Goal: Task Accomplishment & Management: Complete application form

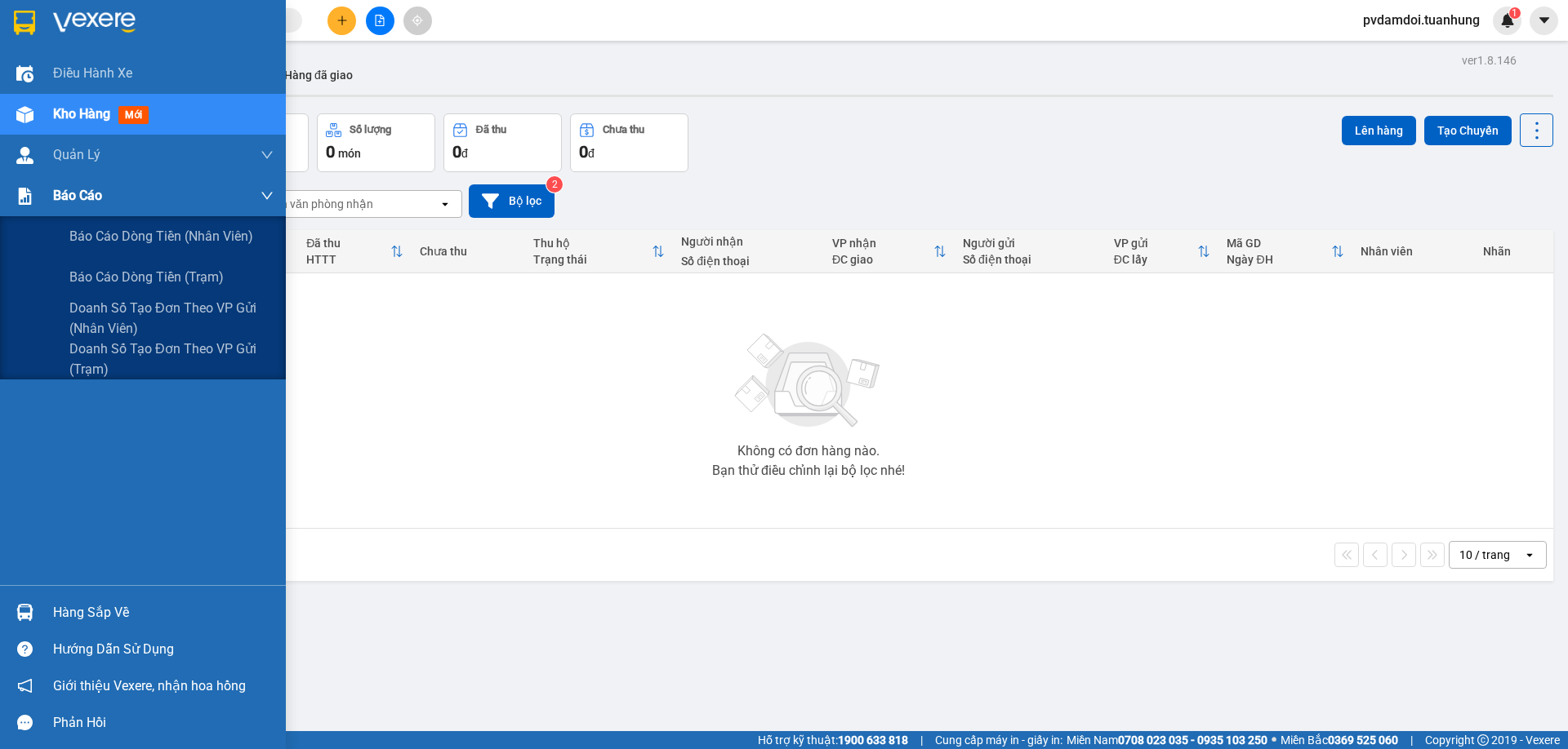
click at [68, 202] on span "Báo cáo" at bounding box center [78, 196] width 49 height 21
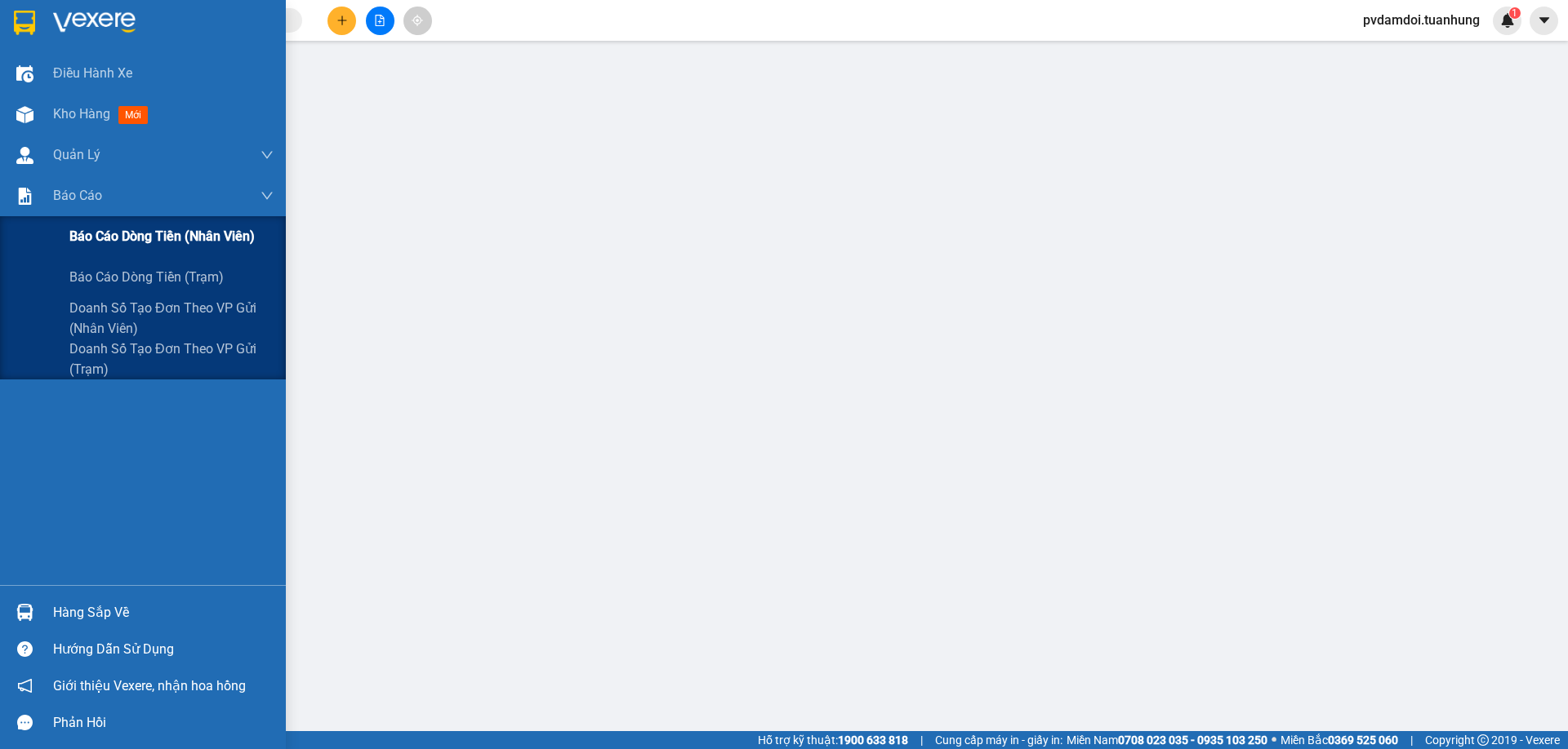
drag, startPoint x: 165, startPoint y: 290, endPoint x: 223, endPoint y: 254, distance: 68.3
click at [179, 282] on div "Báo cáo dòng tiền (trạm)" at bounding box center [171, 277] width 204 height 41
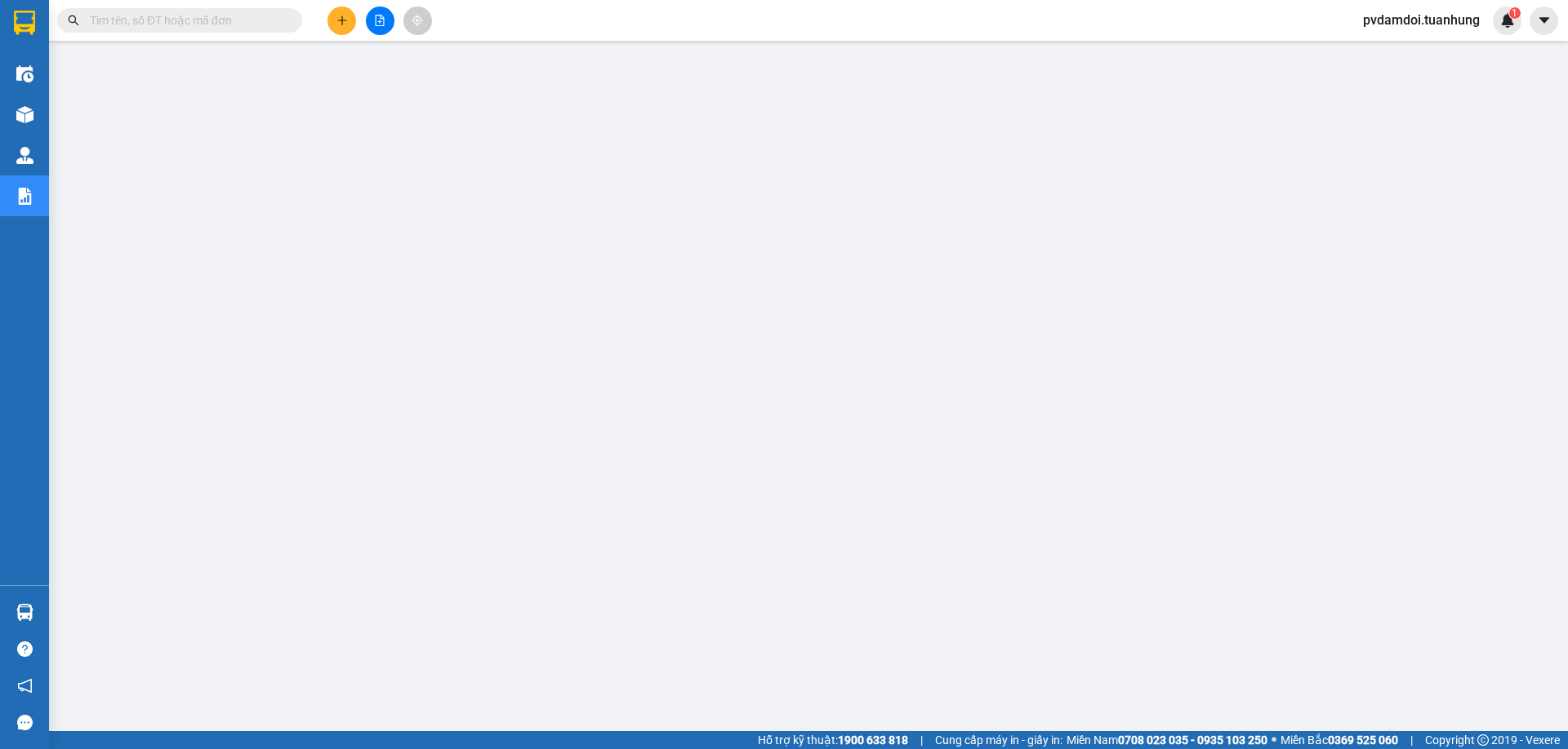
click at [340, 15] on icon "plus" at bounding box center [342, 21] width 11 height 11
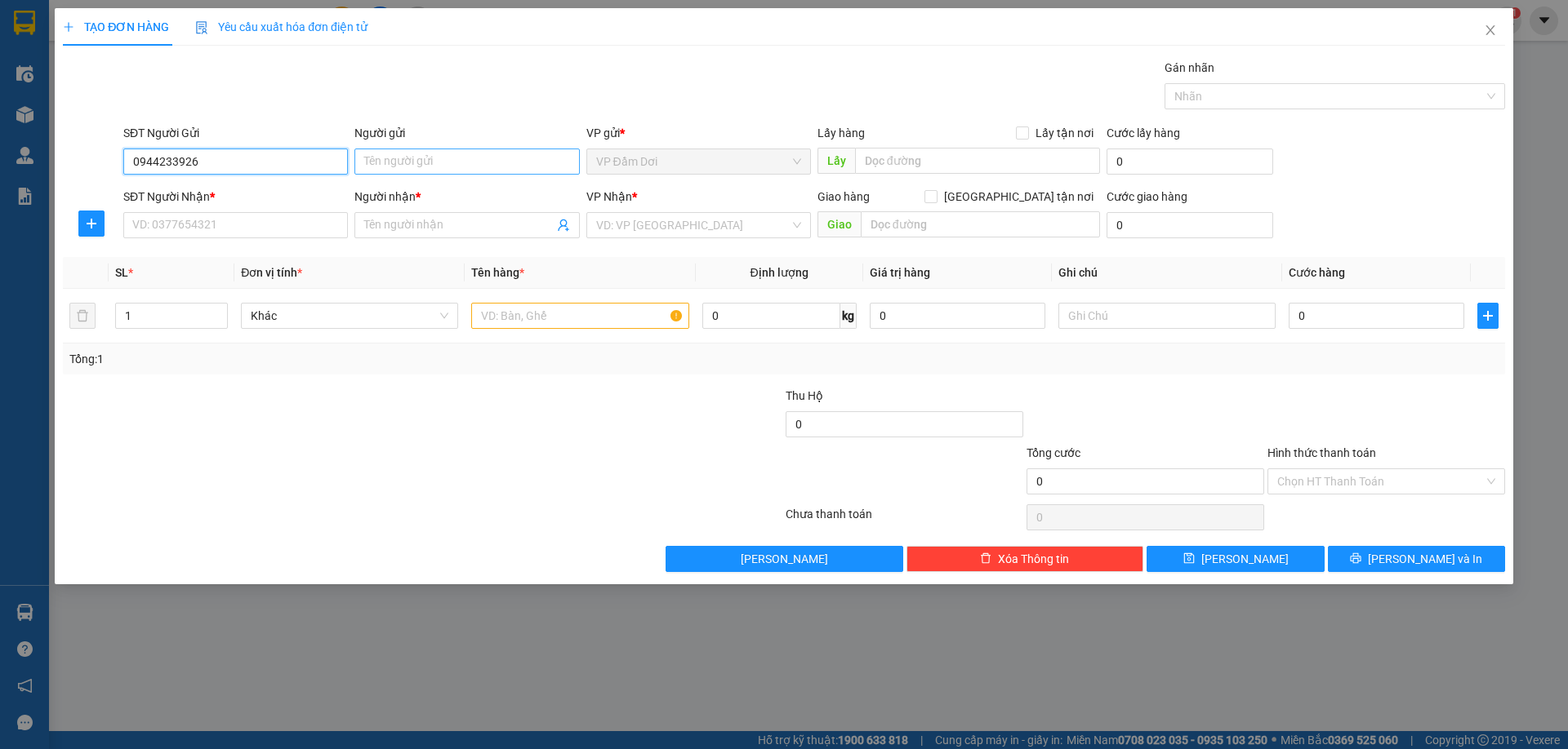
type input "0944233926"
click at [376, 164] on input "Người gửi" at bounding box center [466, 162] width 224 height 26
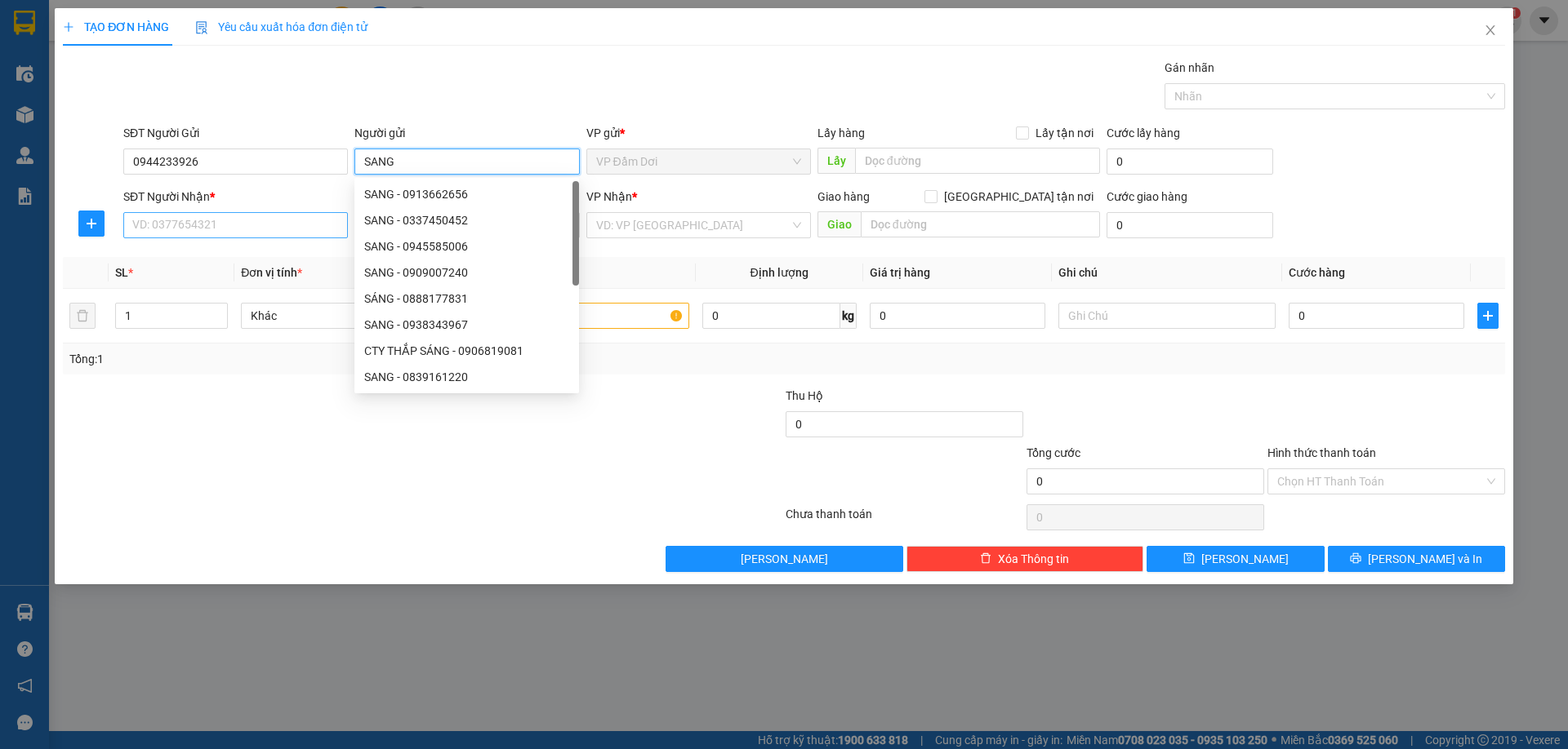
type input "SANG"
click at [156, 232] on input "SĐT Người Nhận *" at bounding box center [235, 225] width 224 height 26
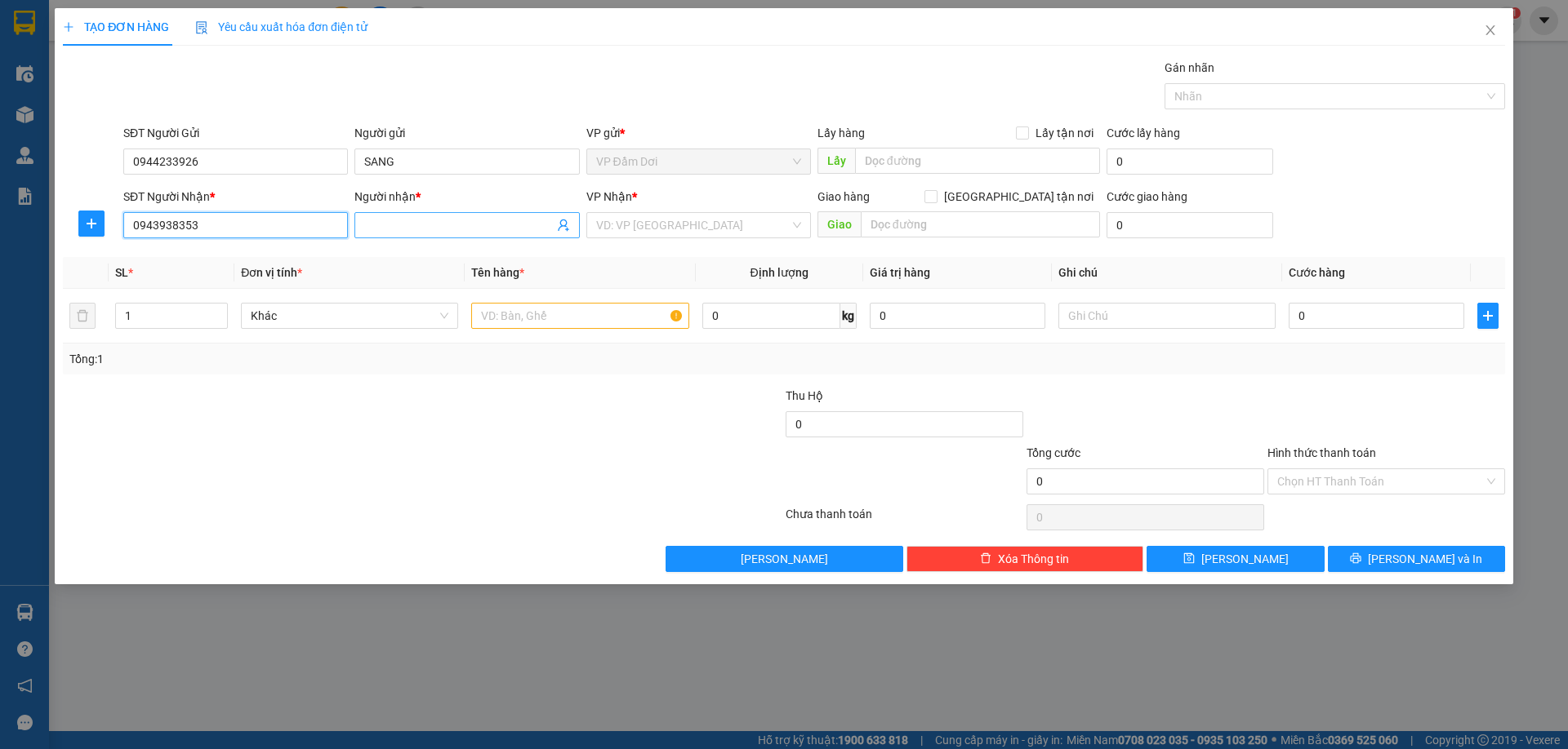
type input "0943938353"
click at [397, 215] on span at bounding box center [466, 225] width 224 height 26
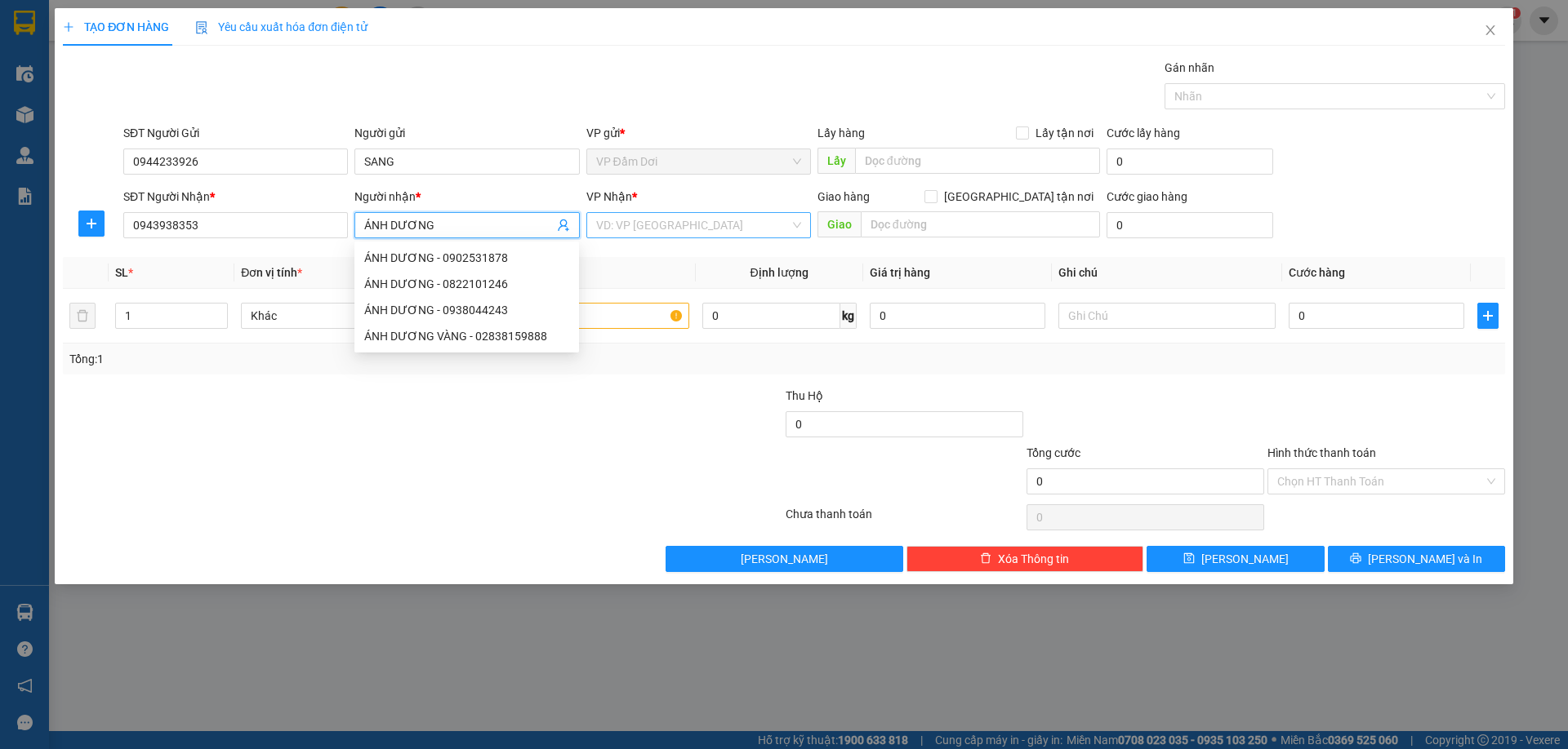
type input "ÁNH DƯƠNG"
click at [610, 221] on input "search" at bounding box center [692, 225] width 194 height 25
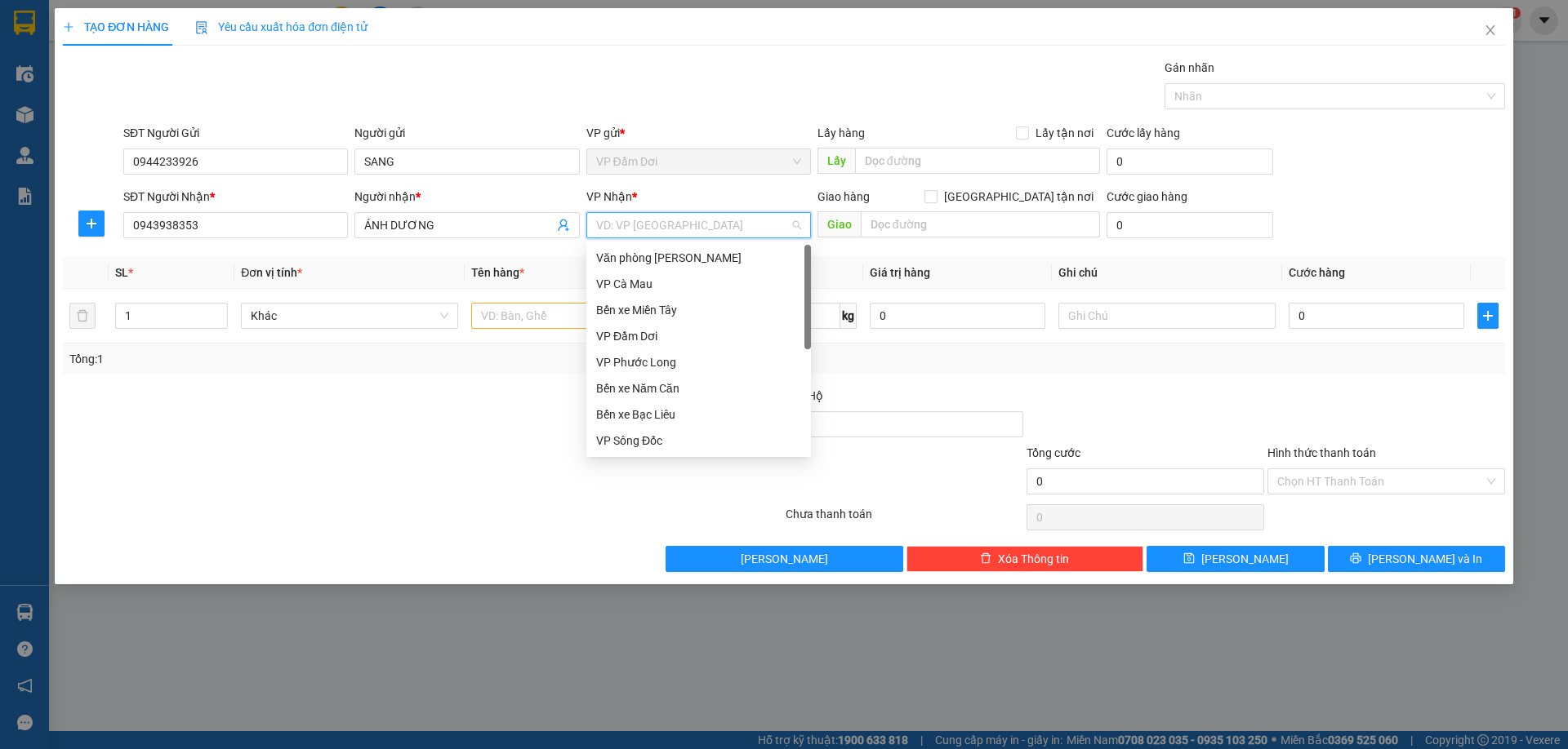
scroll to position [105, 0]
drag, startPoint x: 635, startPoint y: 345, endPoint x: 630, endPoint y: 360, distance: 15.8
click at [635, 349] on div "VP Sông Đốc" at bounding box center [698, 337] width 224 height 26
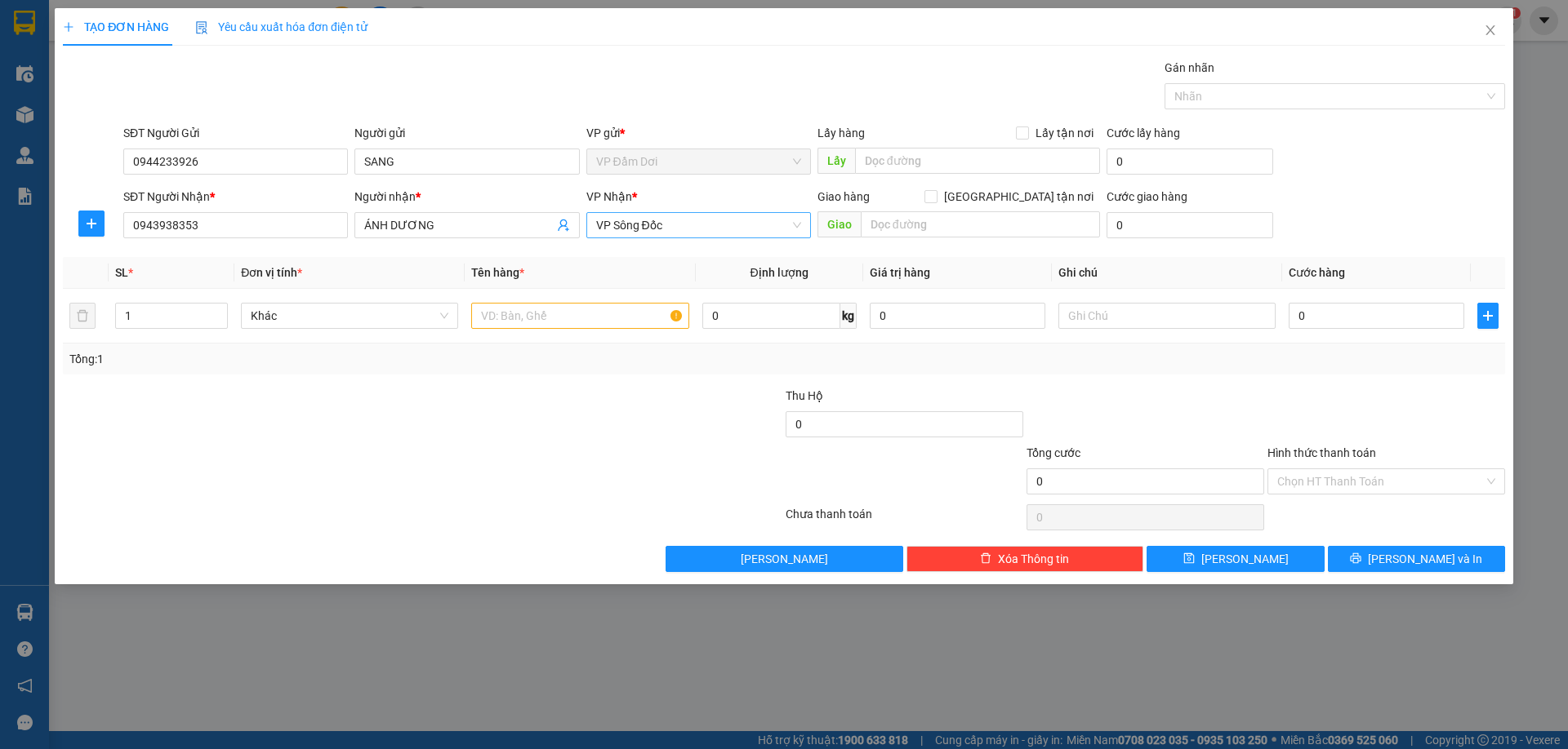
drag, startPoint x: 689, startPoint y: 206, endPoint x: 688, endPoint y: 224, distance: 18.0
click at [689, 219] on div "VP Nhận * VP Sông Đốc" at bounding box center [698, 217] width 224 height 57
click at [688, 224] on span "VP Sông Đốc" at bounding box center [698, 225] width 205 height 25
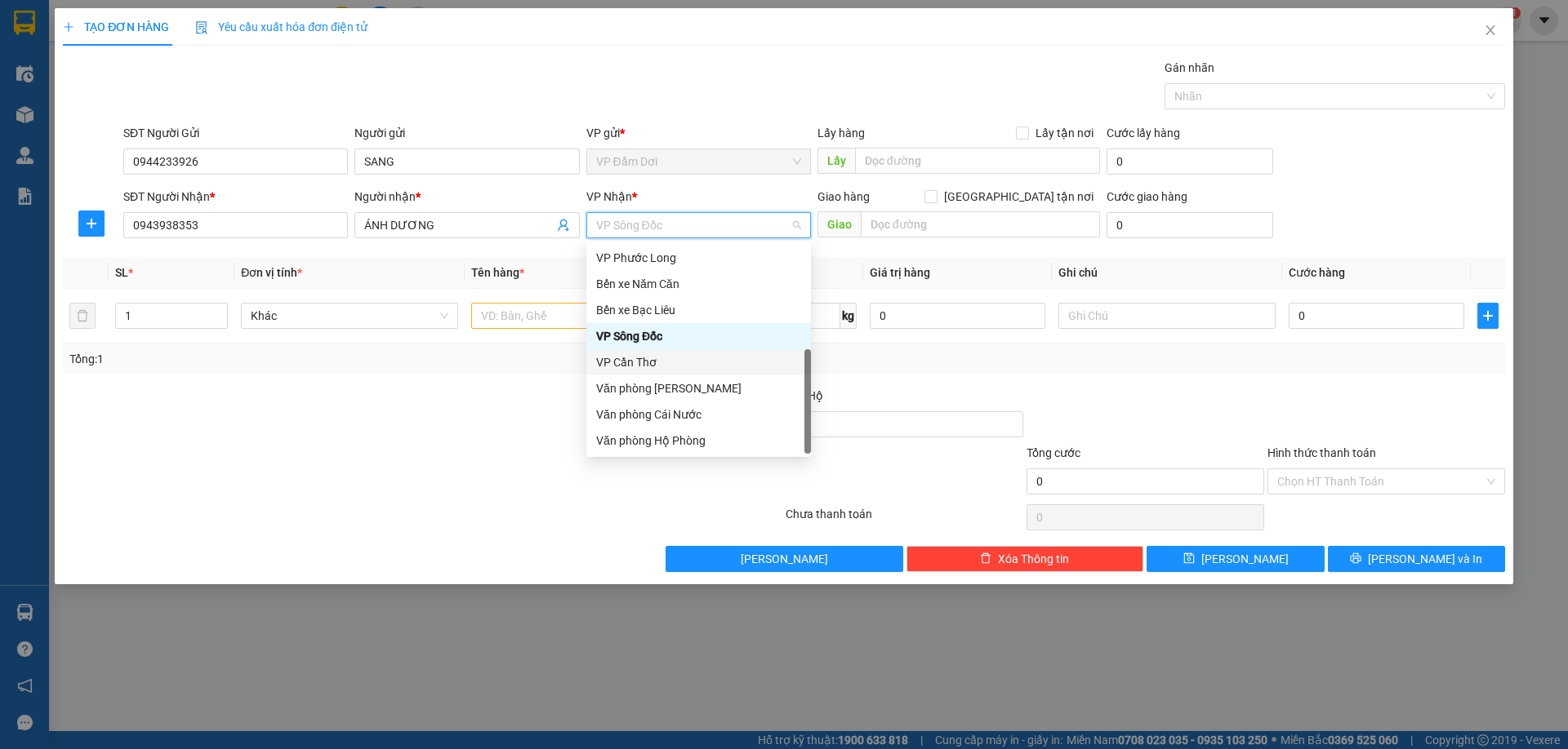
click at [643, 367] on div "VP Cần Thơ" at bounding box center [698, 362] width 205 height 18
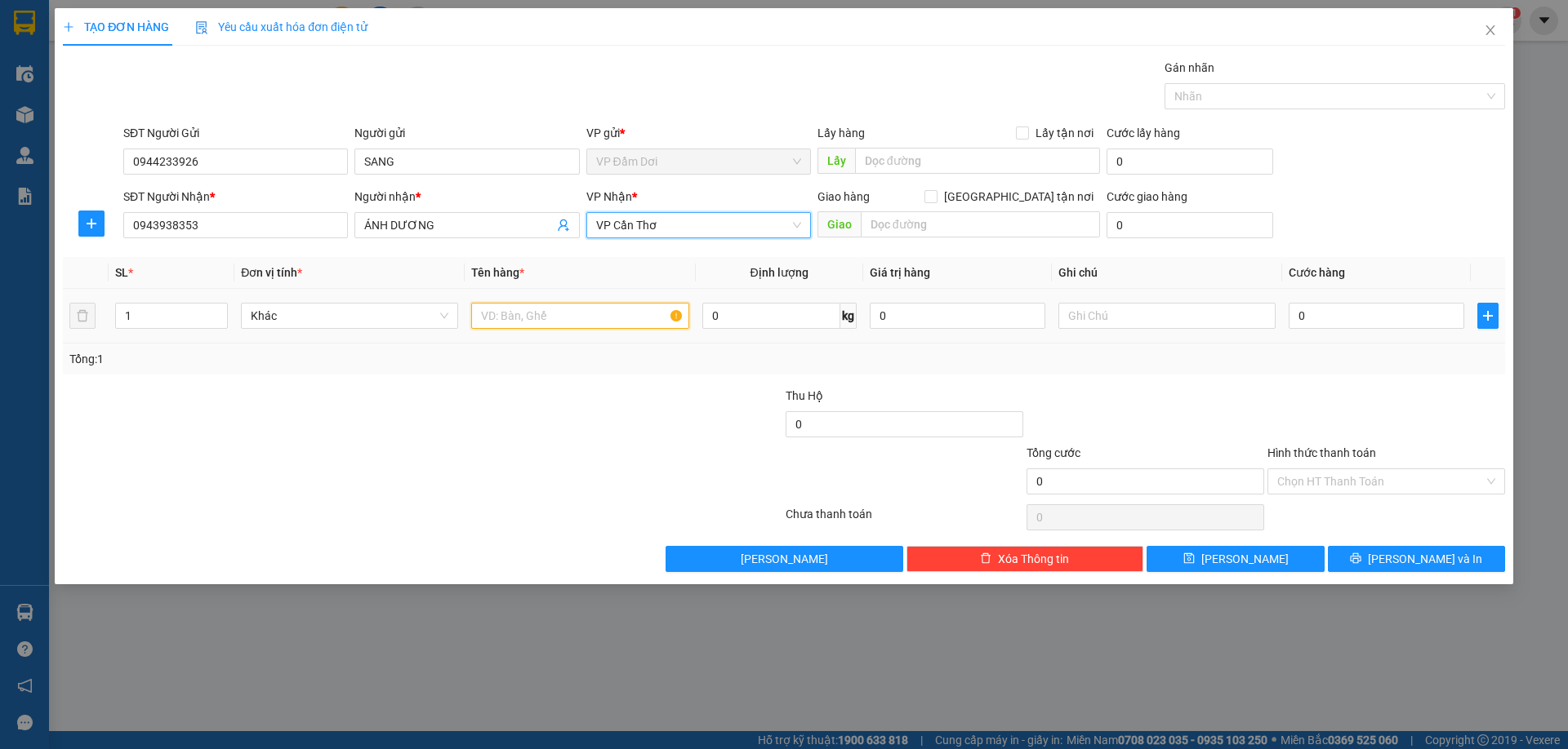
click at [556, 319] on input "text" at bounding box center [580, 316] width 218 height 26
type input "1 THÙNG"
click at [1341, 320] on input "0" at bounding box center [1376, 316] width 176 height 26
type input "006"
type input "6"
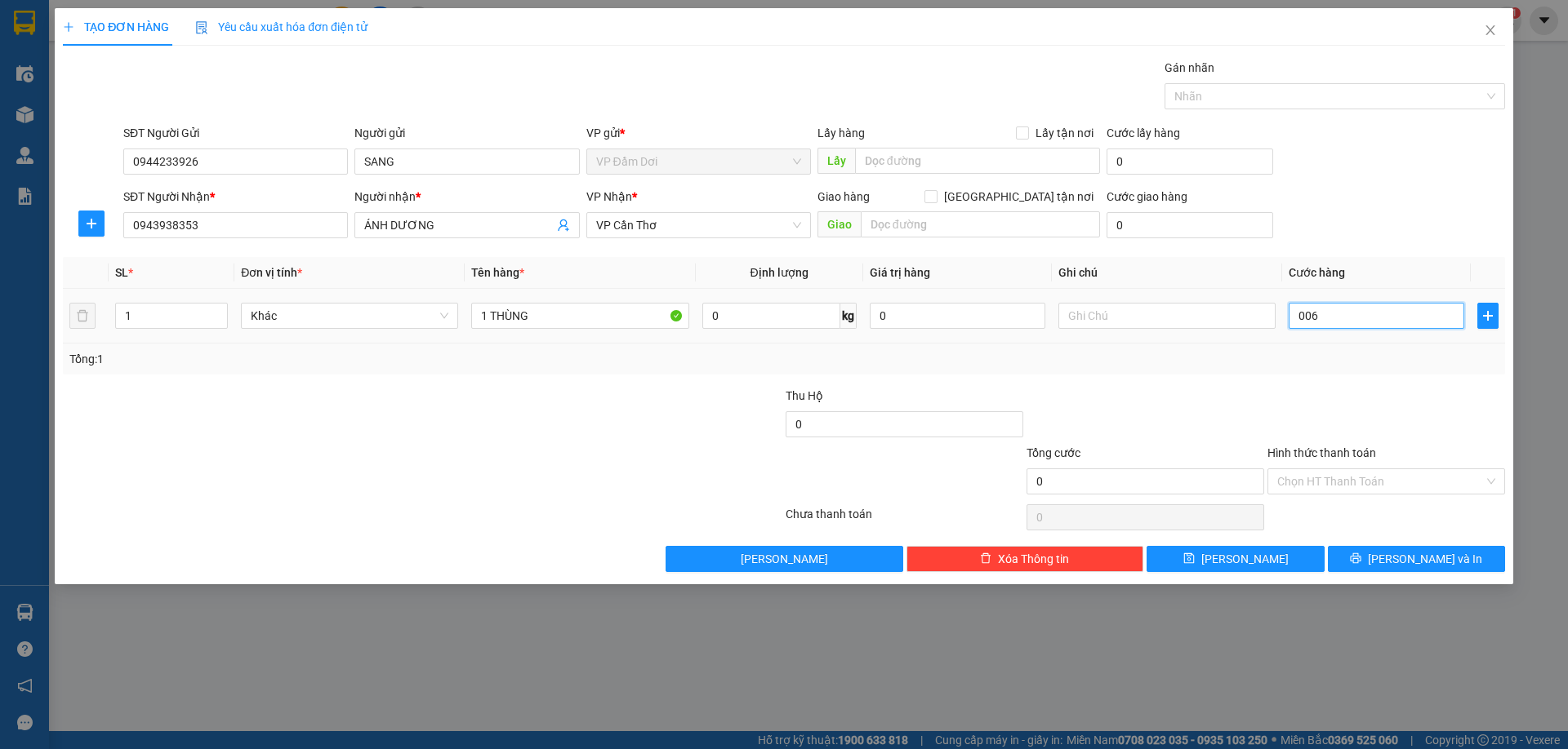
type input "6"
type input "0.060"
type input "60"
type input "006"
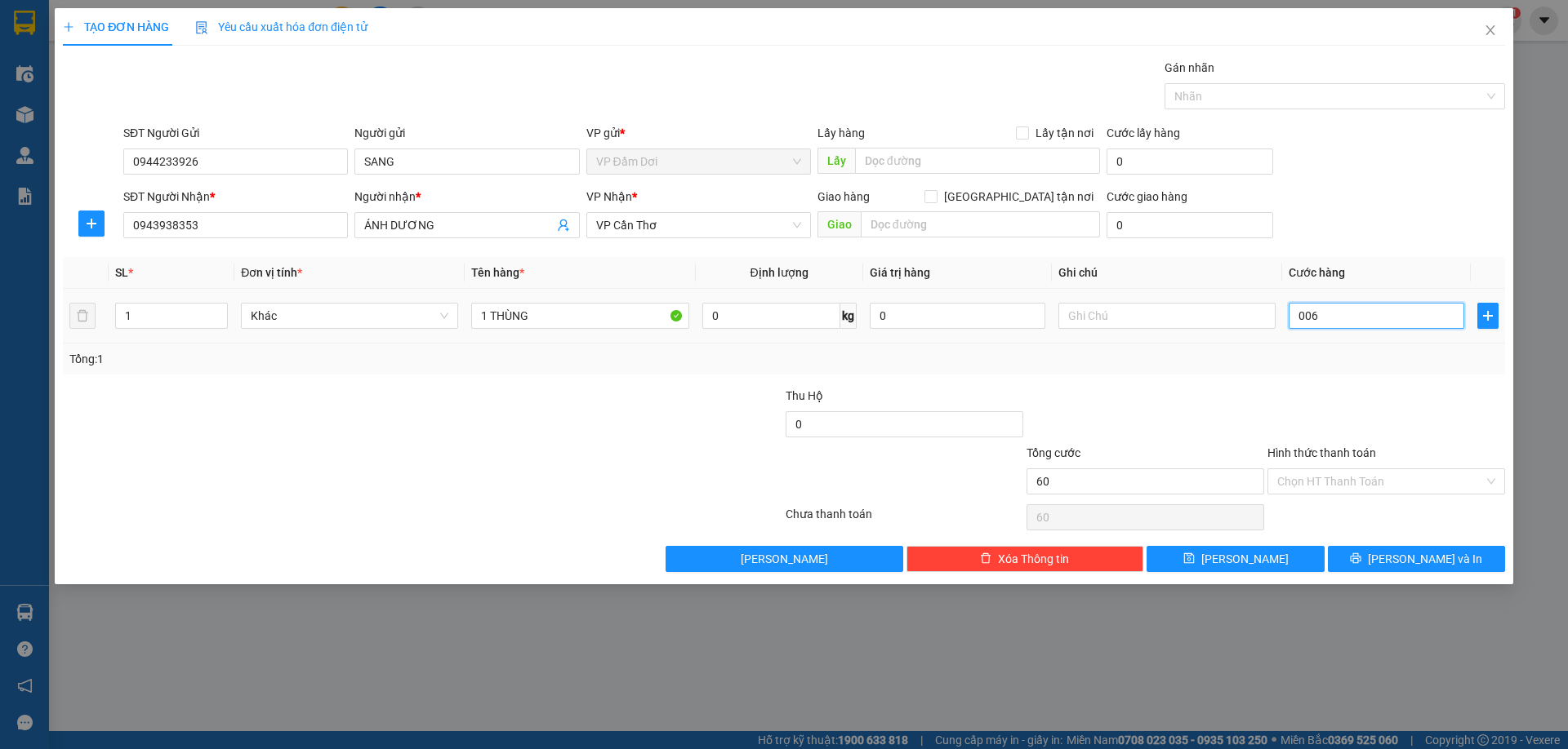
type input "6"
type input "00"
type input "0"
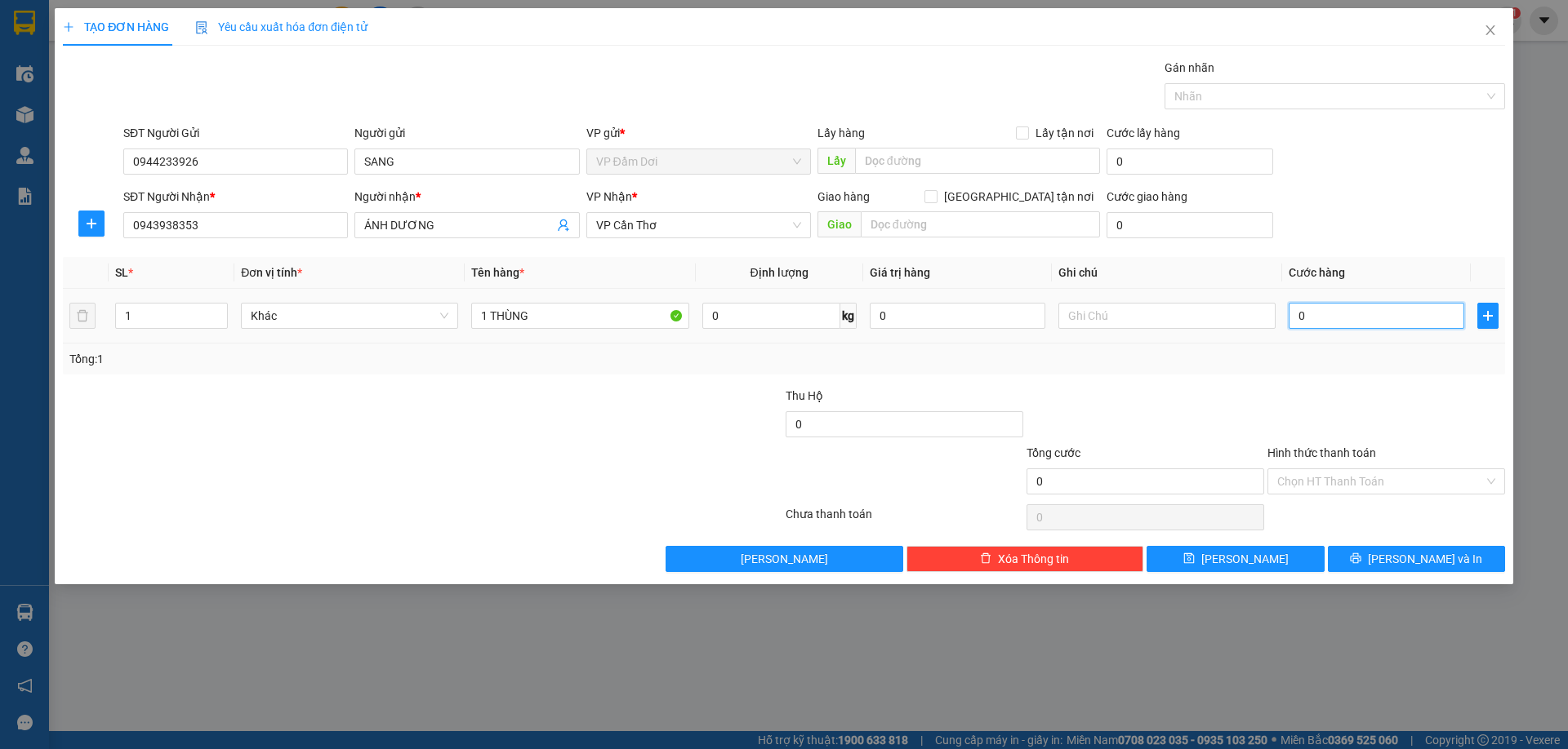
type input "005"
type input "5"
type input "0.050"
type input "50"
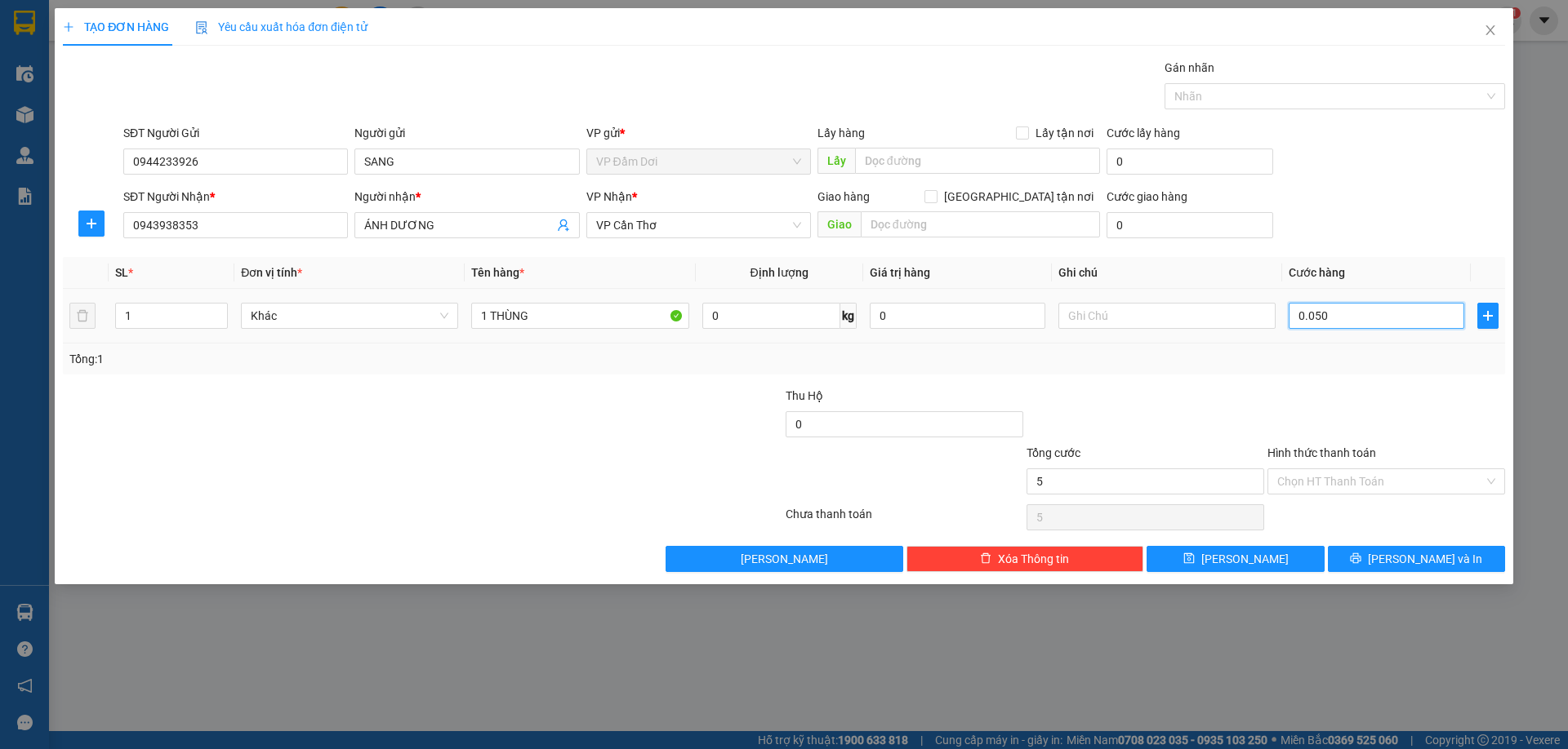
type input "50"
type input "50.000"
click at [1445, 448] on div "Hình thức thanh toán" at bounding box center [1385, 457] width 237 height 25
click at [1404, 489] on input "Hình thức thanh toán" at bounding box center [1380, 481] width 206 height 25
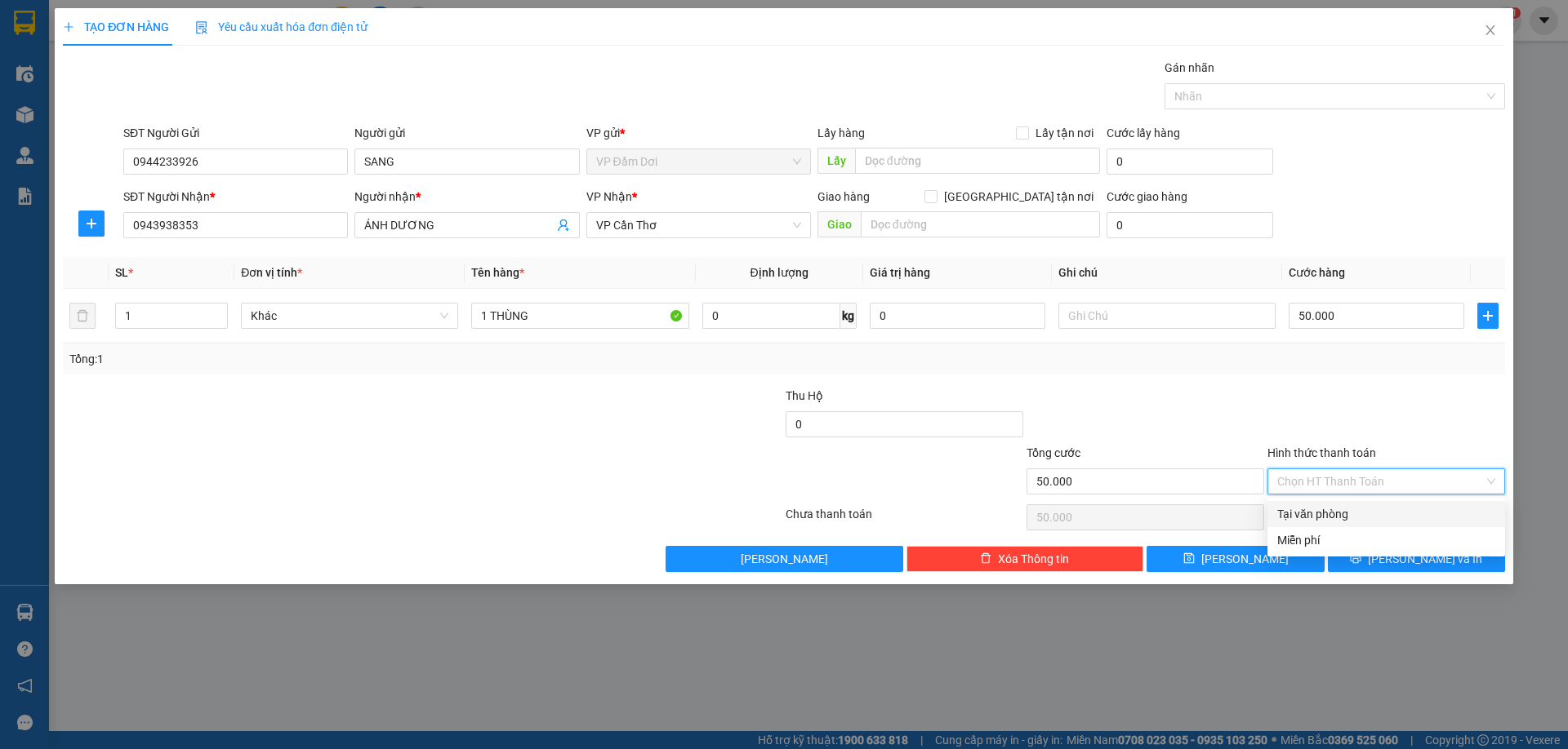
click at [1350, 505] on div "Tại văn phòng" at bounding box center [1385, 514] width 237 height 26
type input "0"
click at [1361, 562] on icon "printer" at bounding box center [1355, 558] width 10 height 10
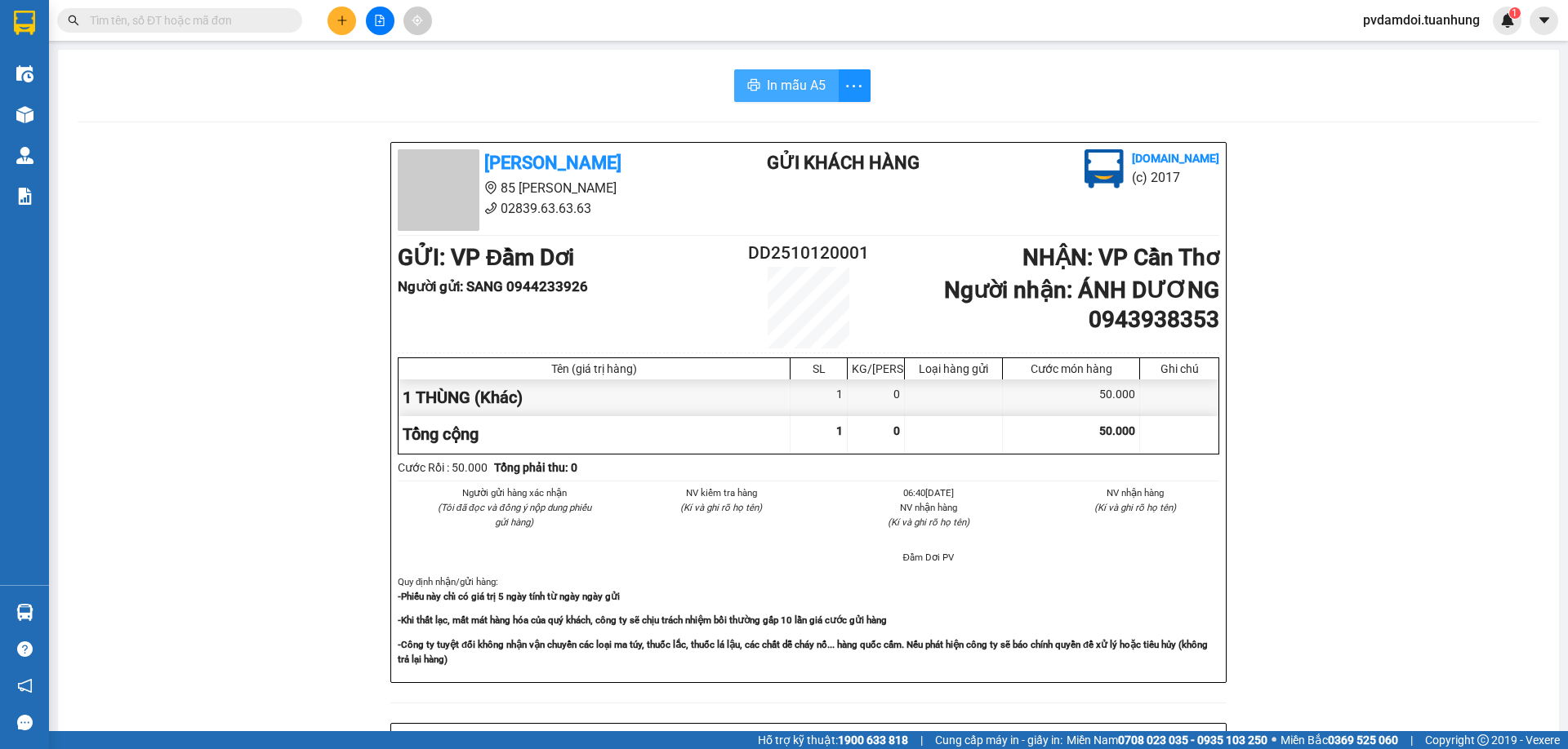
click at [758, 96] on button "In mẫu A5" at bounding box center [786, 85] width 105 height 33
click at [318, 26] on div at bounding box center [159, 21] width 319 height 25
click at [335, 21] on button at bounding box center [341, 21] width 28 height 28
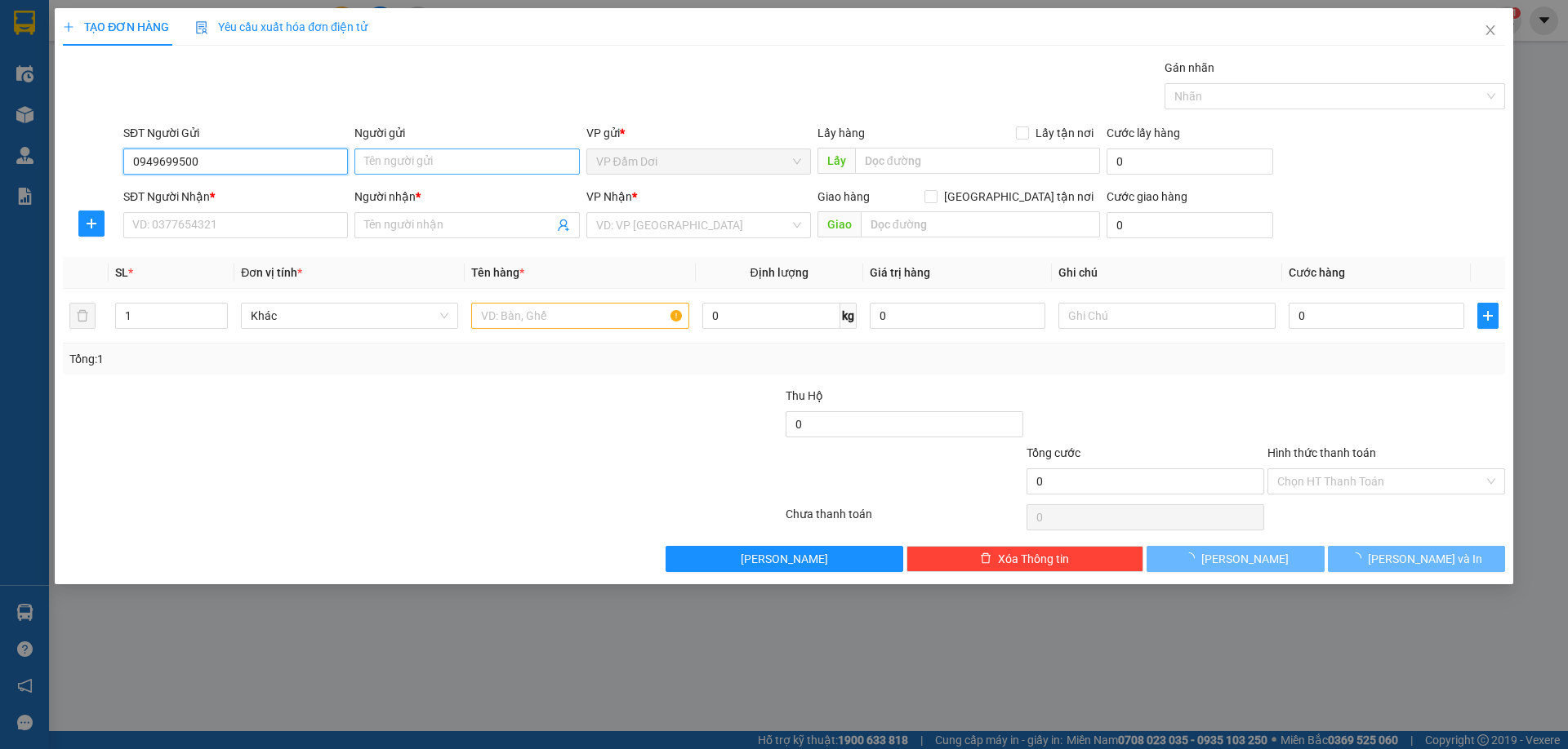
type input "0949699500"
click at [444, 157] on input "Người gửi" at bounding box center [466, 162] width 224 height 26
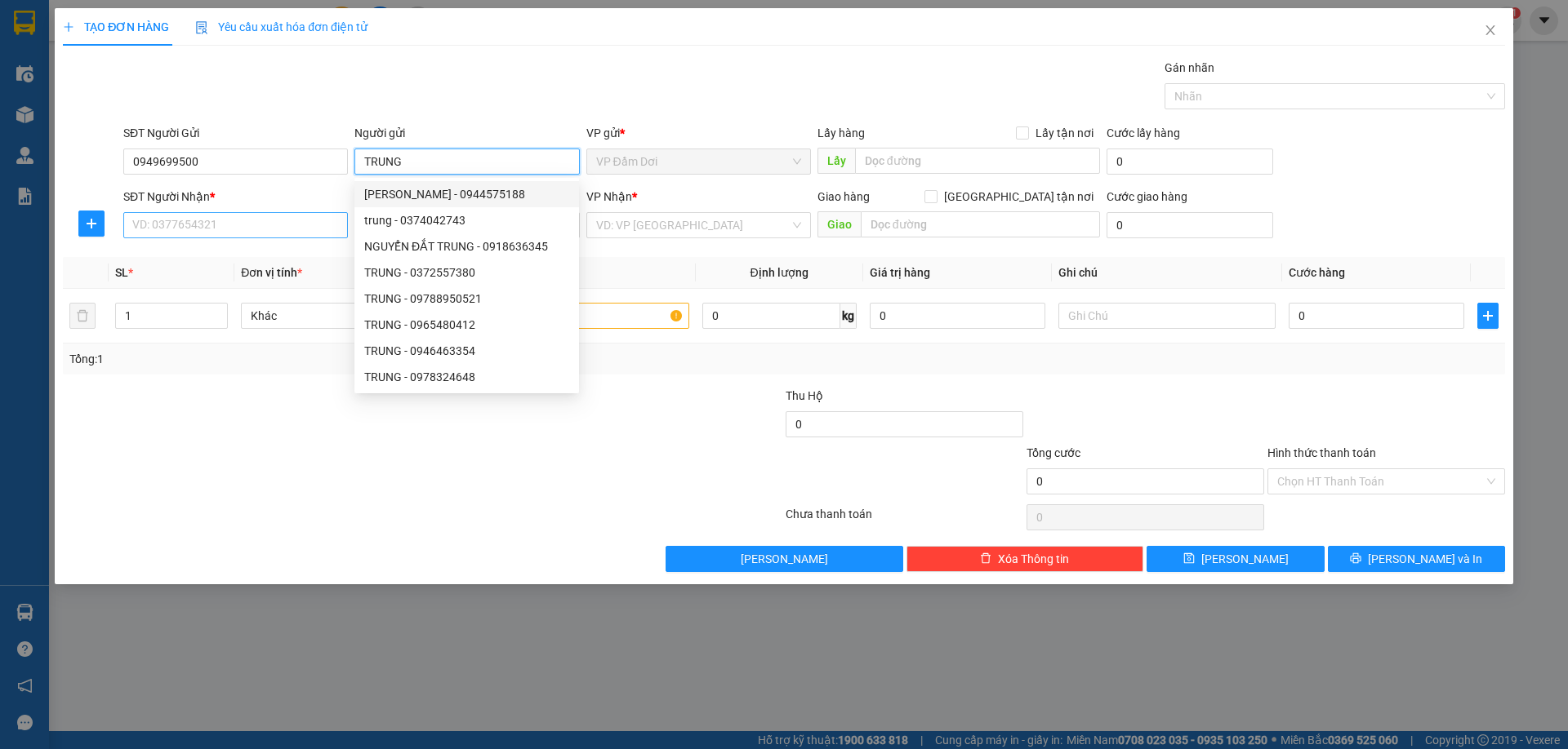
type input "TRUNG"
click at [224, 225] on input "SĐT Người Nhận *" at bounding box center [235, 225] width 224 height 26
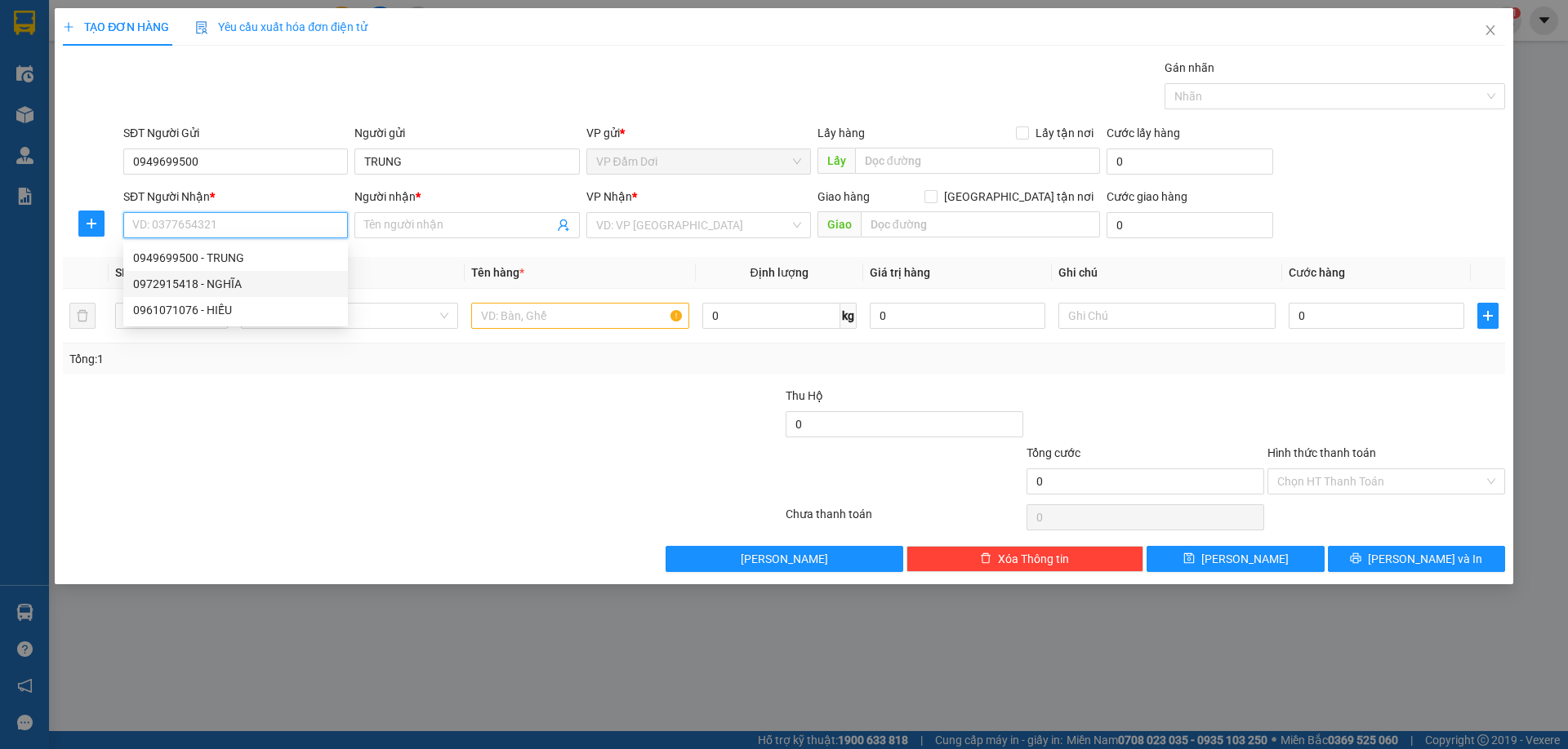
click at [223, 277] on div "0972915418 - NGHĨA" at bounding box center [235, 284] width 205 height 18
type input "0972915418"
type input "NGHĨA"
click at [635, 312] on input "text" at bounding box center [580, 316] width 218 height 26
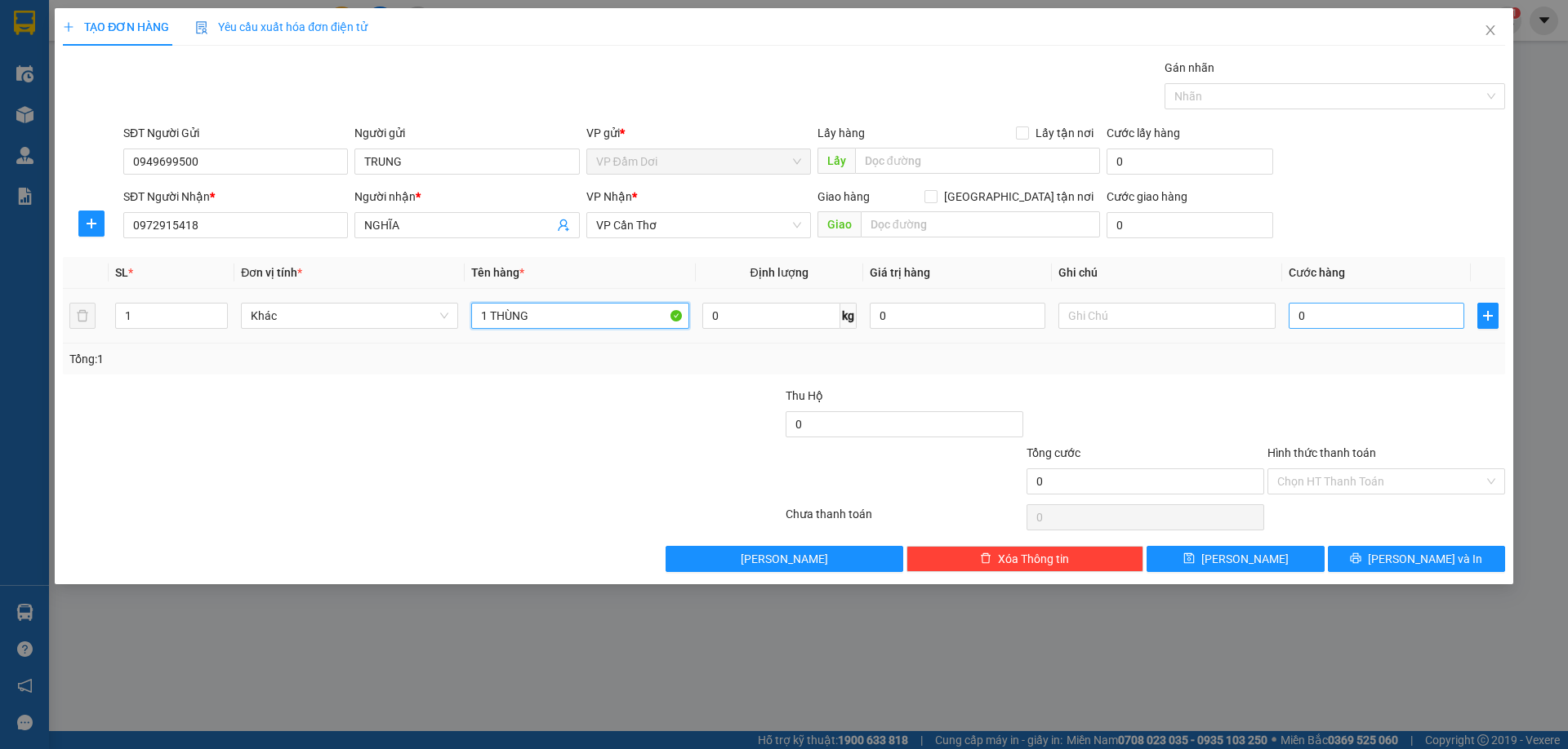
type input "1 THÙNG"
click at [1364, 308] on input "0" at bounding box center [1376, 316] width 176 height 26
type input "003"
type input "3"
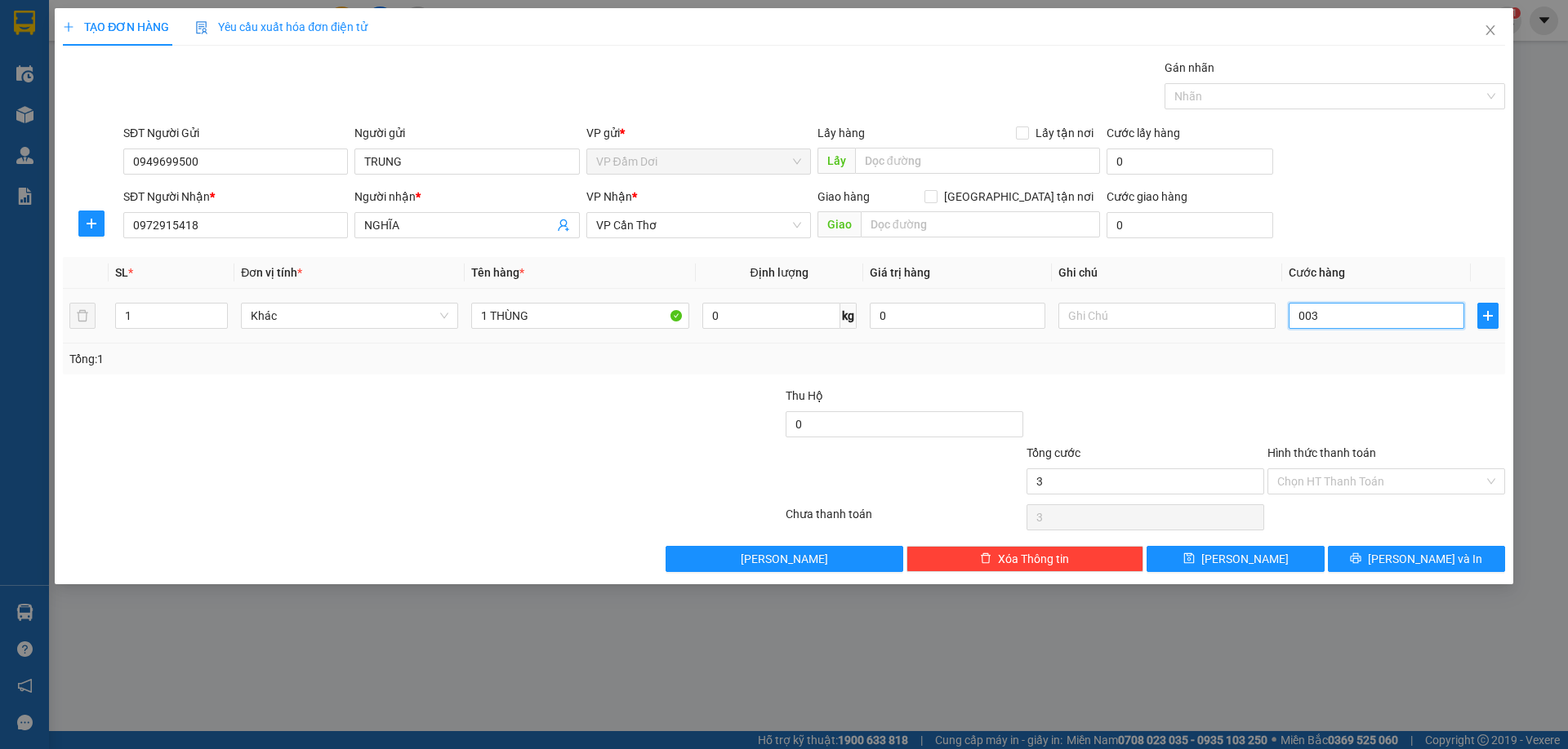
type input "0.030"
type input "30"
click at [1462, 408] on div at bounding box center [1385, 415] width 241 height 57
click at [1400, 488] on input "Hình thức thanh toán" at bounding box center [1380, 481] width 206 height 25
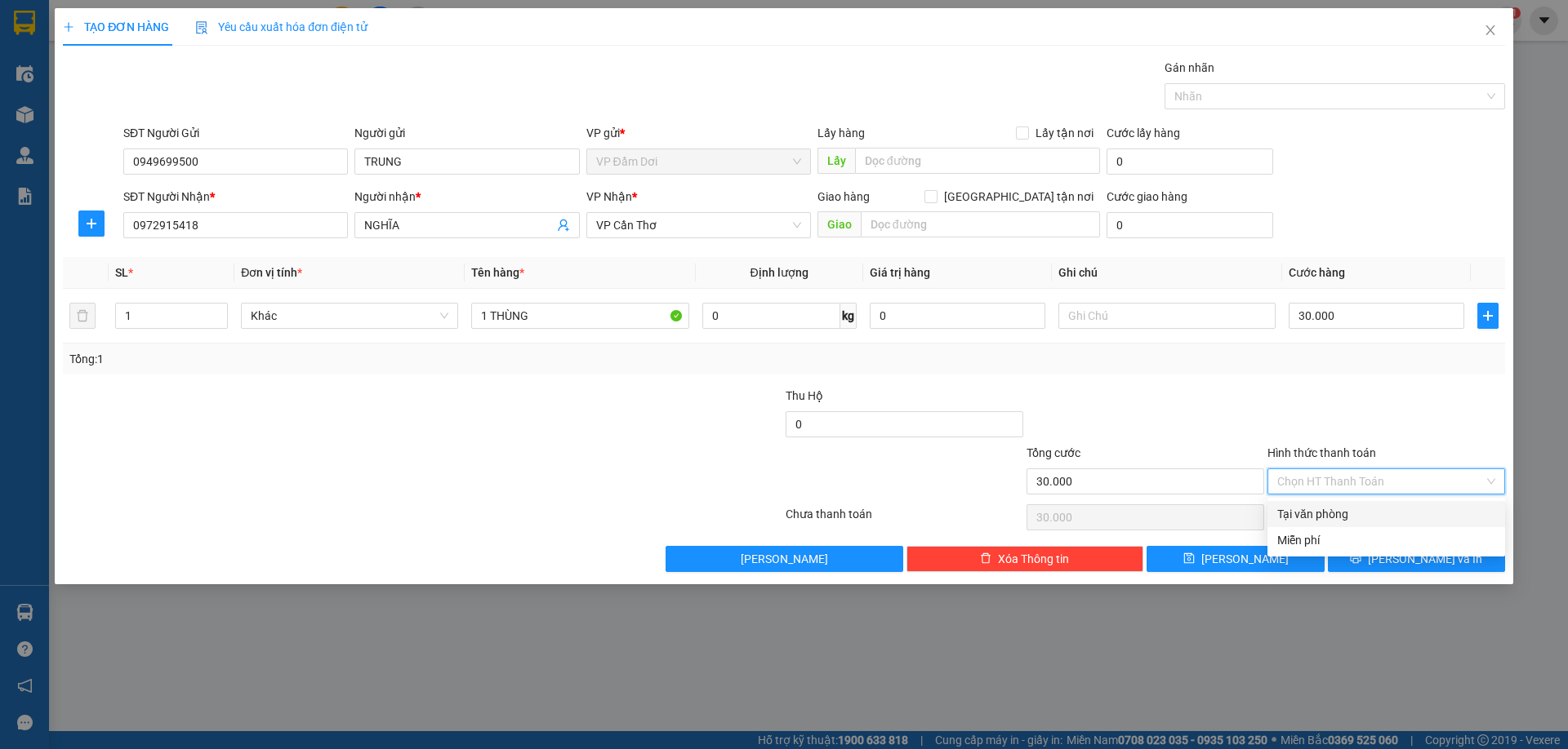
drag, startPoint x: 1385, startPoint y: 518, endPoint x: 1404, endPoint y: 532, distance: 23.6
click at [1387, 520] on div "Tại văn phòng" at bounding box center [1385, 514] width 218 height 18
click at [1420, 554] on span "[PERSON_NAME] và In" at bounding box center [1424, 559] width 114 height 18
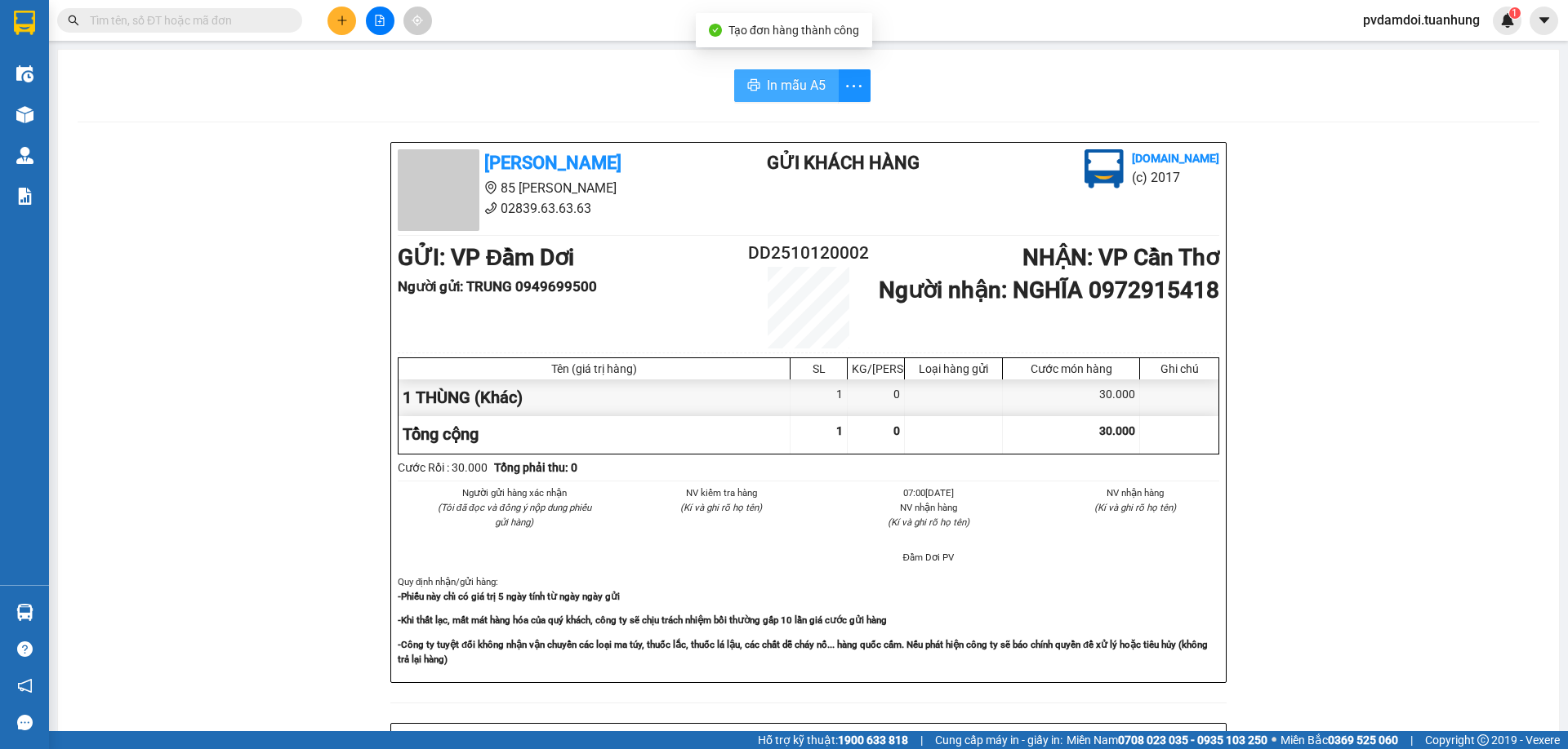
click at [791, 88] on span "In mẫu A5" at bounding box center [796, 85] width 59 height 21
click at [347, 24] on icon "plus" at bounding box center [342, 21] width 11 height 11
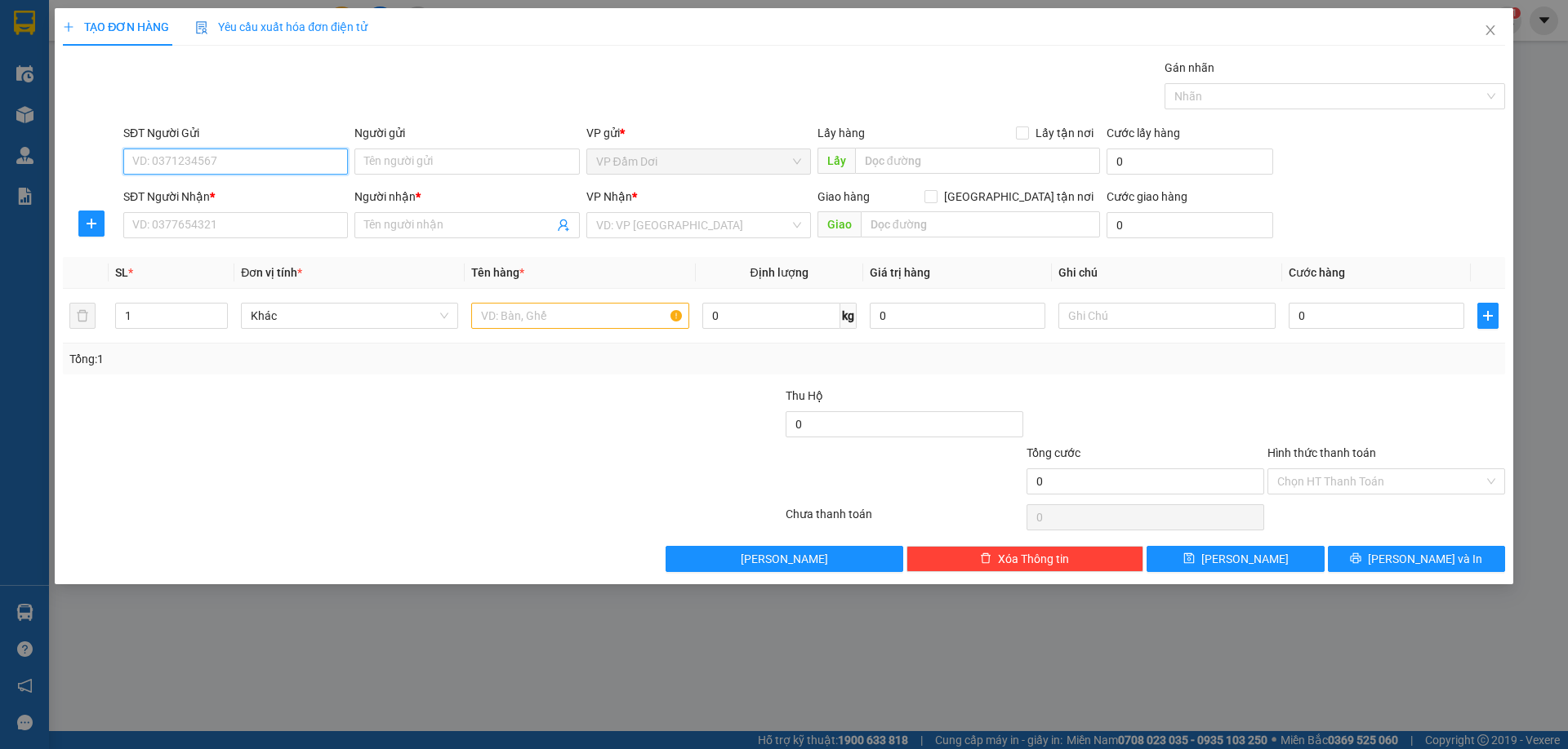
click at [293, 160] on input "SĐT Người Gửi" at bounding box center [235, 162] width 224 height 26
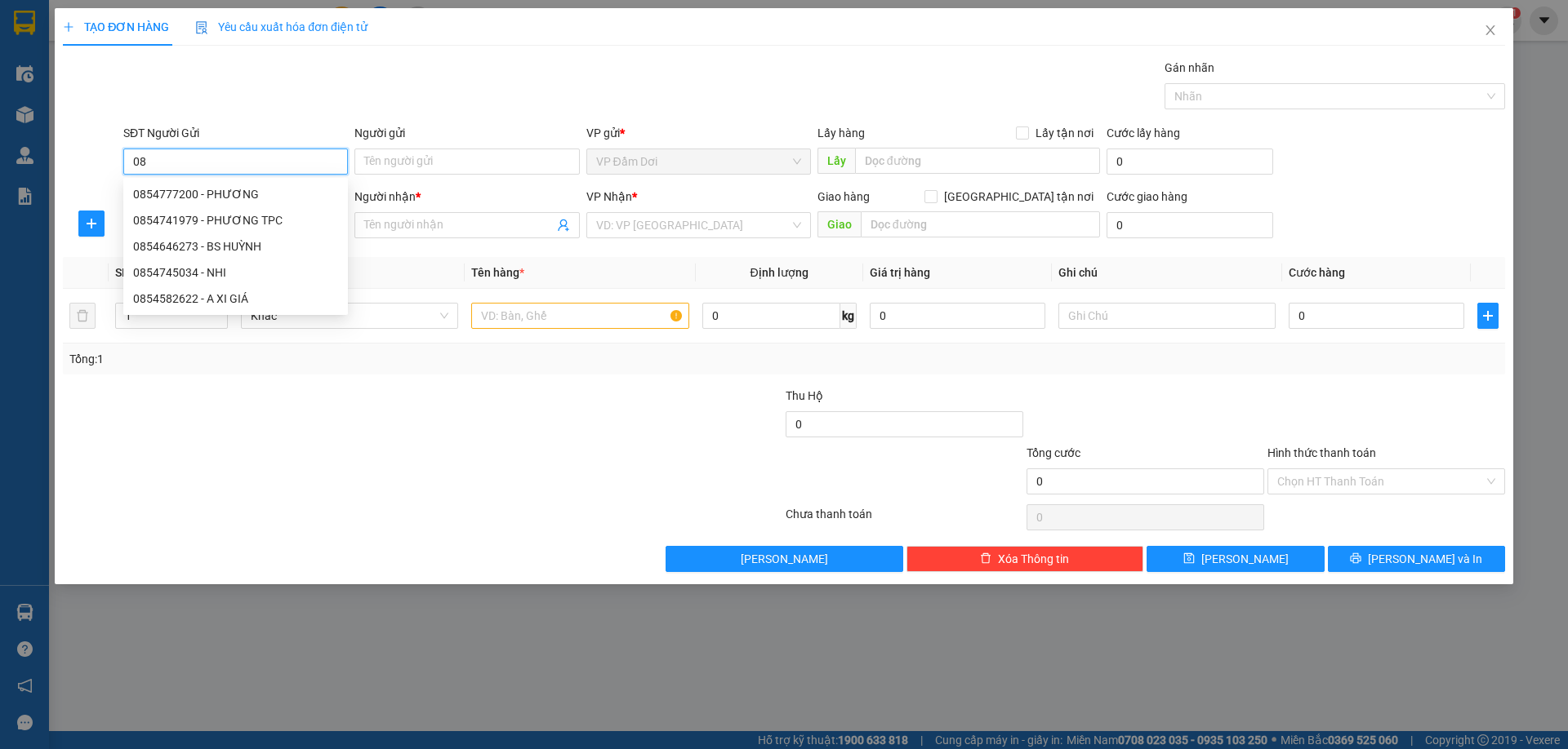
type input "0"
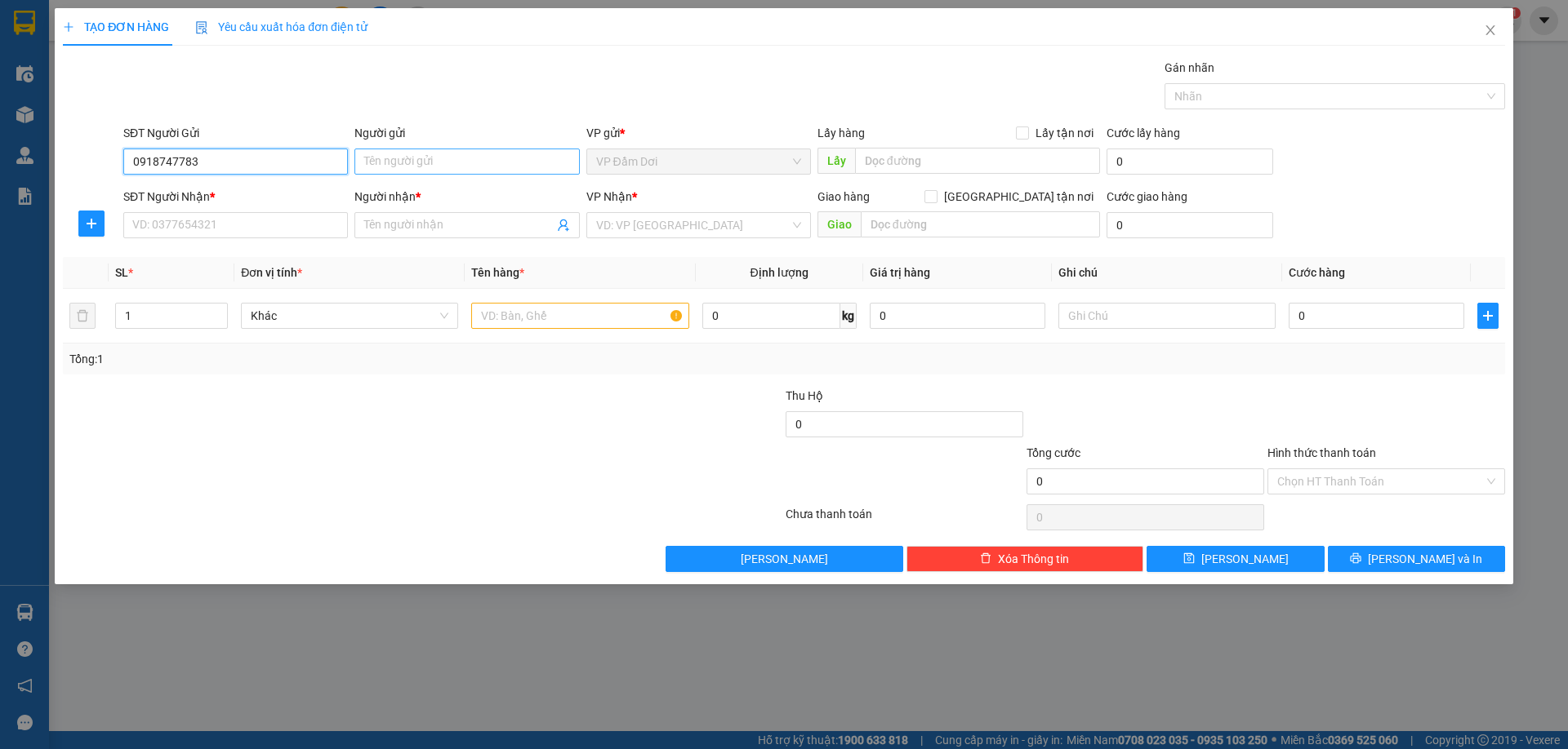
type input "0918747783"
click at [486, 158] on input "Người gửi" at bounding box center [466, 162] width 224 height 26
type input "[PERSON_NAME]"
click at [184, 232] on input "SĐT Người Nhận *" at bounding box center [235, 225] width 224 height 26
type input "0854556663"
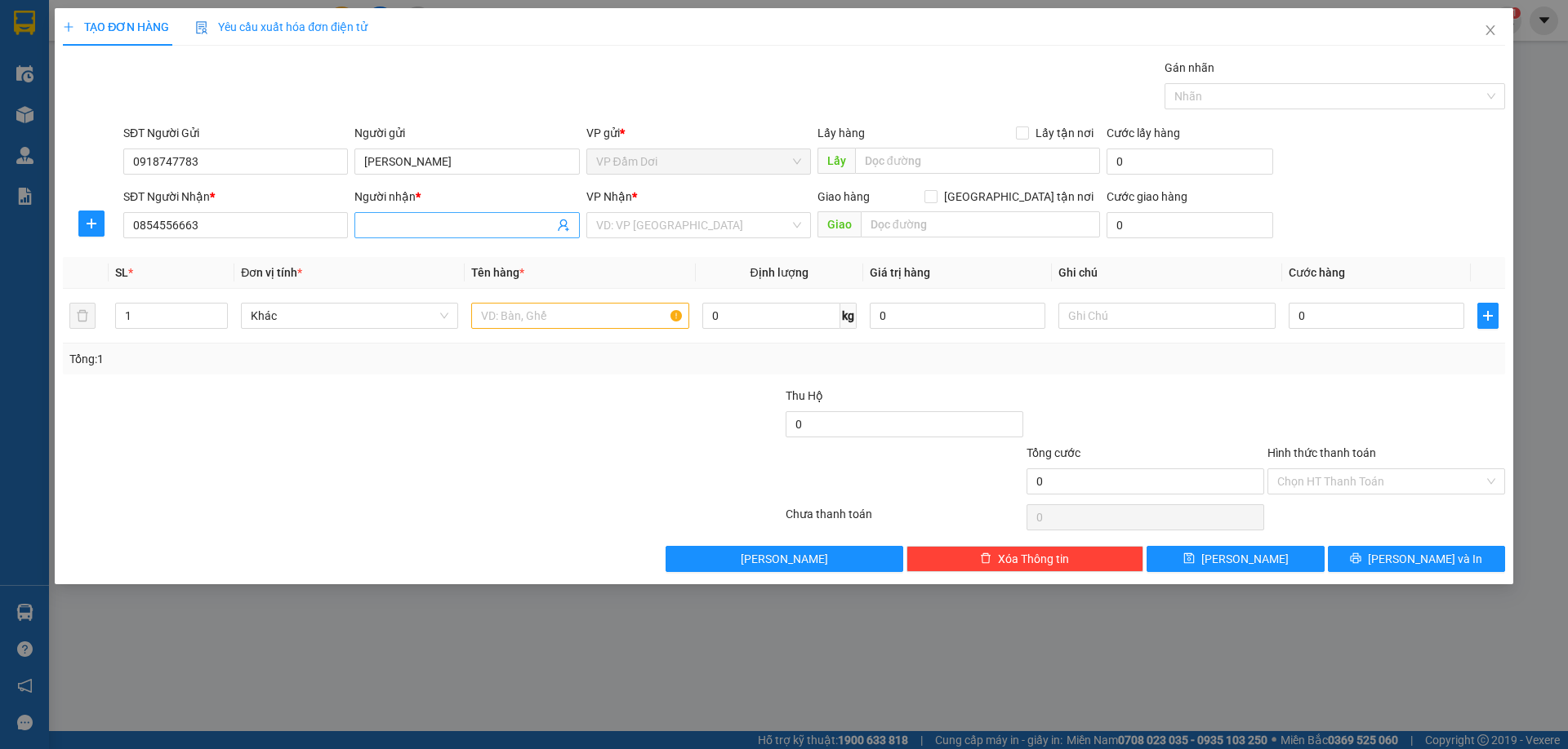
click at [523, 228] on input "Người nhận *" at bounding box center [458, 225] width 188 height 18
click at [768, 237] on div "VD: VP [GEOGRAPHIC_DATA]" at bounding box center [698, 225] width 224 height 26
type input "[PERSON_NAME]"
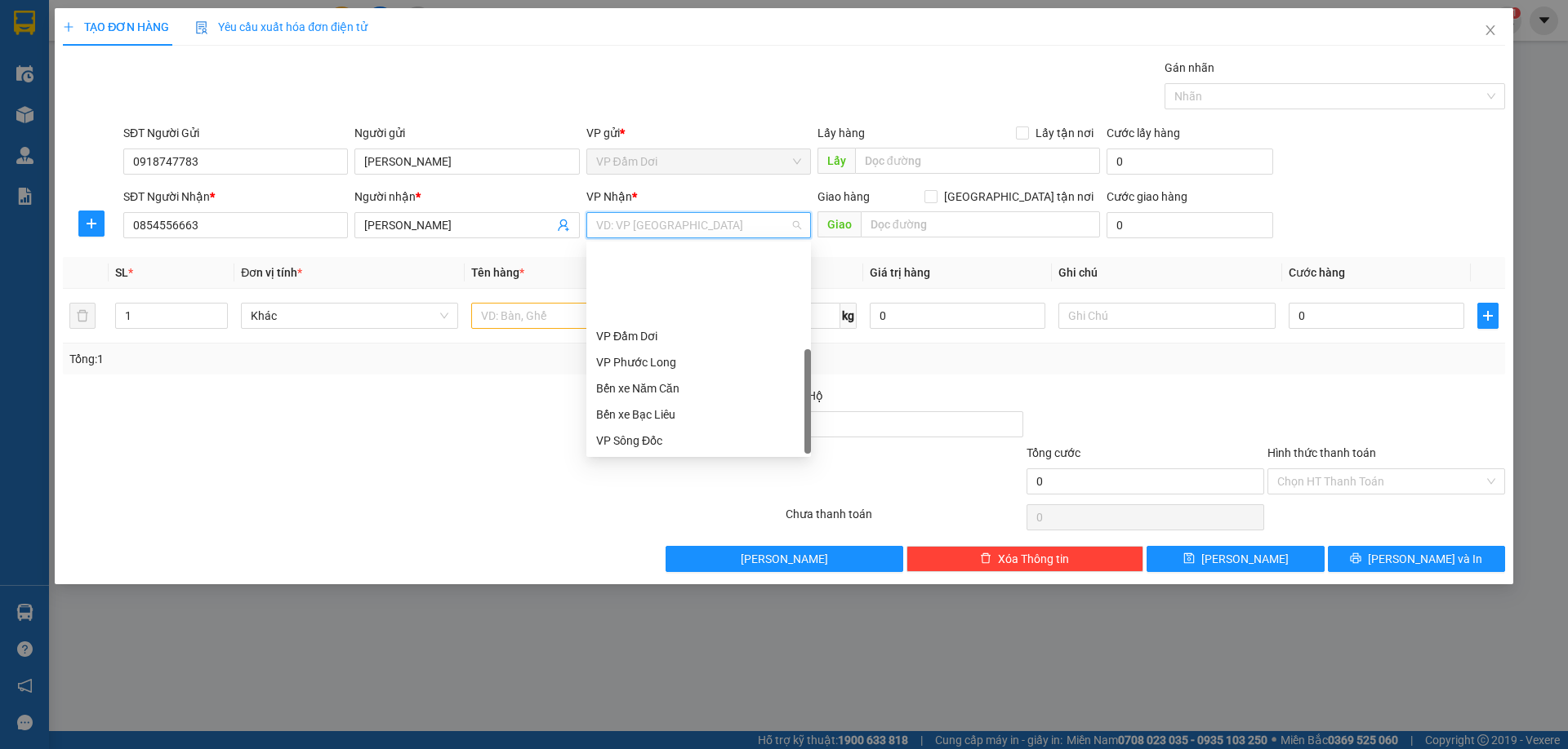
click at [645, 458] on div "VP Cần Thơ" at bounding box center [698, 466] width 205 height 18
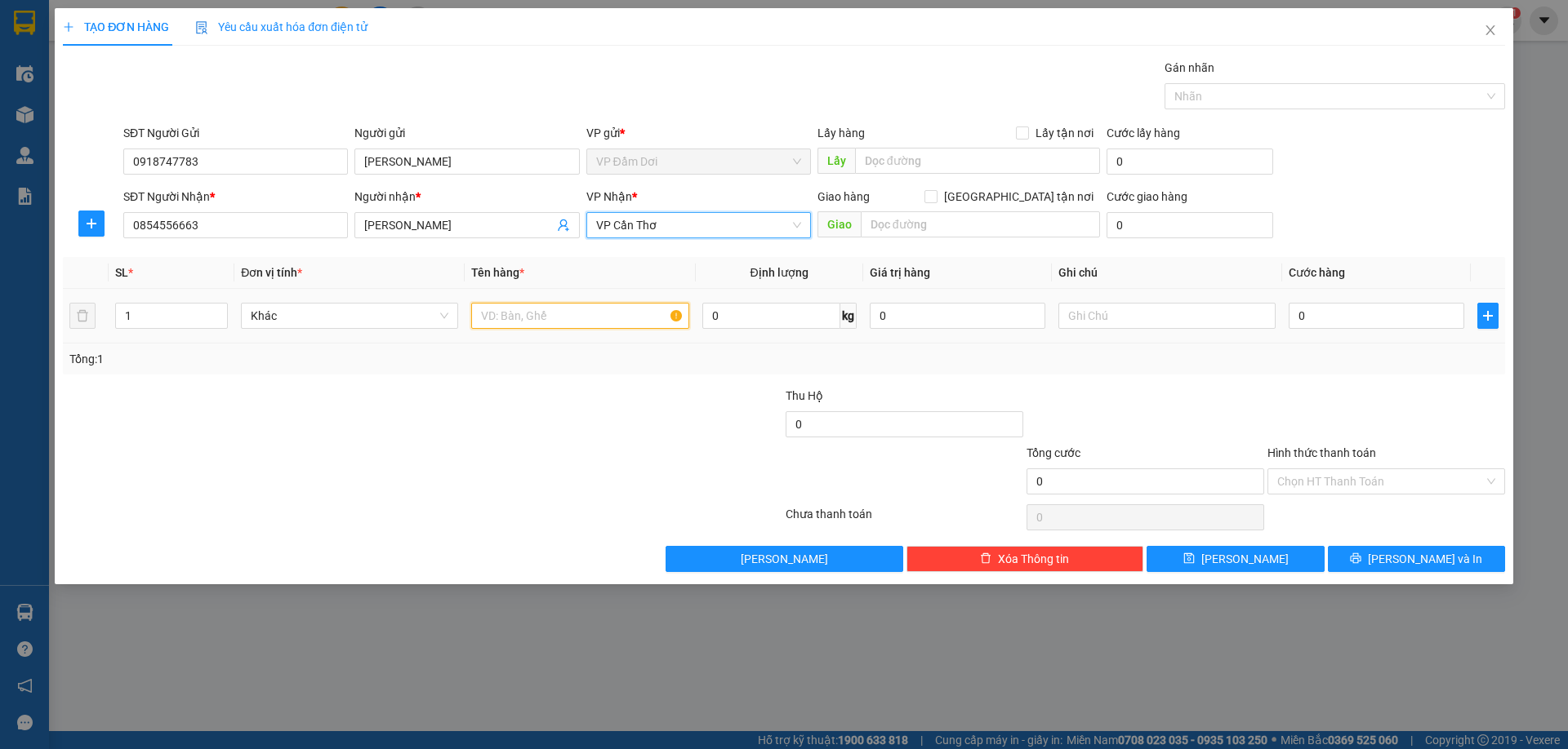
click at [543, 317] on input "text" at bounding box center [580, 316] width 218 height 26
type input "1 XE MÁY 69AE 04518 + 1 CHÌA KHÓA + CAVETT"
click at [1402, 319] on input "0" at bounding box center [1376, 316] width 176 height 26
type input "001"
type input "1"
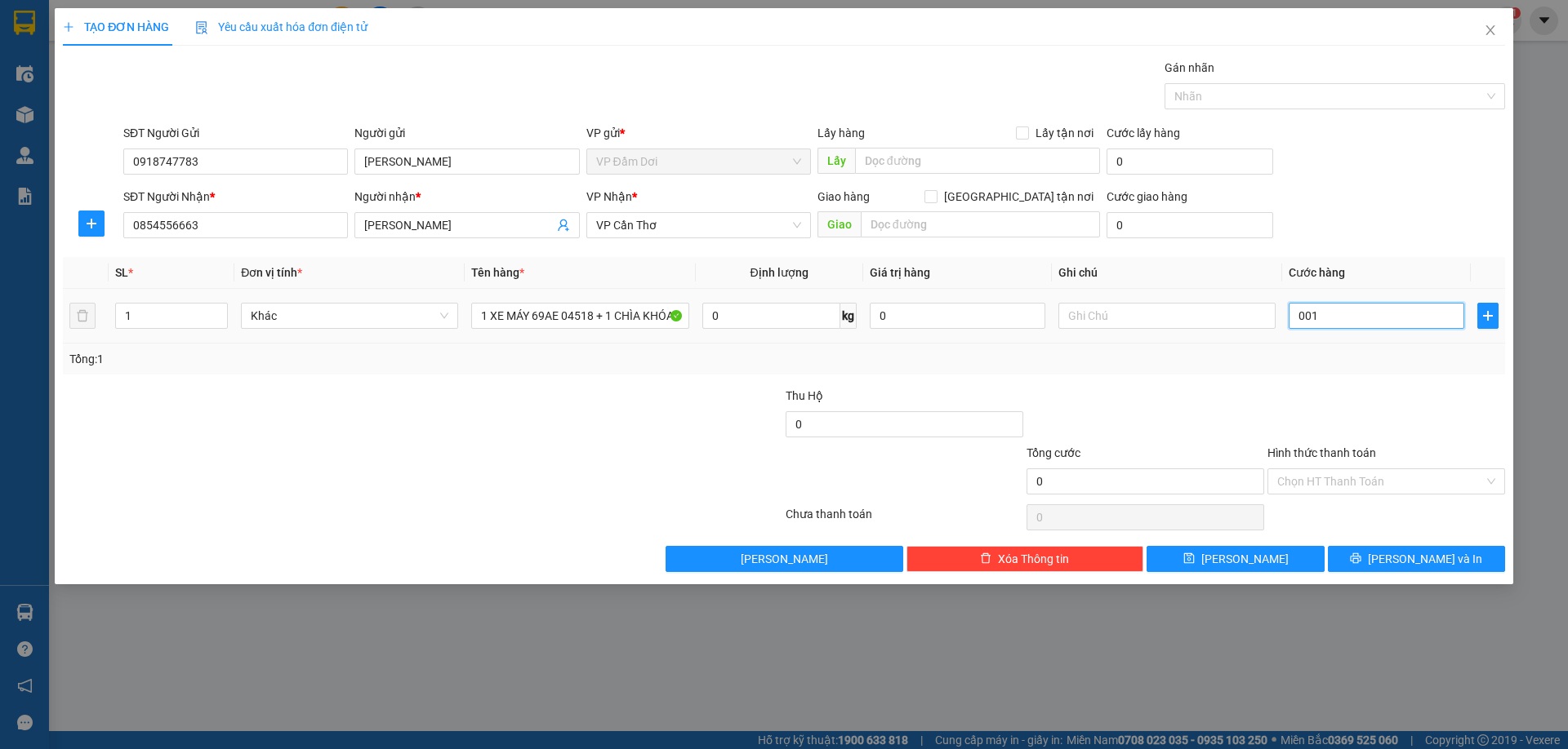
type input "1"
type input "00"
type input "0"
type input "002"
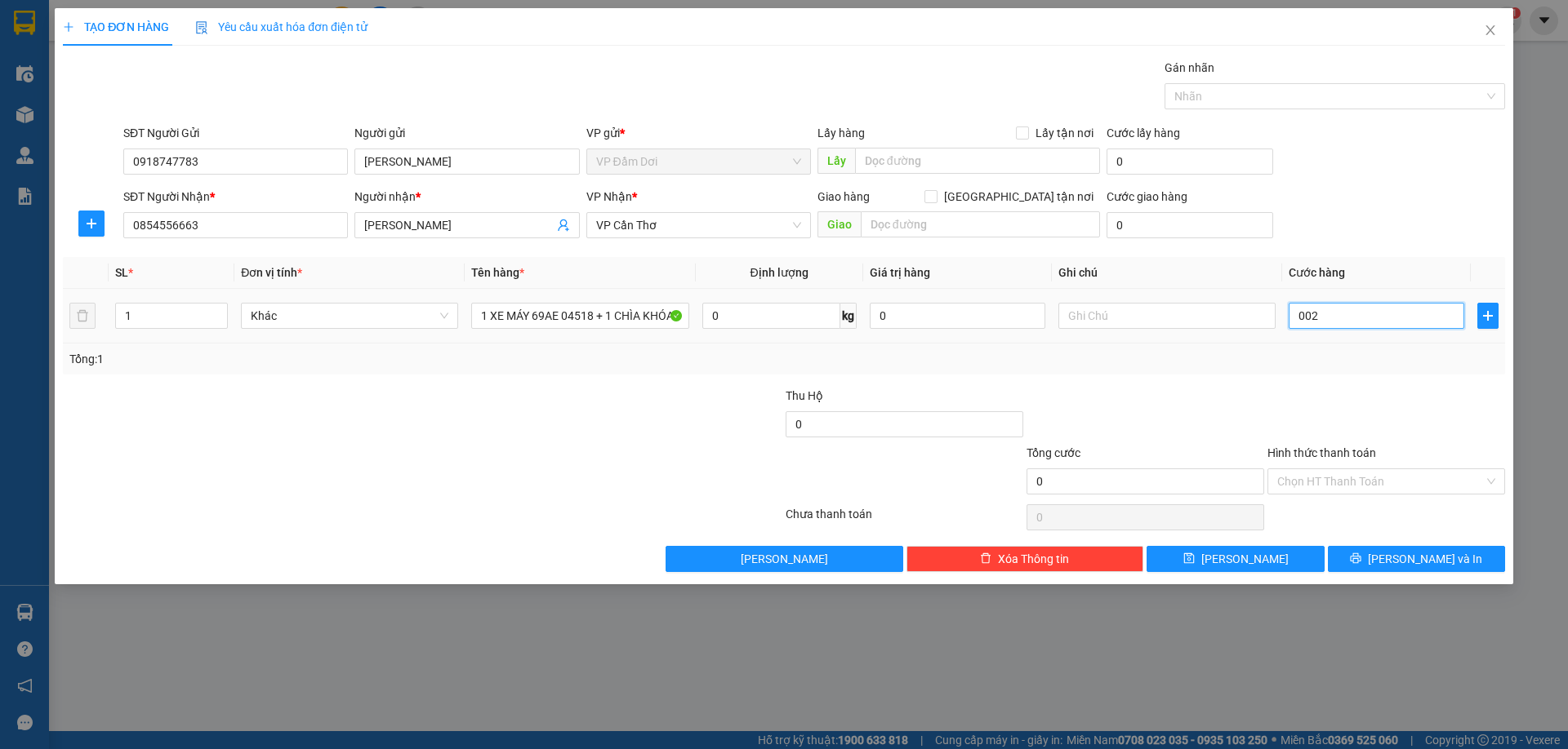
type input "2"
type input "0.025"
type input "25"
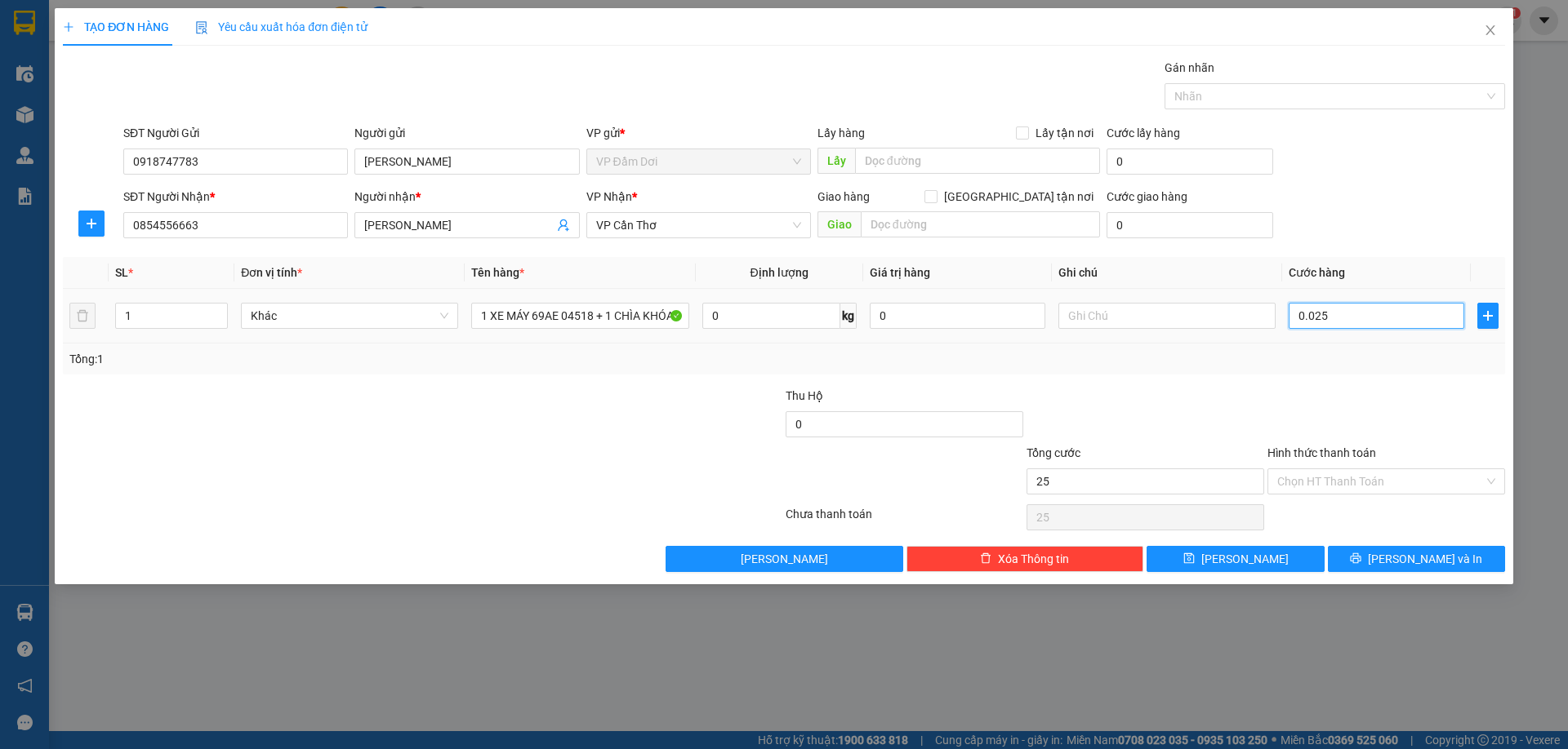
type input "00.250"
type input "250"
click at [1369, 452] on label "Hình thức thanh toán" at bounding box center [1321, 453] width 109 height 13
click at [1369, 469] on input "Hình thức thanh toán" at bounding box center [1380, 481] width 206 height 25
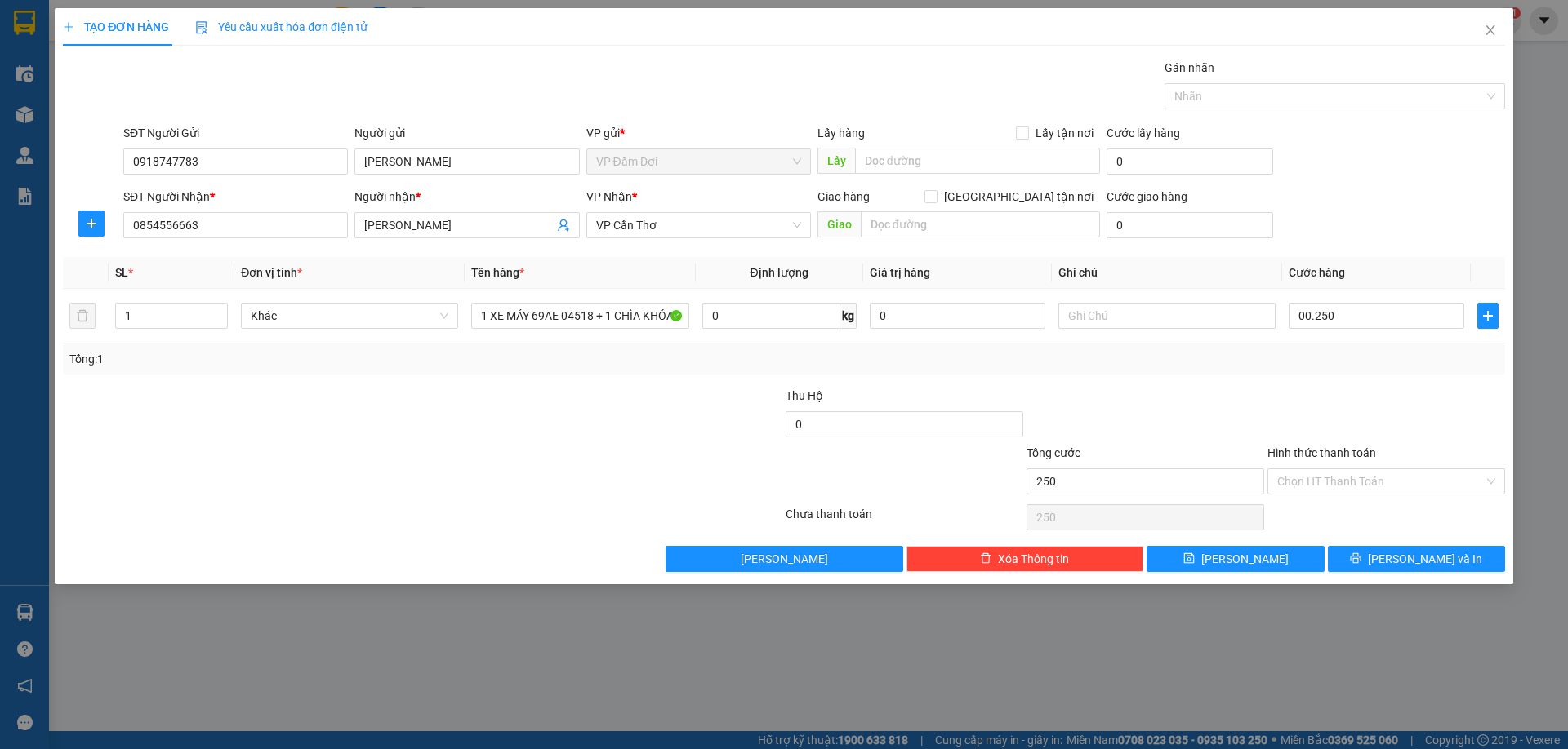
type input "250.000"
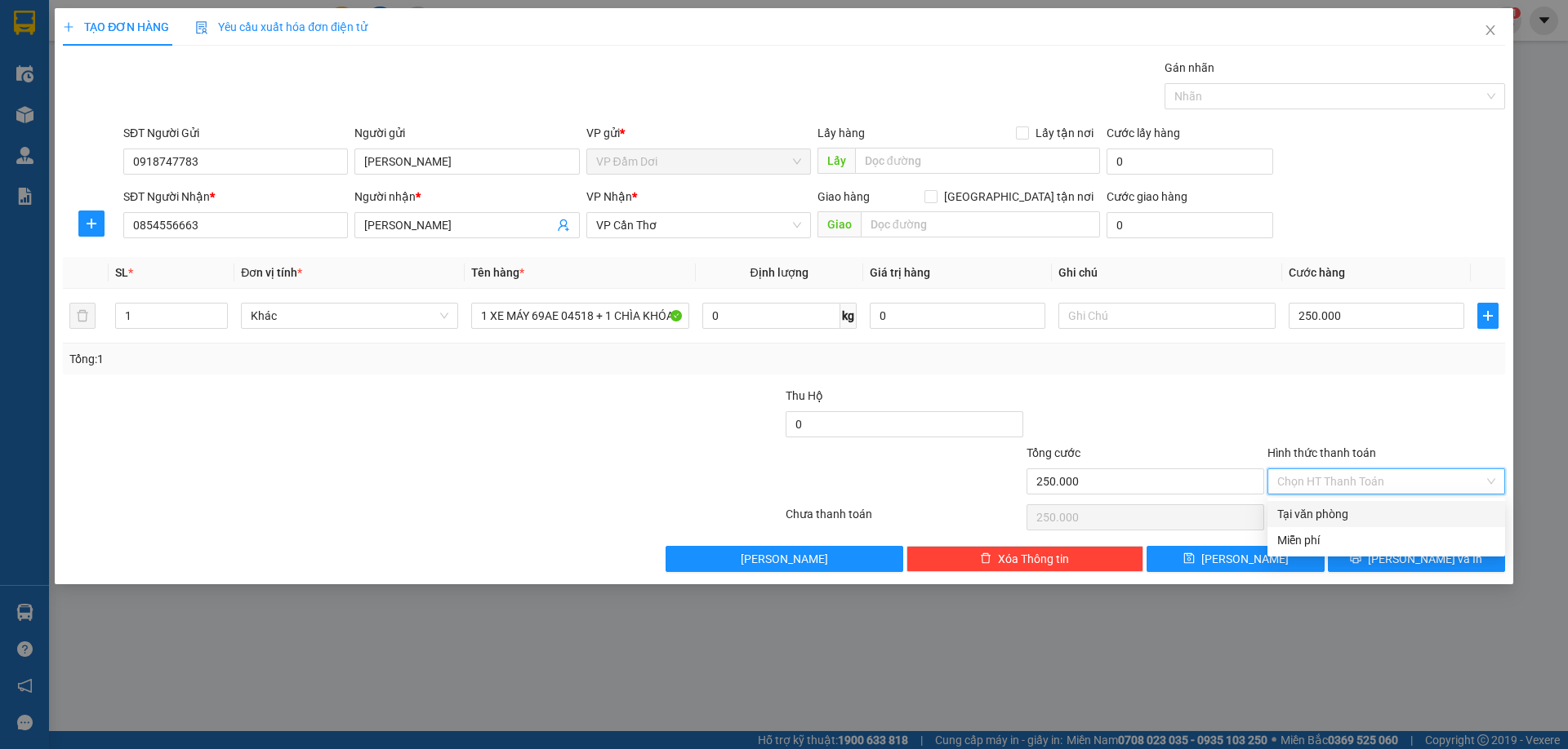
click at [1356, 475] on input "Hình thức thanh toán" at bounding box center [1380, 481] width 206 height 25
click at [1348, 512] on div "Tại văn phòng" at bounding box center [1385, 514] width 218 height 18
type input "0"
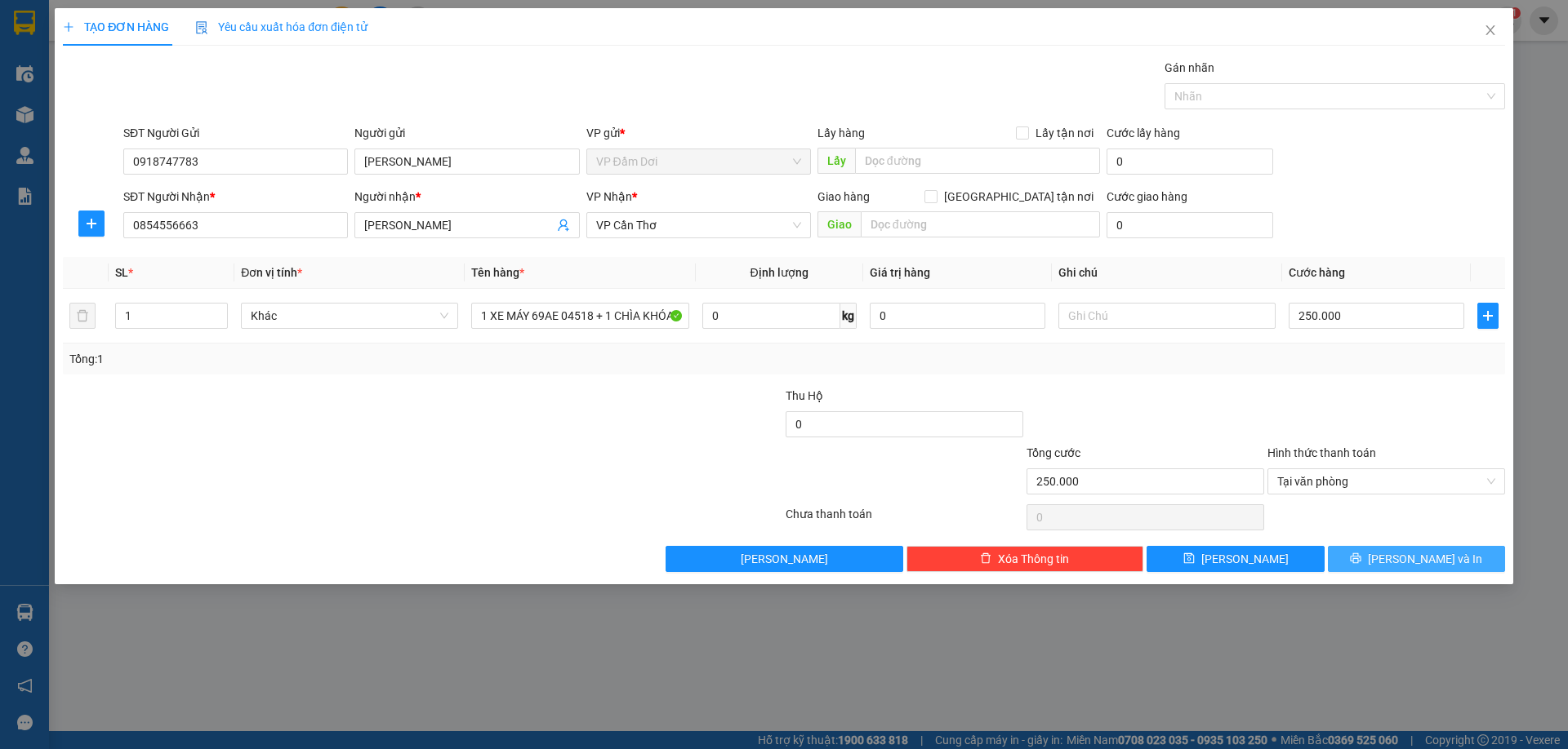
click at [1361, 558] on icon "printer" at bounding box center [1355, 558] width 11 height 11
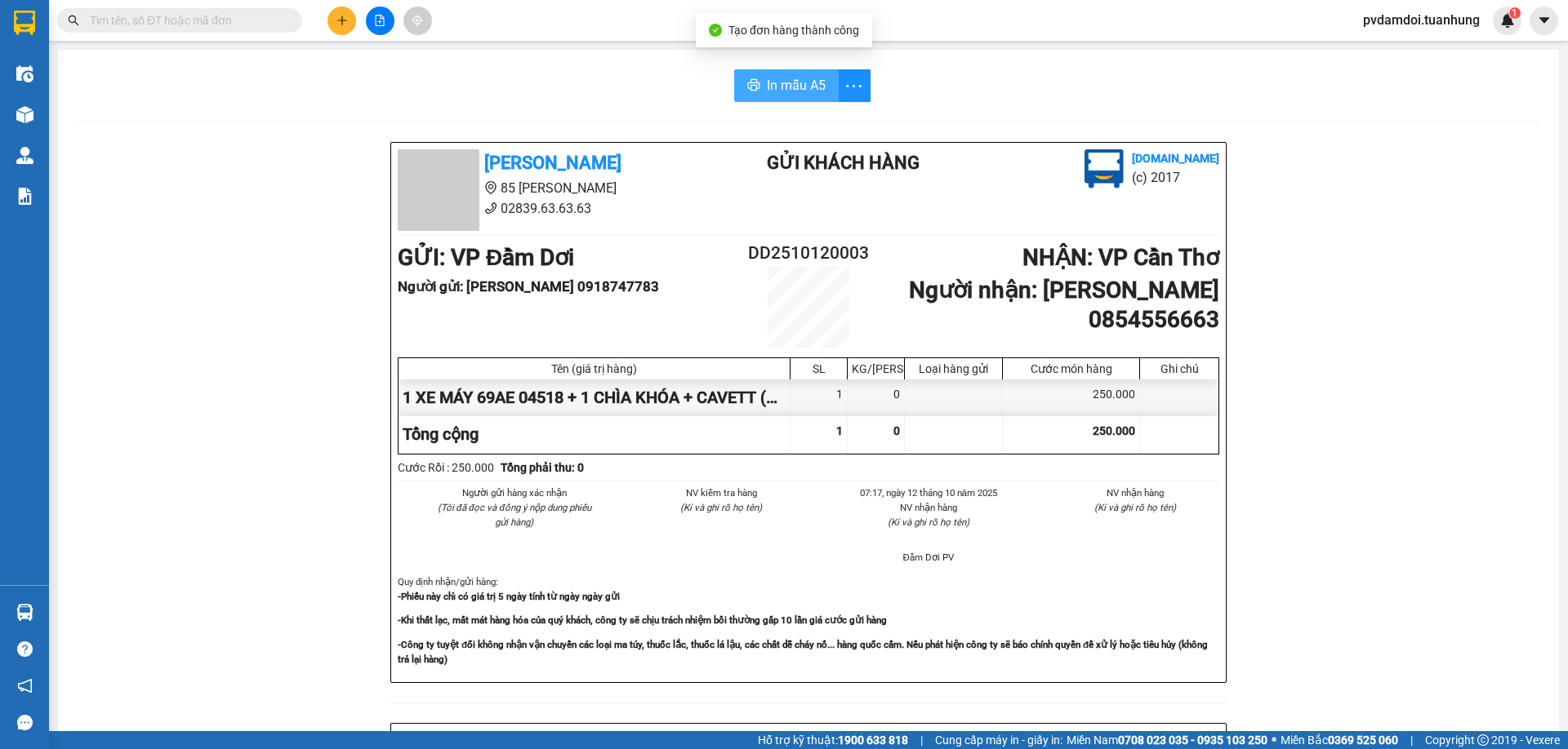
click at [826, 80] on button "In mẫu A5" at bounding box center [786, 85] width 105 height 33
click at [343, 21] on icon "plus" at bounding box center [342, 21] width 11 height 11
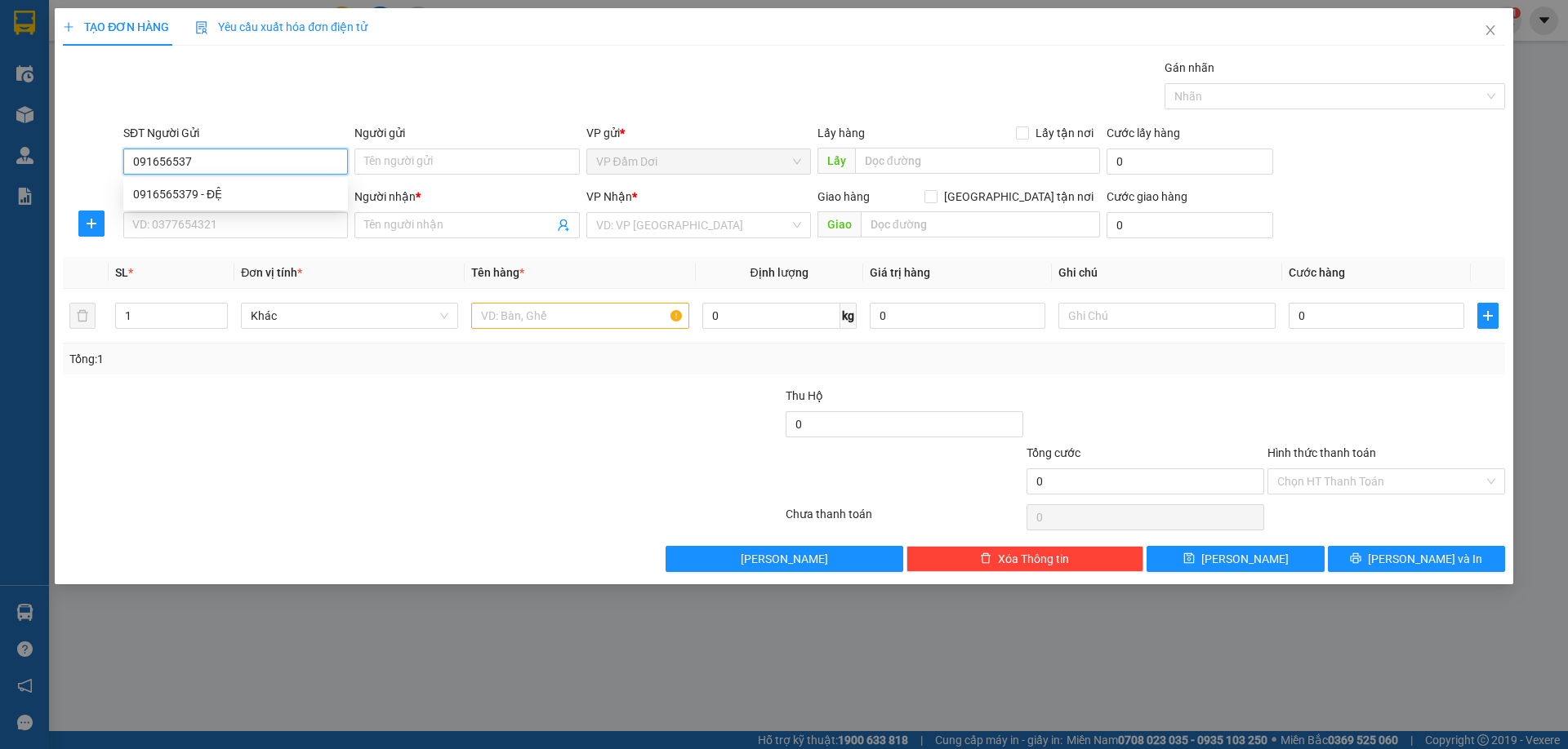
type input "0916565379"
click at [284, 194] on div "0916565379 - ĐỆ" at bounding box center [235, 194] width 205 height 18
type input "ĐỆ"
type input "0916565379"
click at [261, 239] on div "SĐT Người Nhận * VD: 0377654321" at bounding box center [235, 217] width 224 height 57
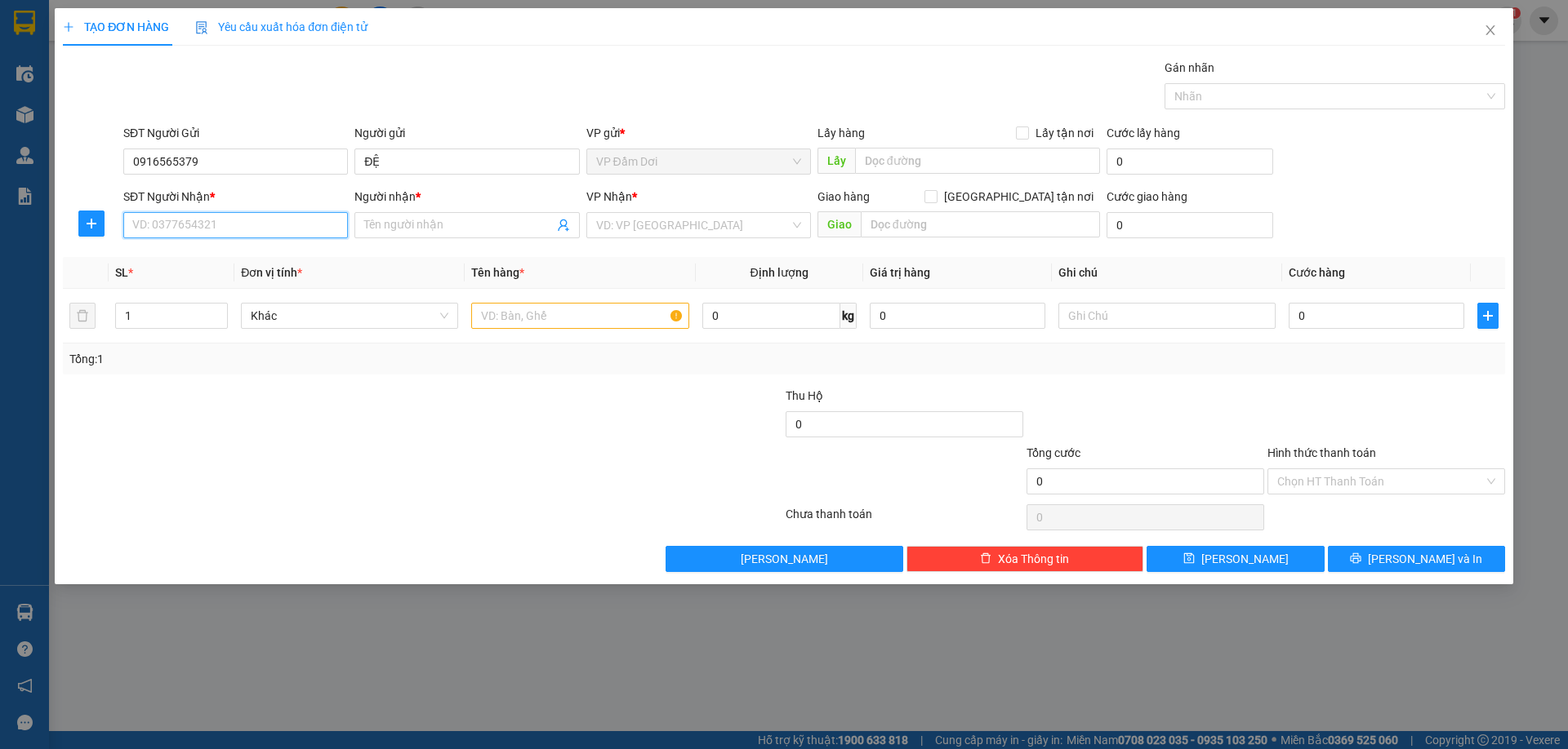
click at [284, 230] on input "SĐT Người Nhận *" at bounding box center [235, 225] width 224 height 26
click at [234, 253] on div "0945878098 - NGỌC" at bounding box center [235, 257] width 205 height 18
type input "0945878098"
type input "NGỌC"
click at [559, 321] on input "text" at bounding box center [580, 316] width 218 height 26
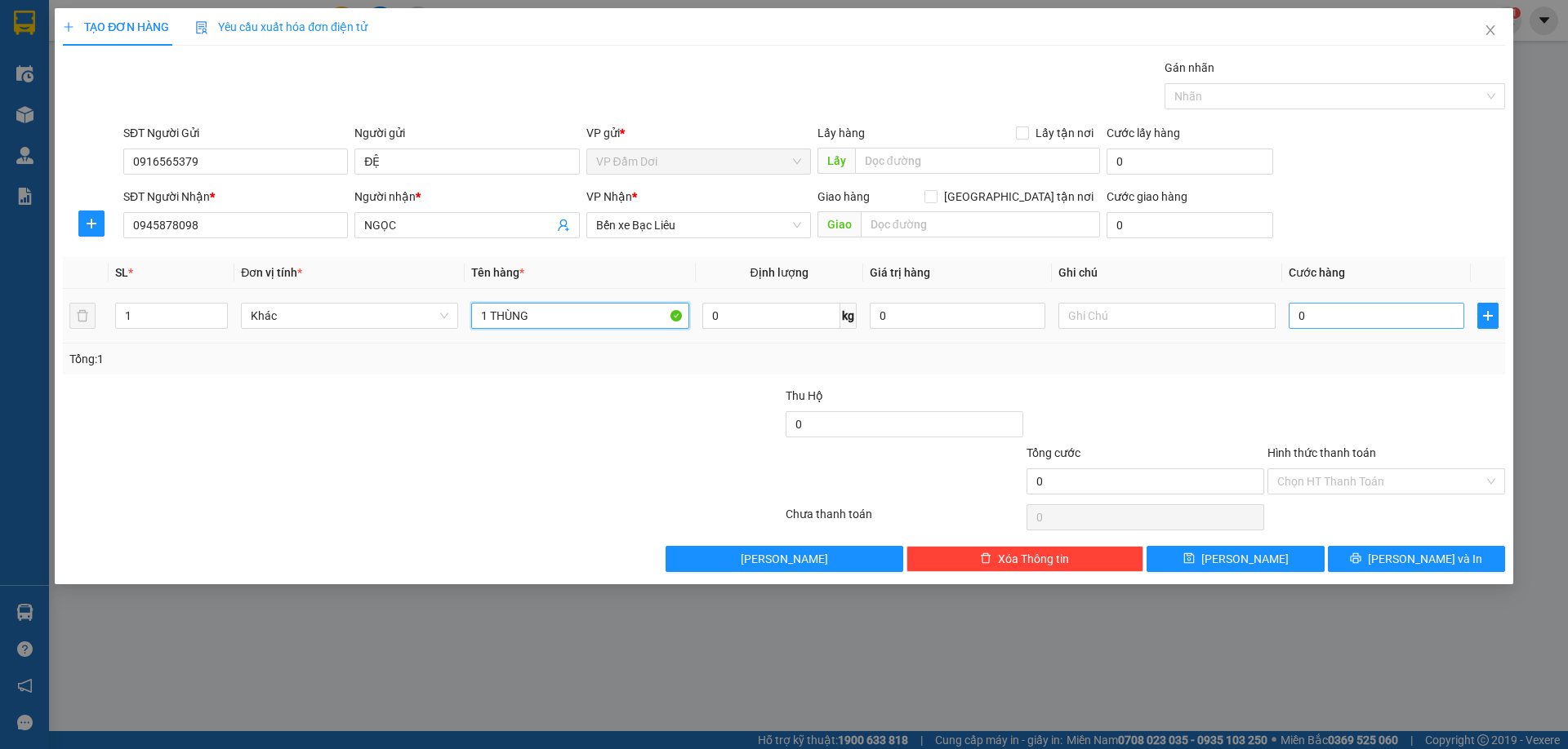
type input "1 THÙNG"
click at [1362, 322] on input "0" at bounding box center [1376, 316] width 176 height 26
type input "004"
type input "4"
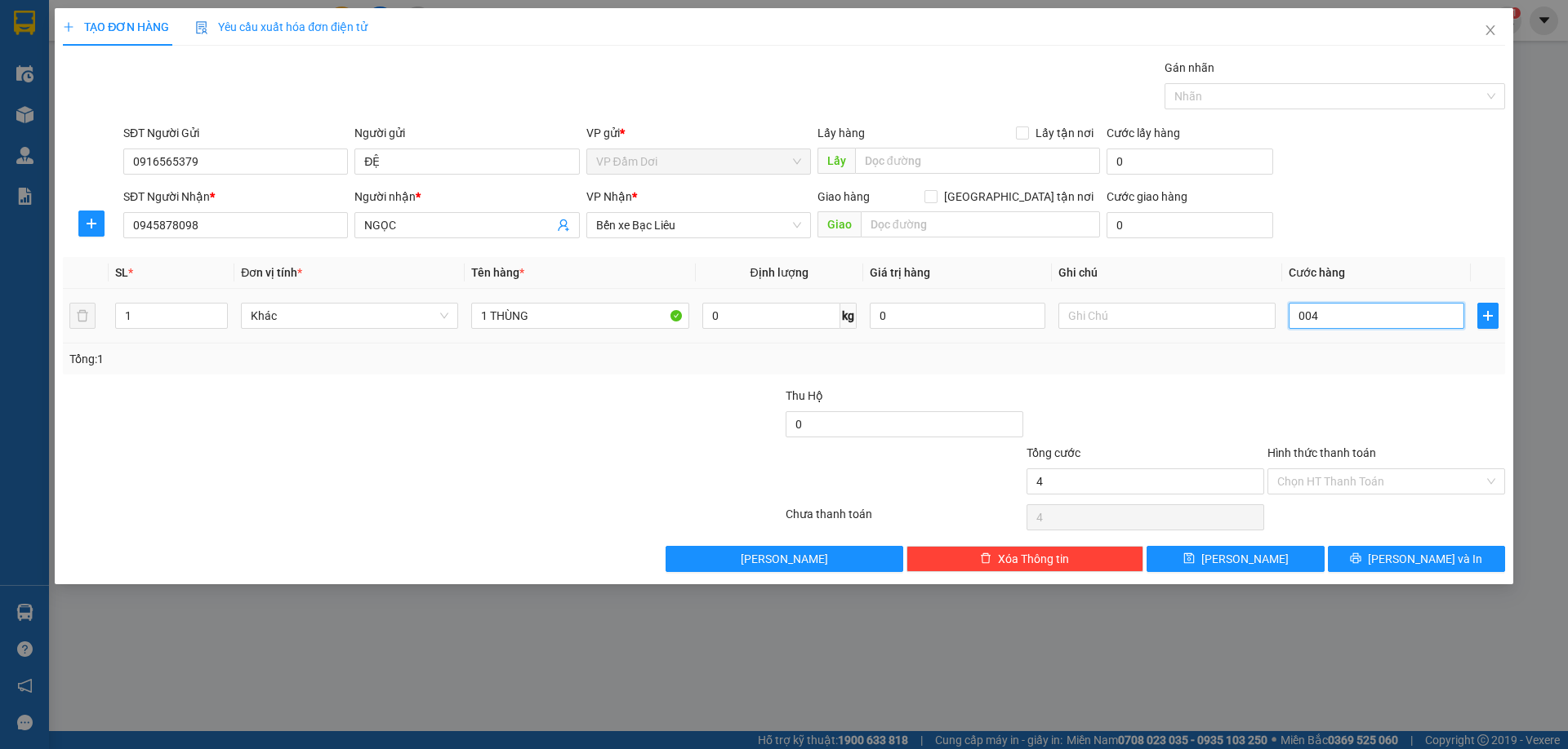
type input "0.040"
type input "40"
click at [1397, 439] on div at bounding box center [1385, 415] width 241 height 57
type input "40.000"
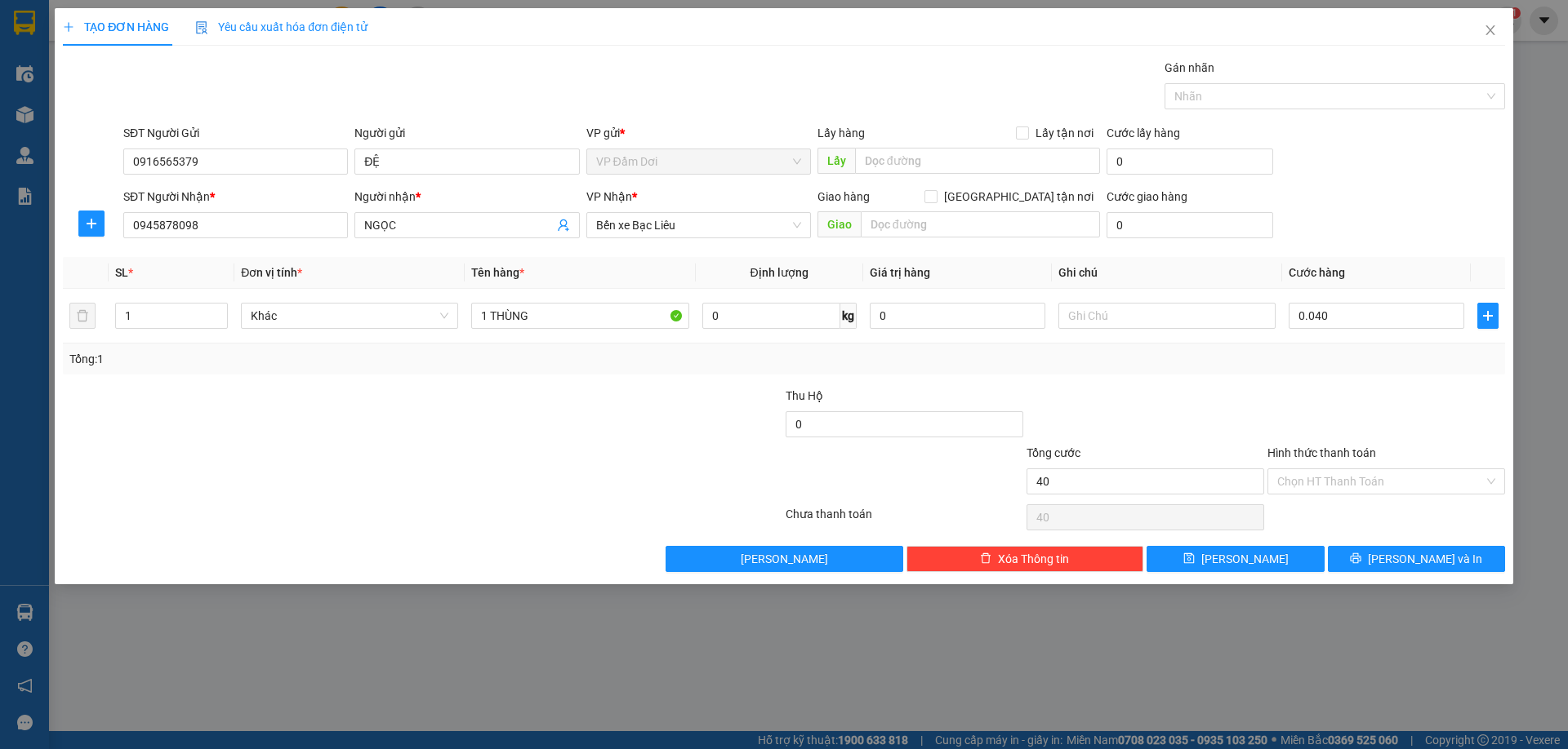
type input "40.000"
click at [1363, 483] on input "Hình thức thanh toán" at bounding box center [1380, 481] width 206 height 25
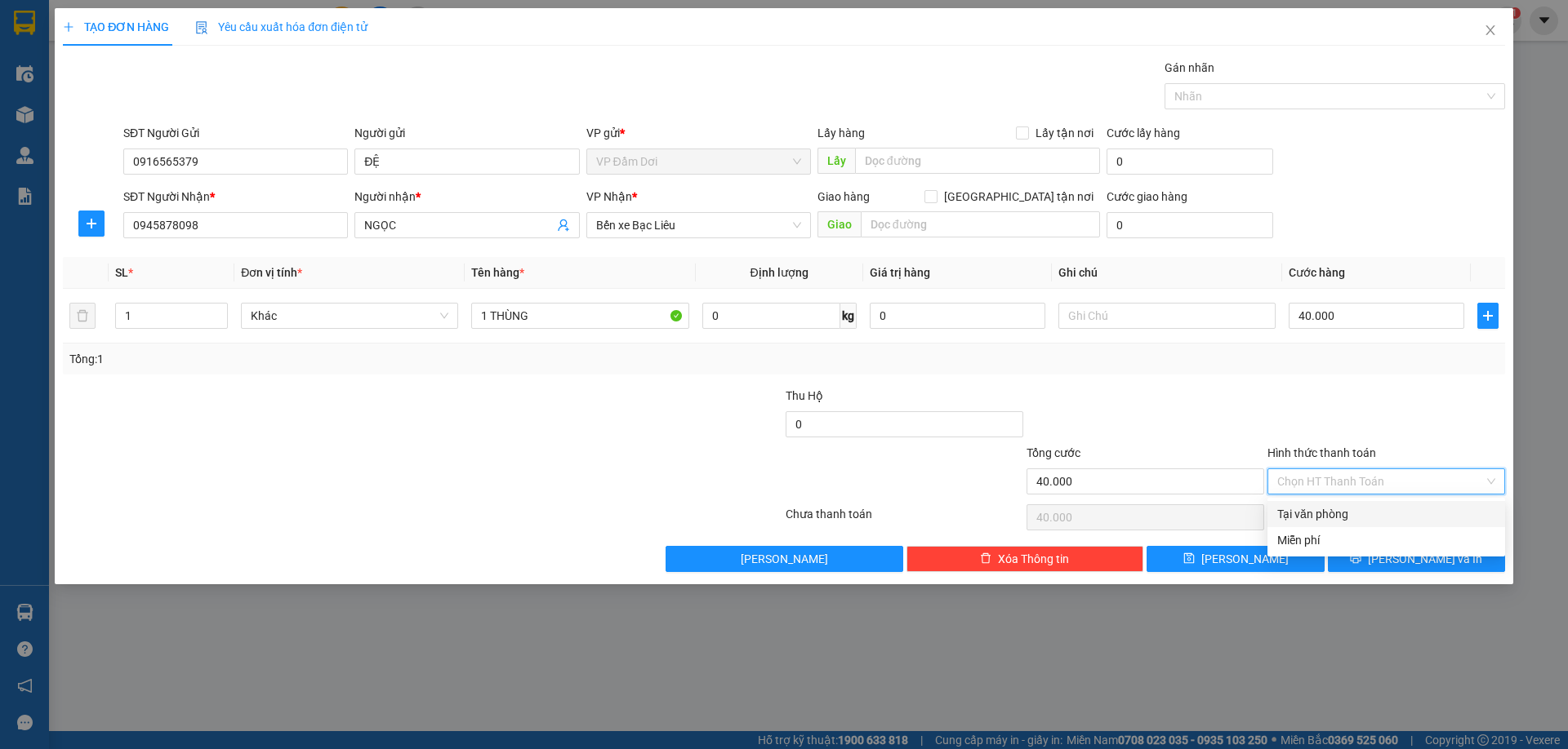
click at [1351, 516] on div "Tại văn phòng" at bounding box center [1385, 514] width 218 height 18
type input "0"
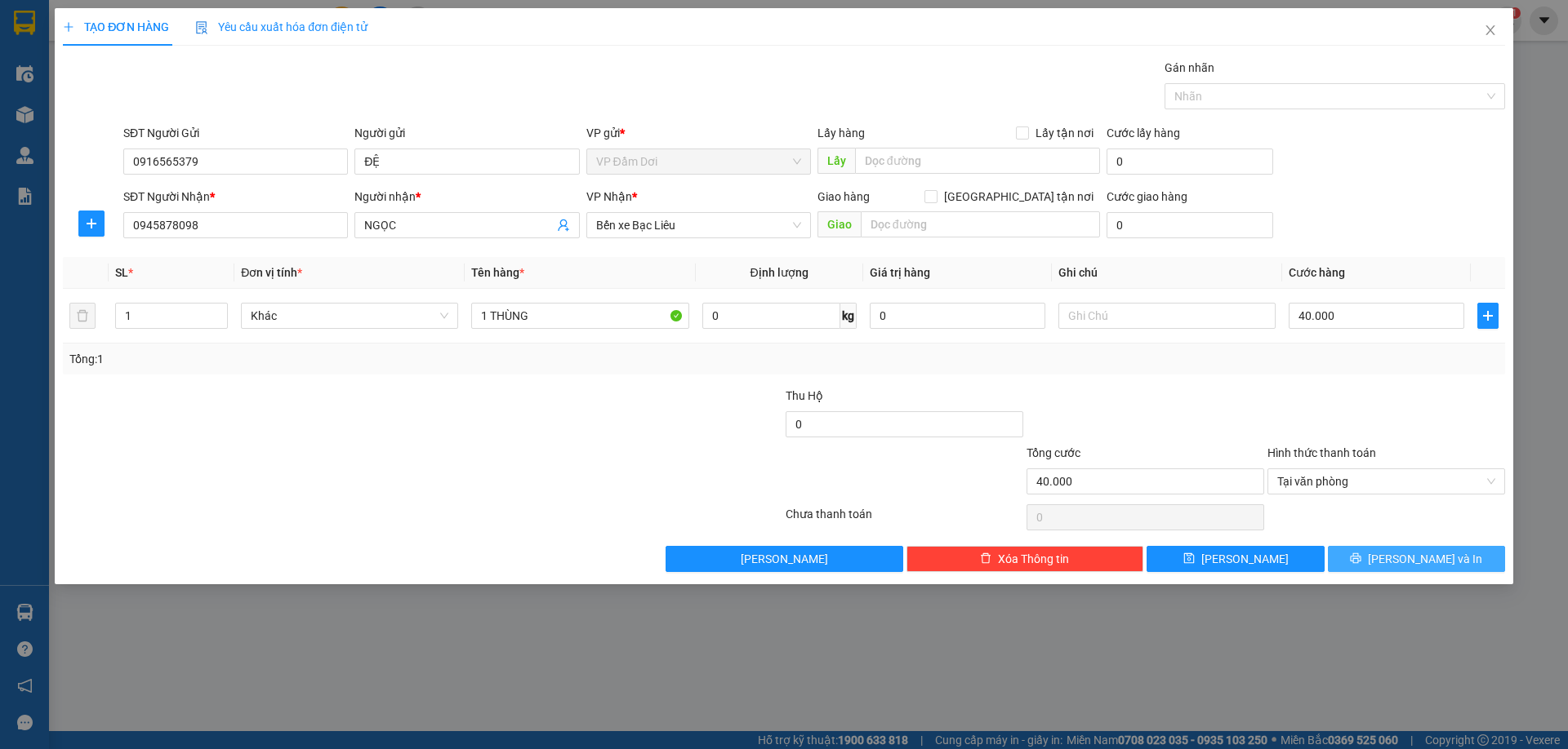
click at [1383, 558] on button "[PERSON_NAME] và In" at bounding box center [1416, 560] width 177 height 26
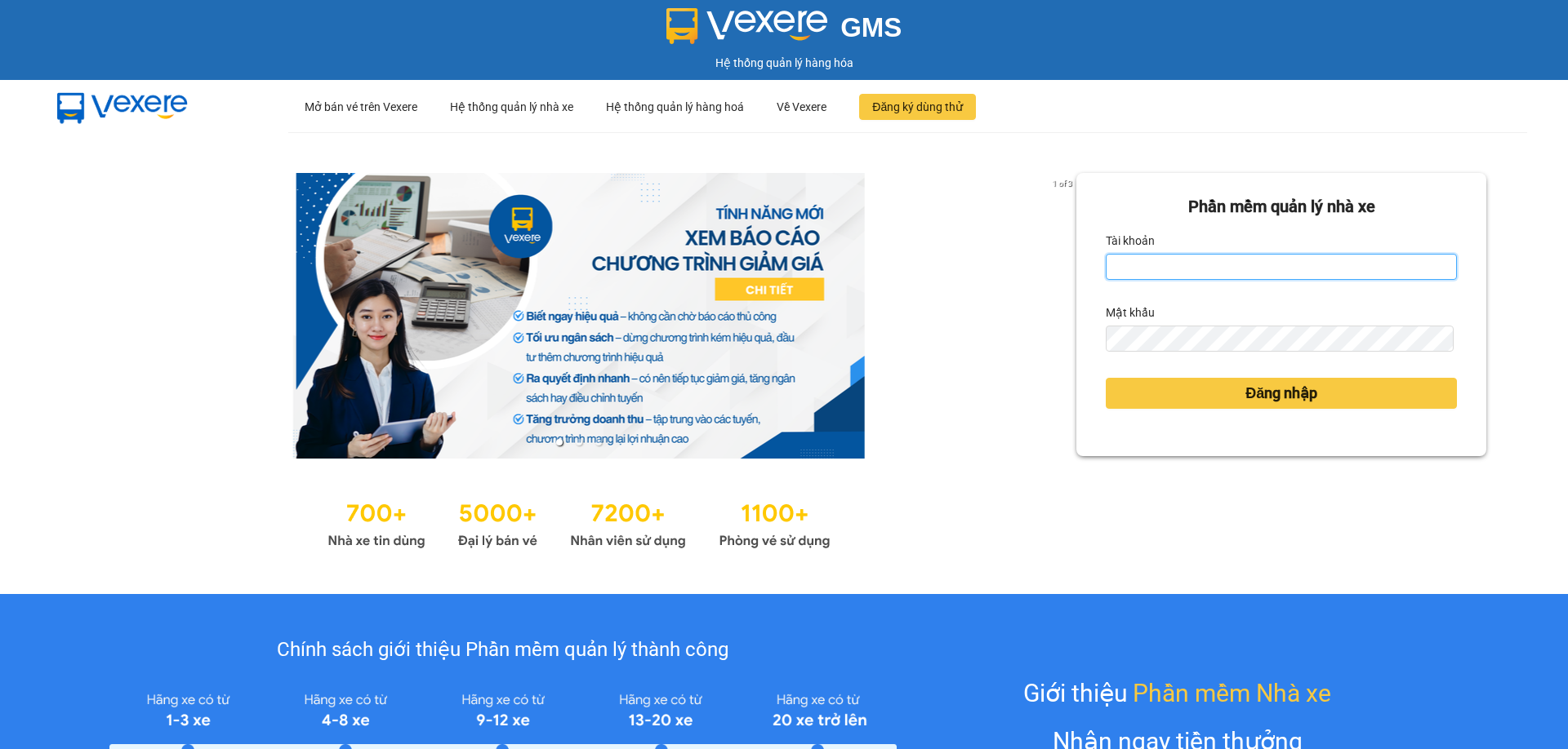
click at [1193, 259] on input "Tài khoản" at bounding box center [1281, 267] width 351 height 26
type input "pvdamdoi.tuanhung"
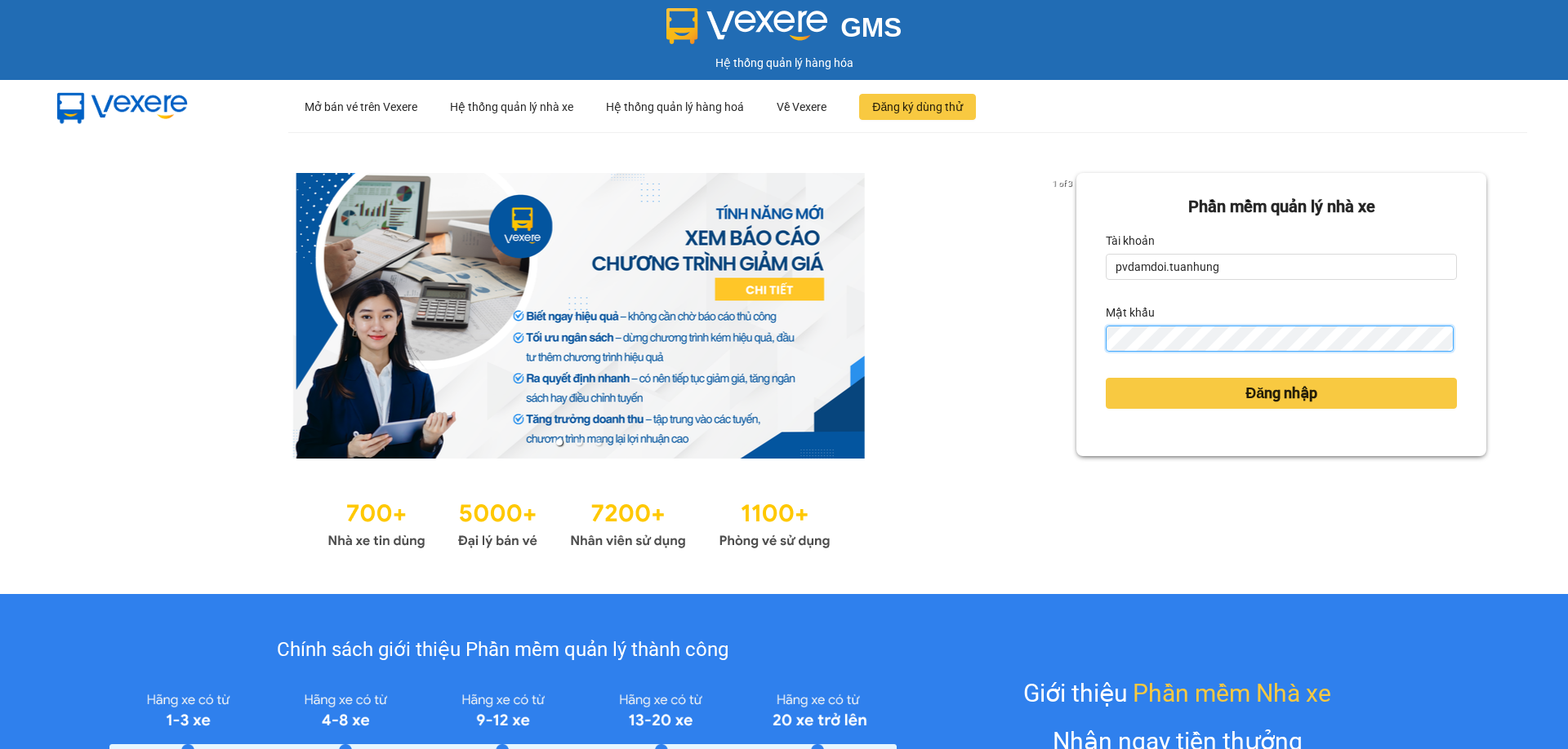
click at [1106, 378] on button "Đăng nhập" at bounding box center [1281, 393] width 351 height 31
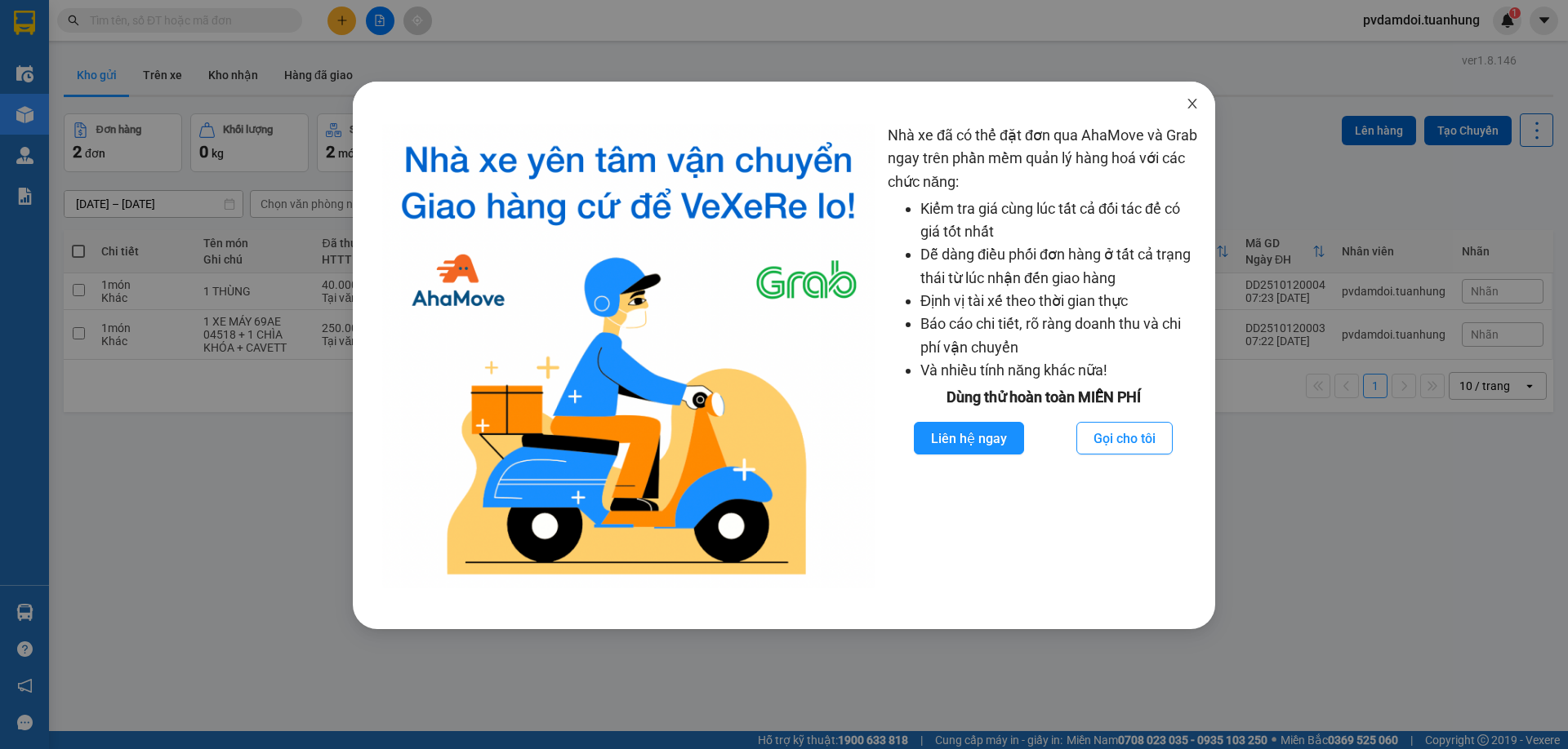
click at [1186, 103] on icon "close" at bounding box center [1192, 104] width 13 height 13
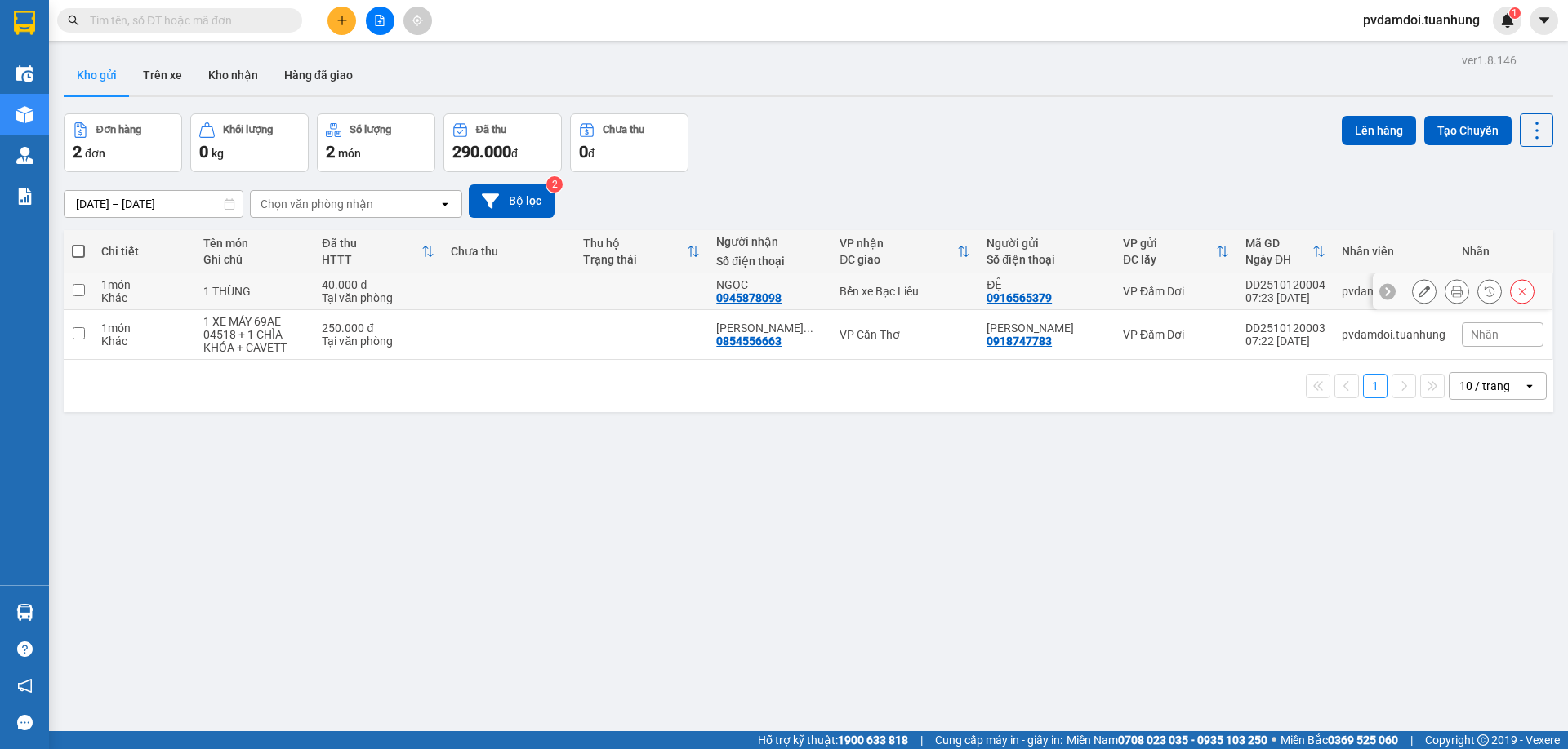
click at [1445, 294] on button at bounding box center [1456, 292] width 23 height 28
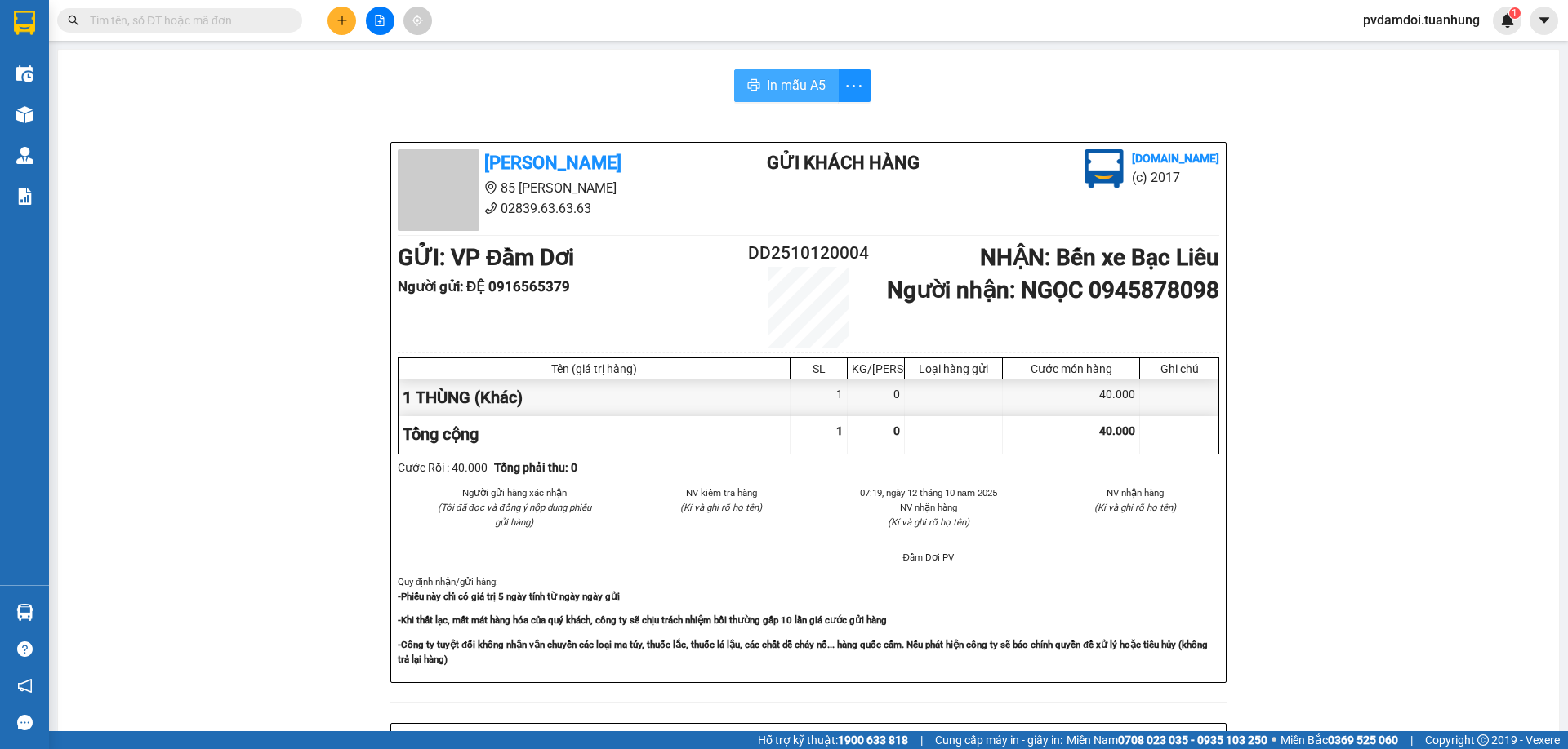
click at [765, 71] on button "In mẫu A5" at bounding box center [786, 85] width 105 height 33
click at [339, 16] on icon "plus" at bounding box center [342, 21] width 11 height 11
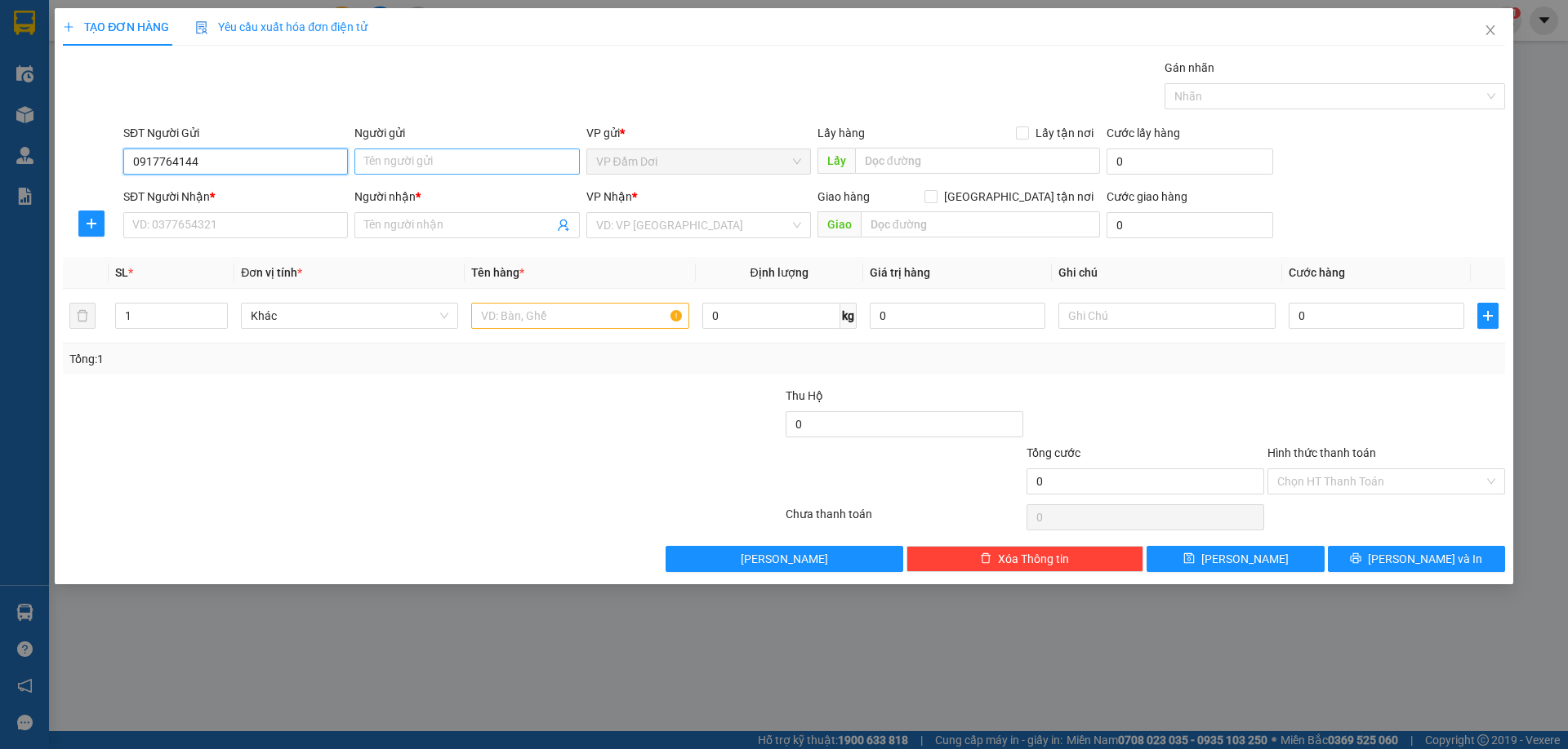
type input "0917764144"
click at [421, 153] on input "Người gửi" at bounding box center [466, 162] width 224 height 26
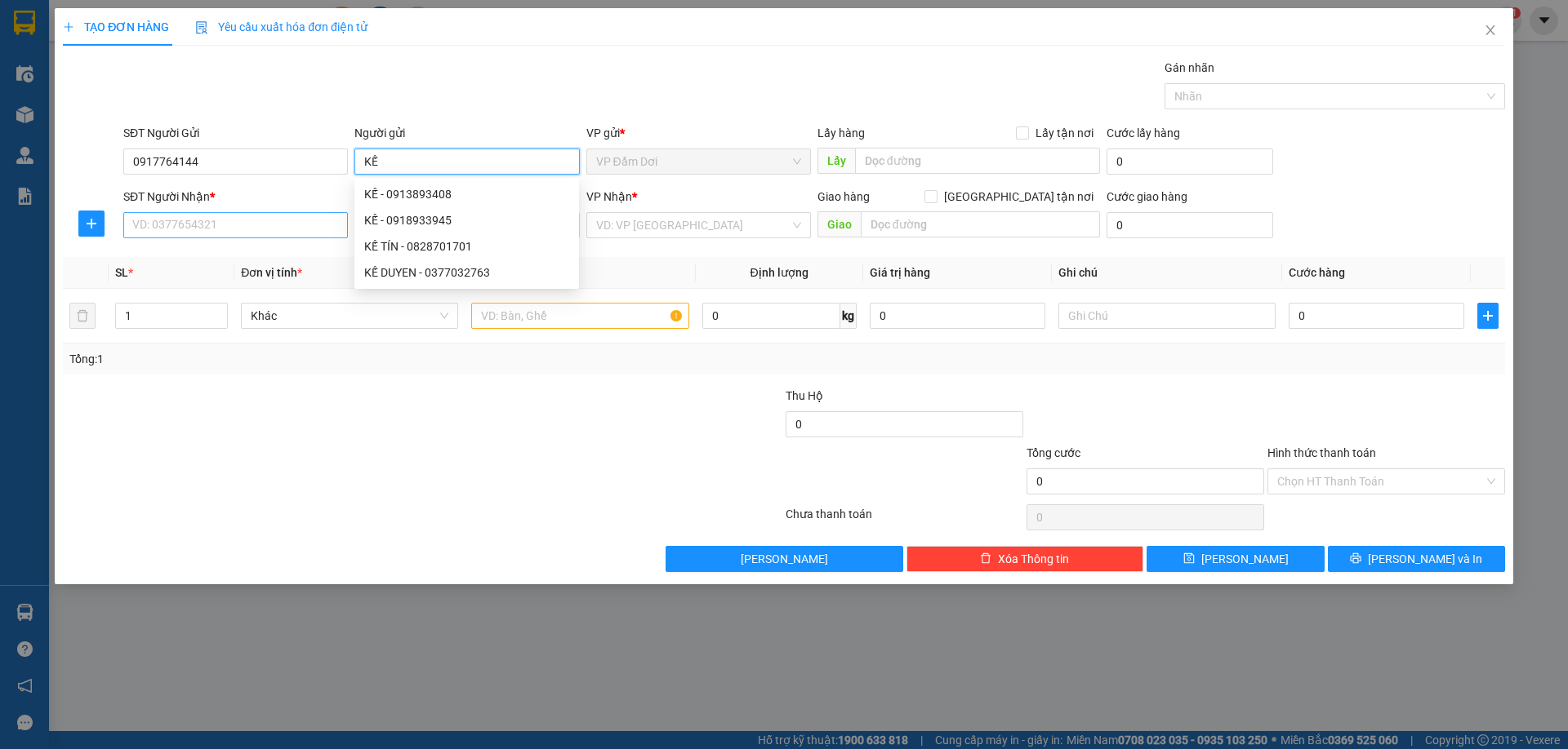
type input "KẾ"
click at [150, 218] on input "SĐT Người Nhận *" at bounding box center [235, 225] width 224 height 26
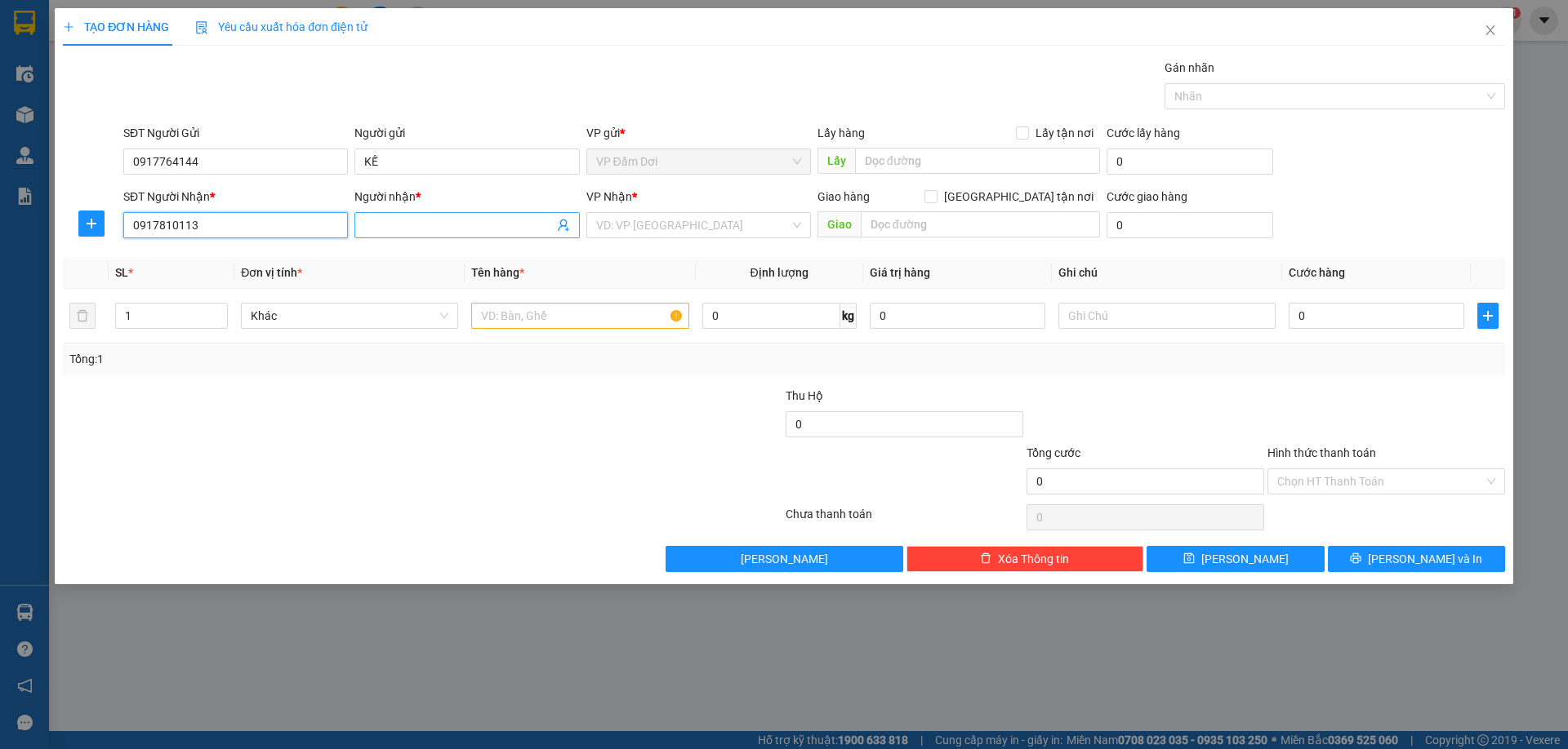
type input "0917810113"
click at [455, 231] on input "Người nhận *" at bounding box center [458, 225] width 188 height 18
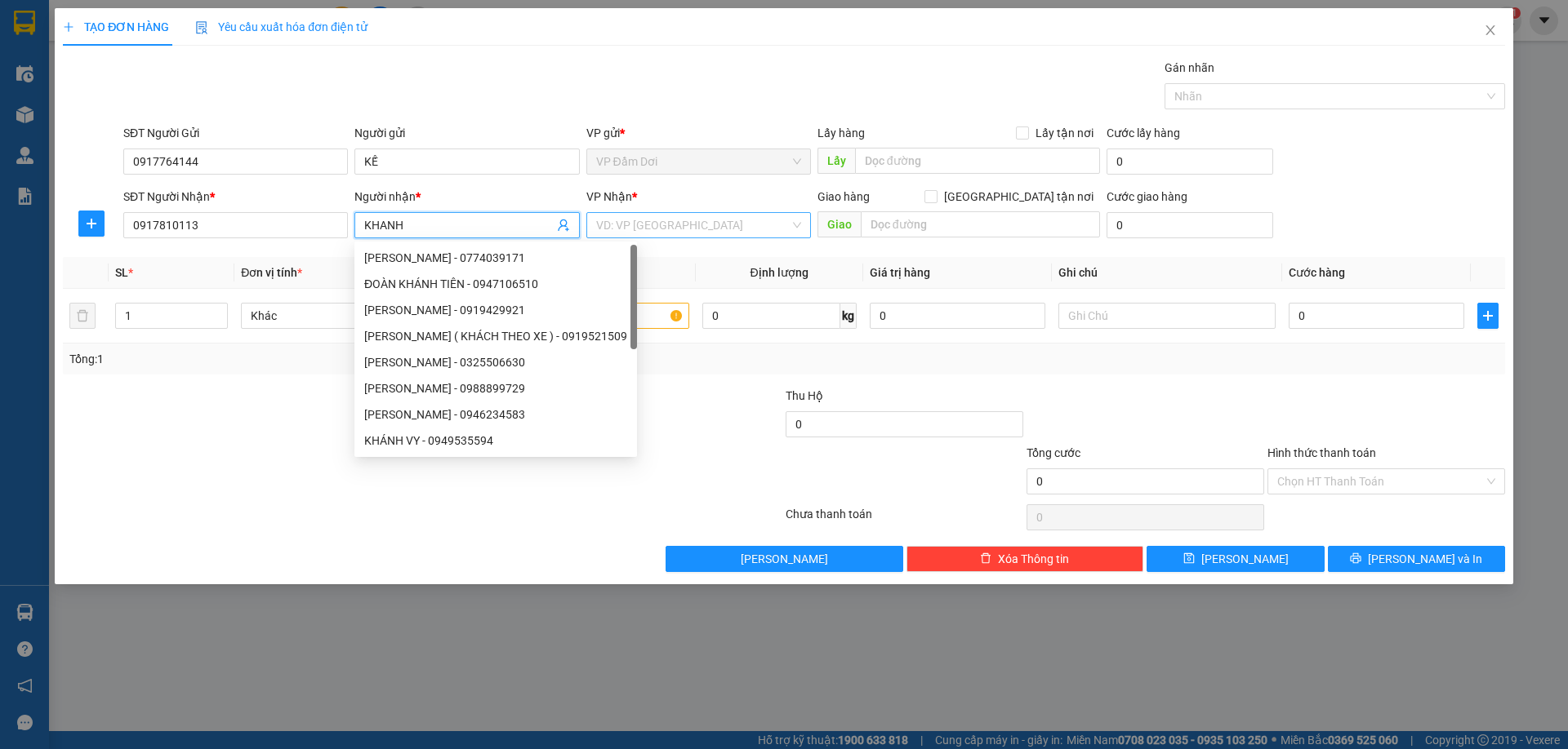
type input "KHANH"
click at [603, 218] on input "search" at bounding box center [692, 225] width 194 height 25
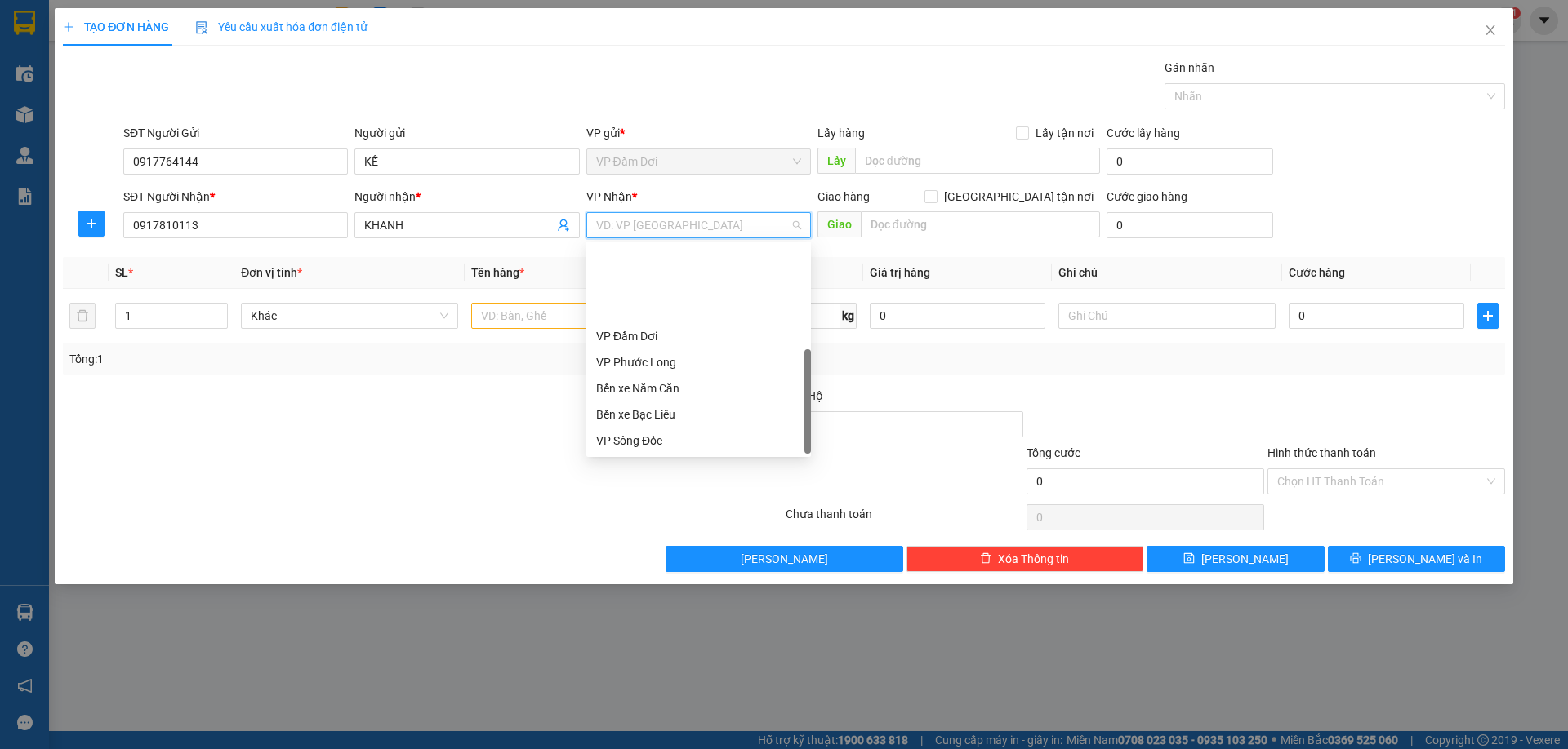
click at [650, 458] on div "VP Cần Thơ" at bounding box center [698, 466] width 205 height 18
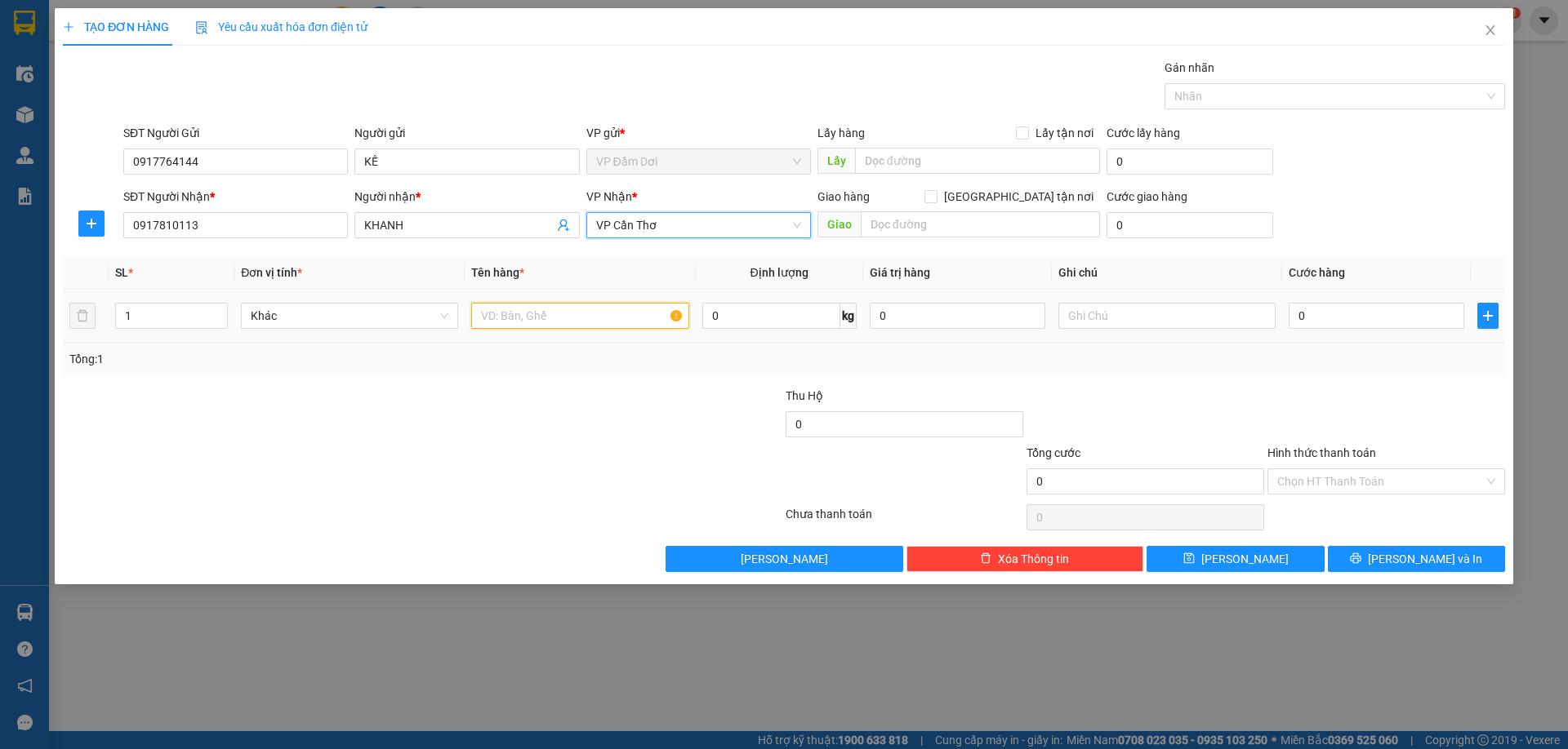
click at [523, 325] on input "text" at bounding box center [580, 316] width 218 height 26
type input "1 THÙNG"
drag, startPoint x: 1327, startPoint y: 332, endPoint x: 1333, endPoint y: 320, distance: 13.4
click at [1328, 328] on td "0" at bounding box center [1375, 317] width 188 height 55
click at [1333, 320] on input "0" at bounding box center [1376, 316] width 176 height 26
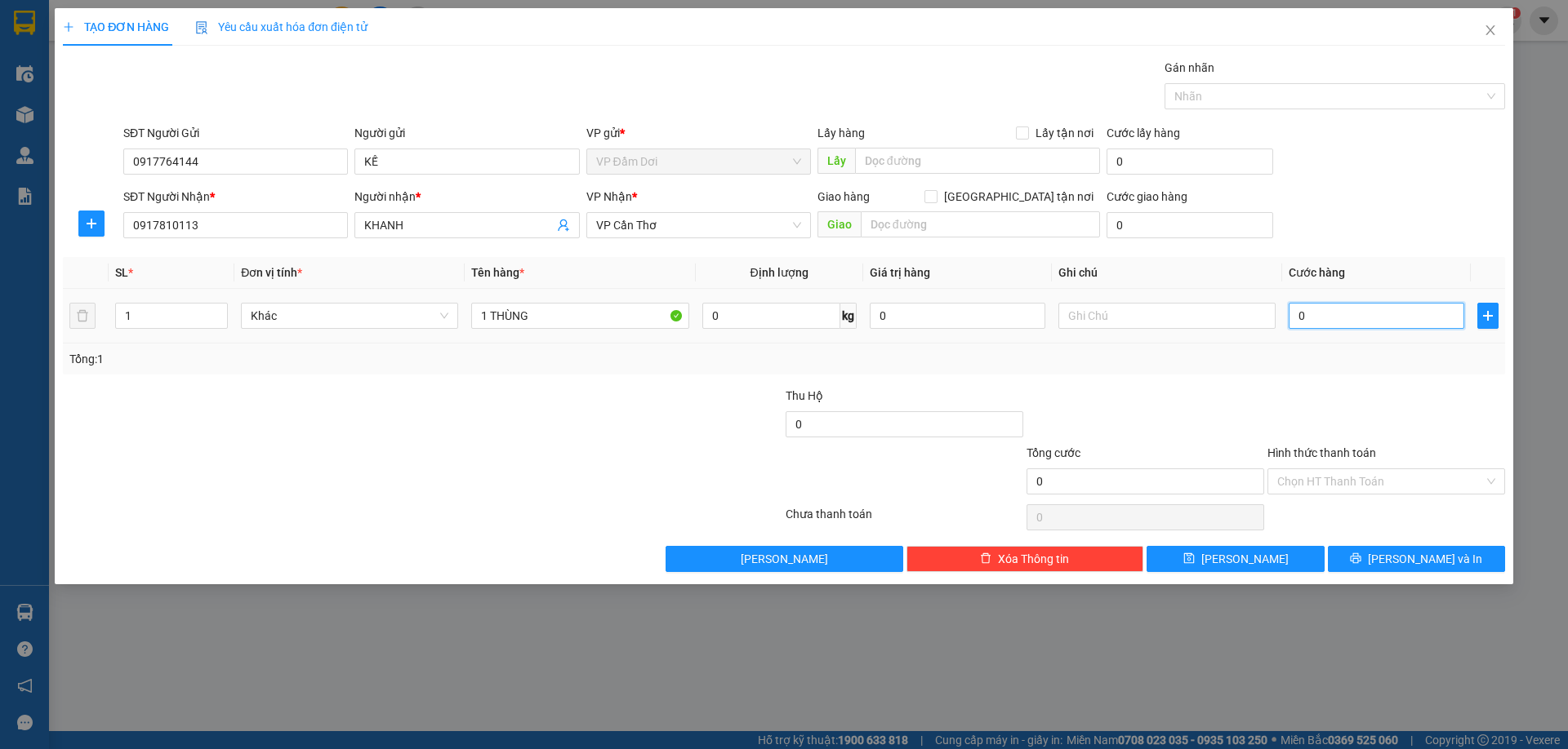
type input "002"
type input "2"
type input "0.020"
type input "20"
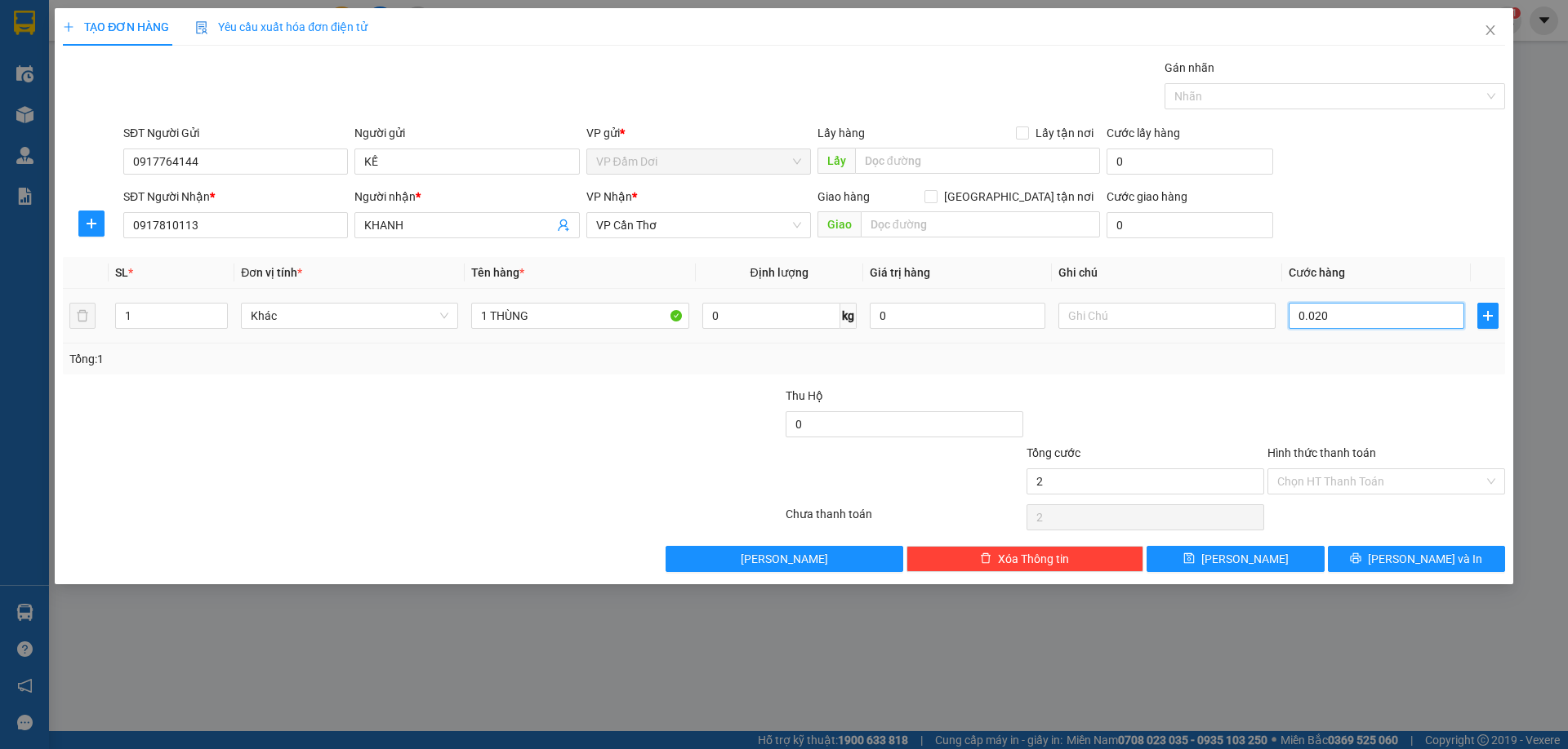
type input "20"
type input "002"
type input "2"
type input "00"
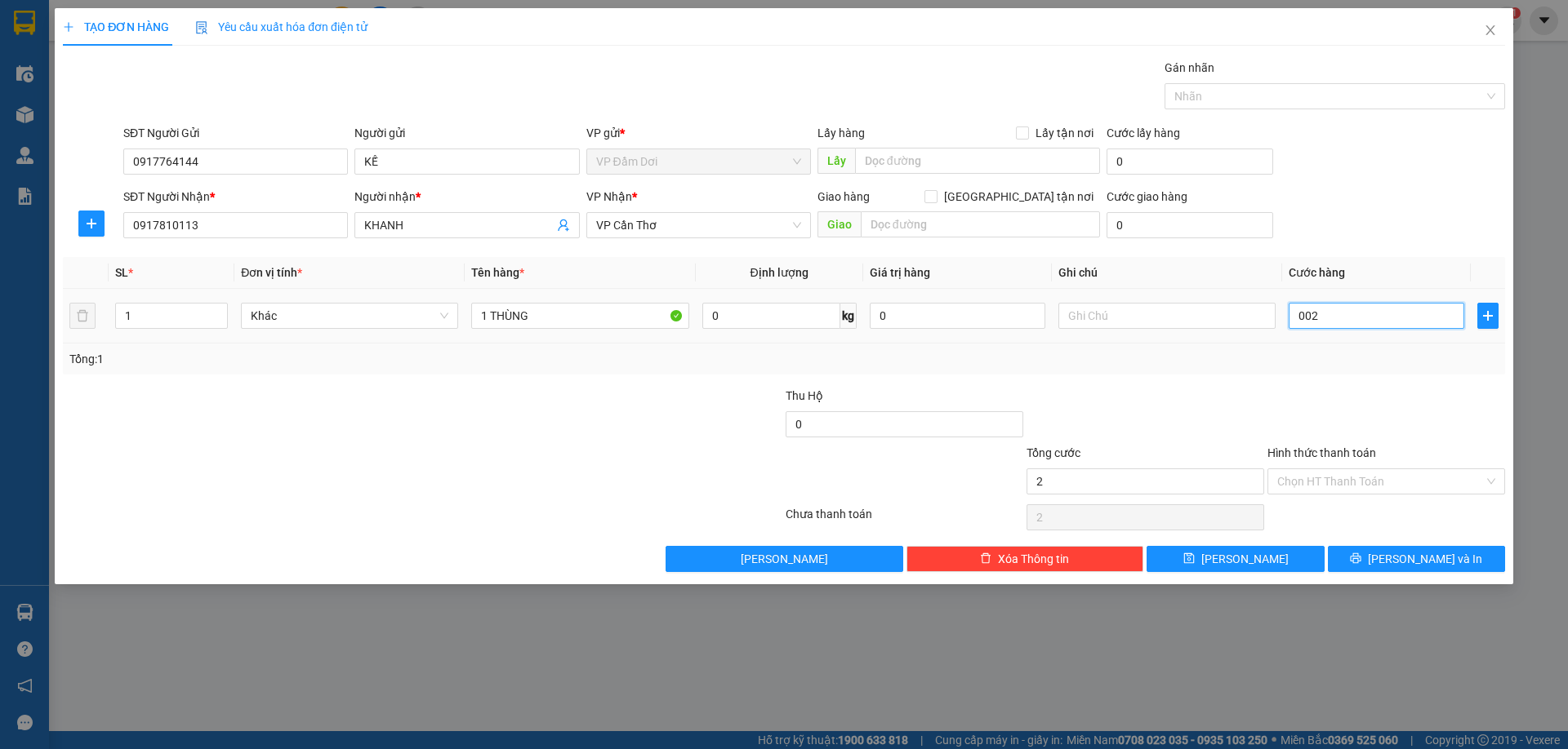
type input "0"
type input "004"
type input "4"
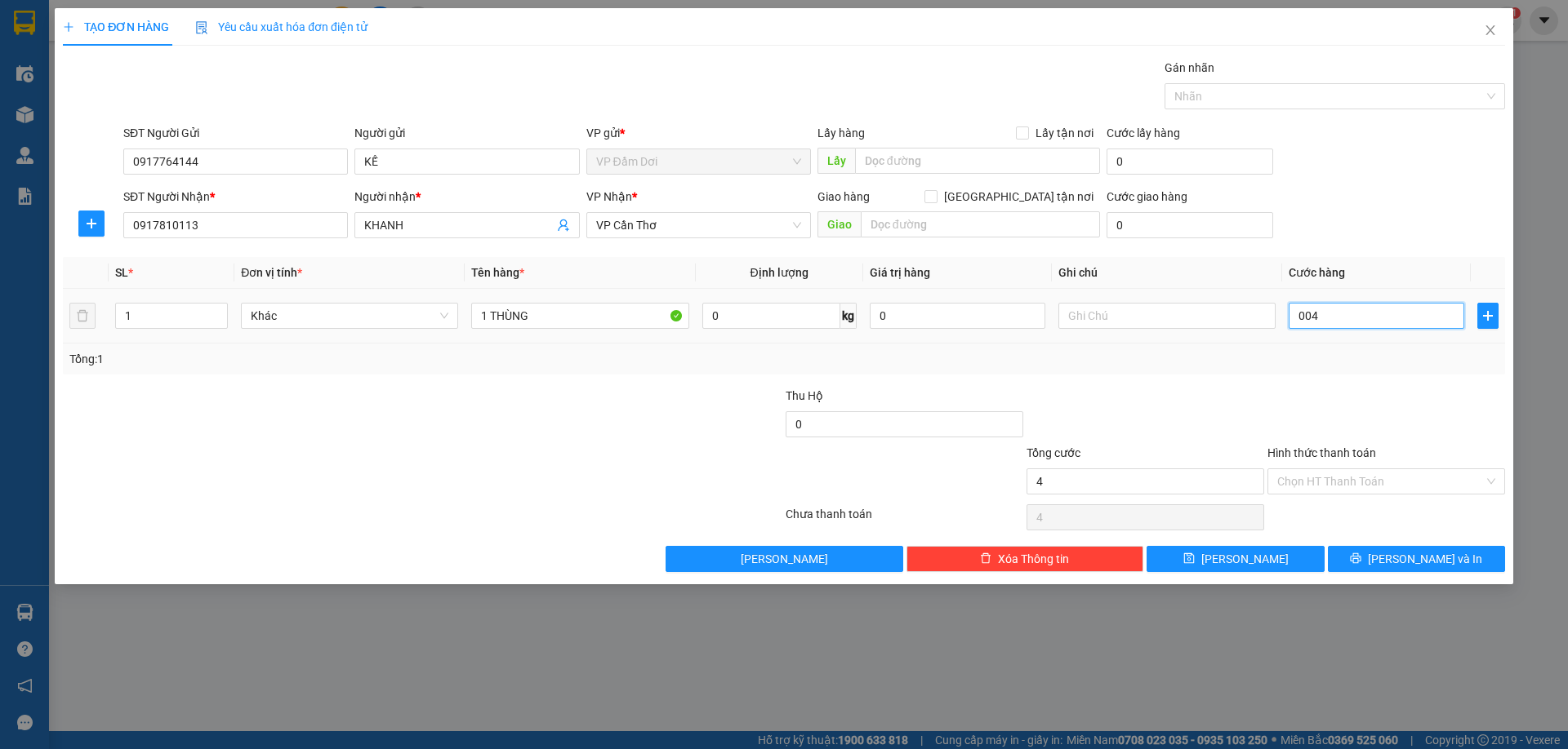
type input "0.040"
type input "40"
click at [1316, 374] on div "Transit Pickup Surcharge Ids Transit Deliver Surcharge Ids Transit Deliver Surc…" at bounding box center [783, 315] width 1442 height 514
type input "40.000"
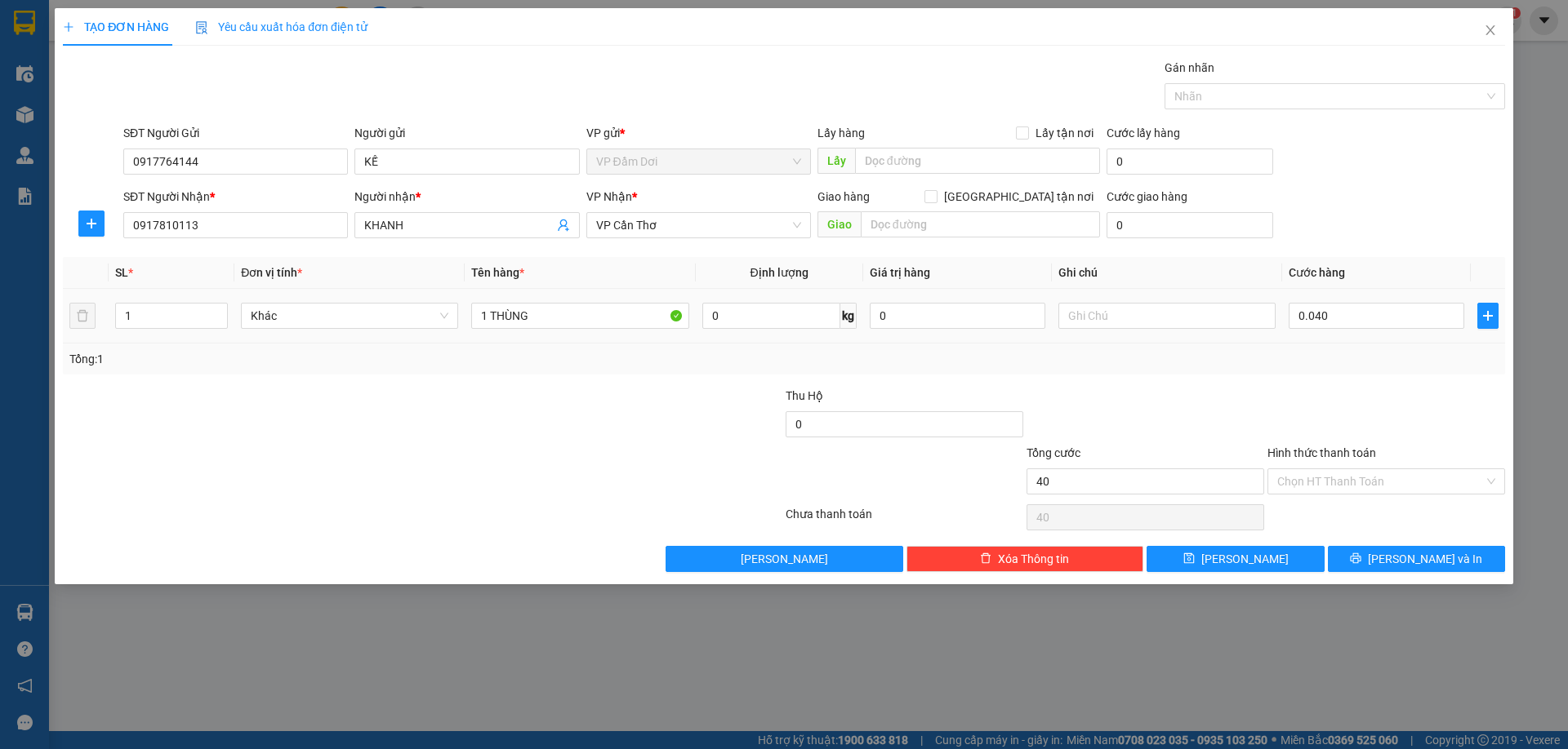
type input "40.000"
click at [1364, 475] on input "Hình thức thanh toán" at bounding box center [1380, 481] width 206 height 25
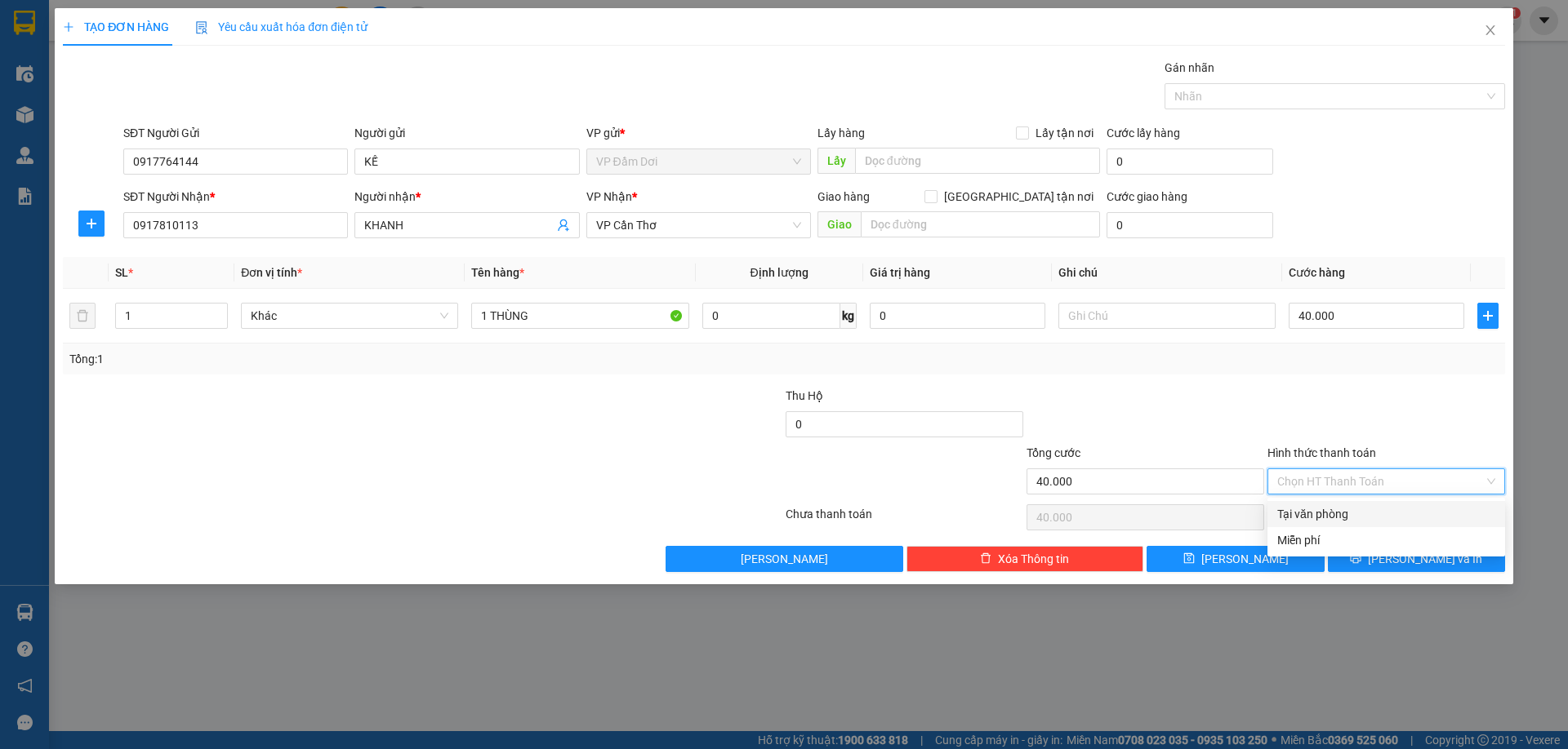
click at [1352, 508] on div "Tại văn phòng" at bounding box center [1385, 514] width 218 height 18
click at [1418, 547] on button "[PERSON_NAME] và In" at bounding box center [1416, 560] width 177 height 26
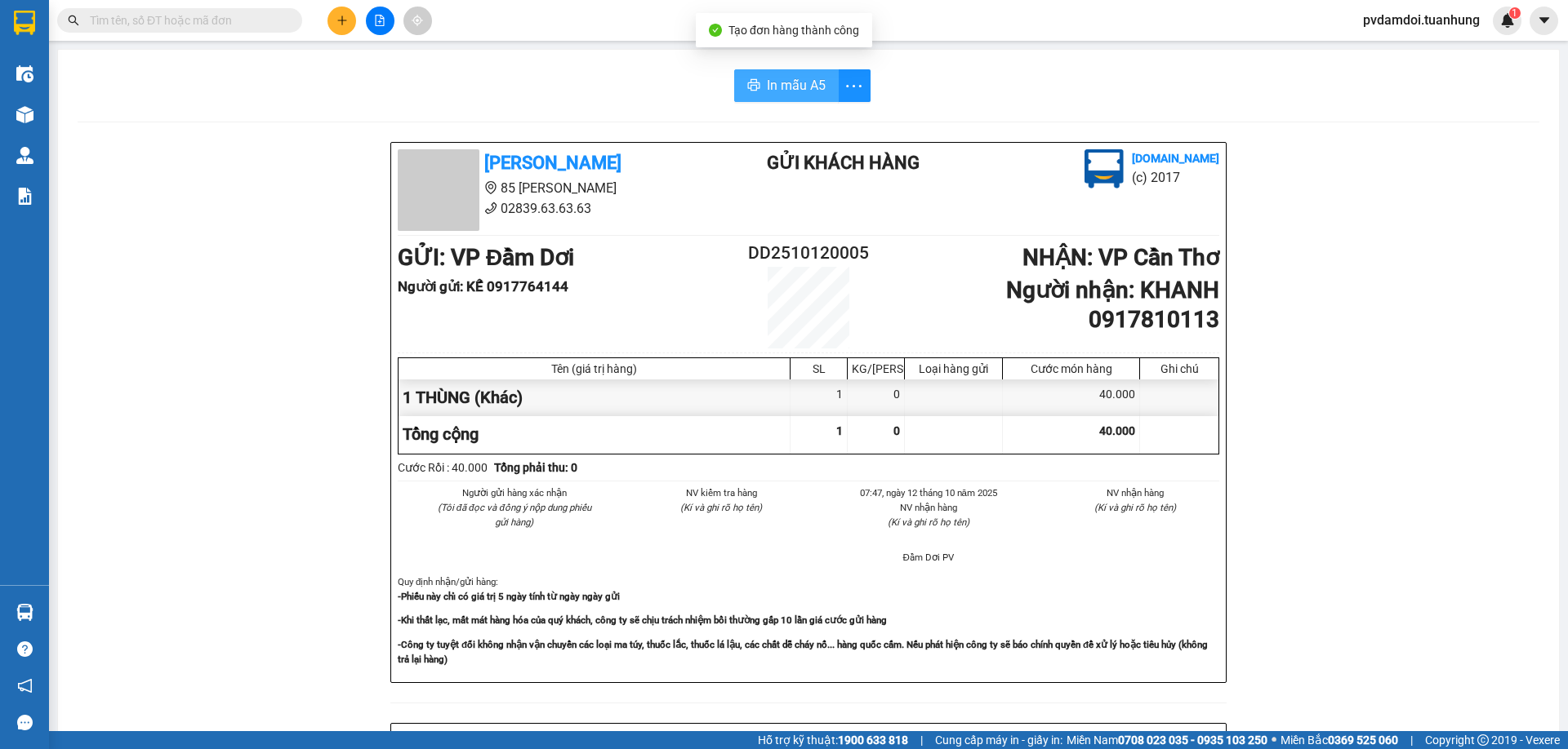
click at [767, 83] on span "In mẫu A5" at bounding box center [796, 85] width 59 height 21
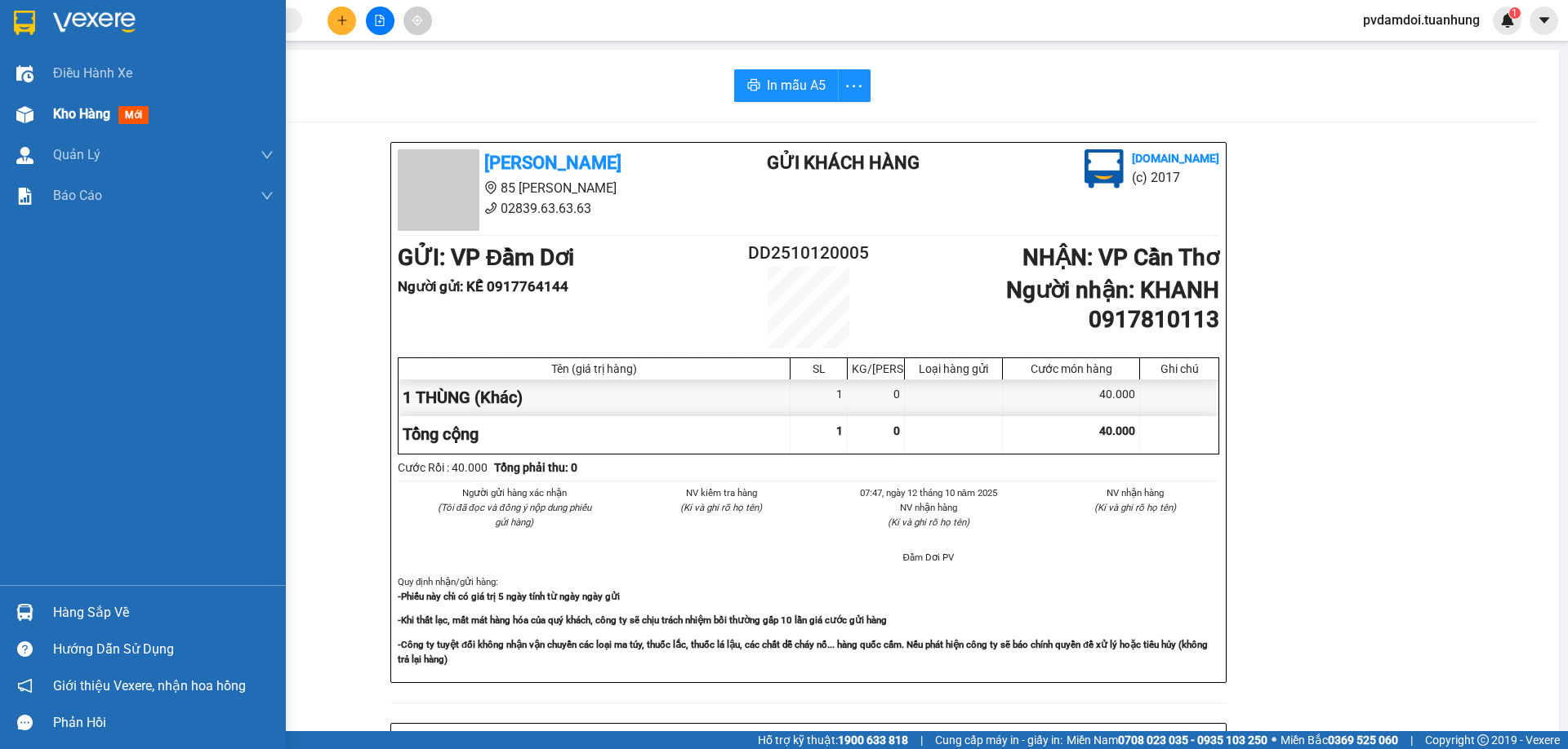
click at [17, 122] on img at bounding box center [25, 114] width 17 height 17
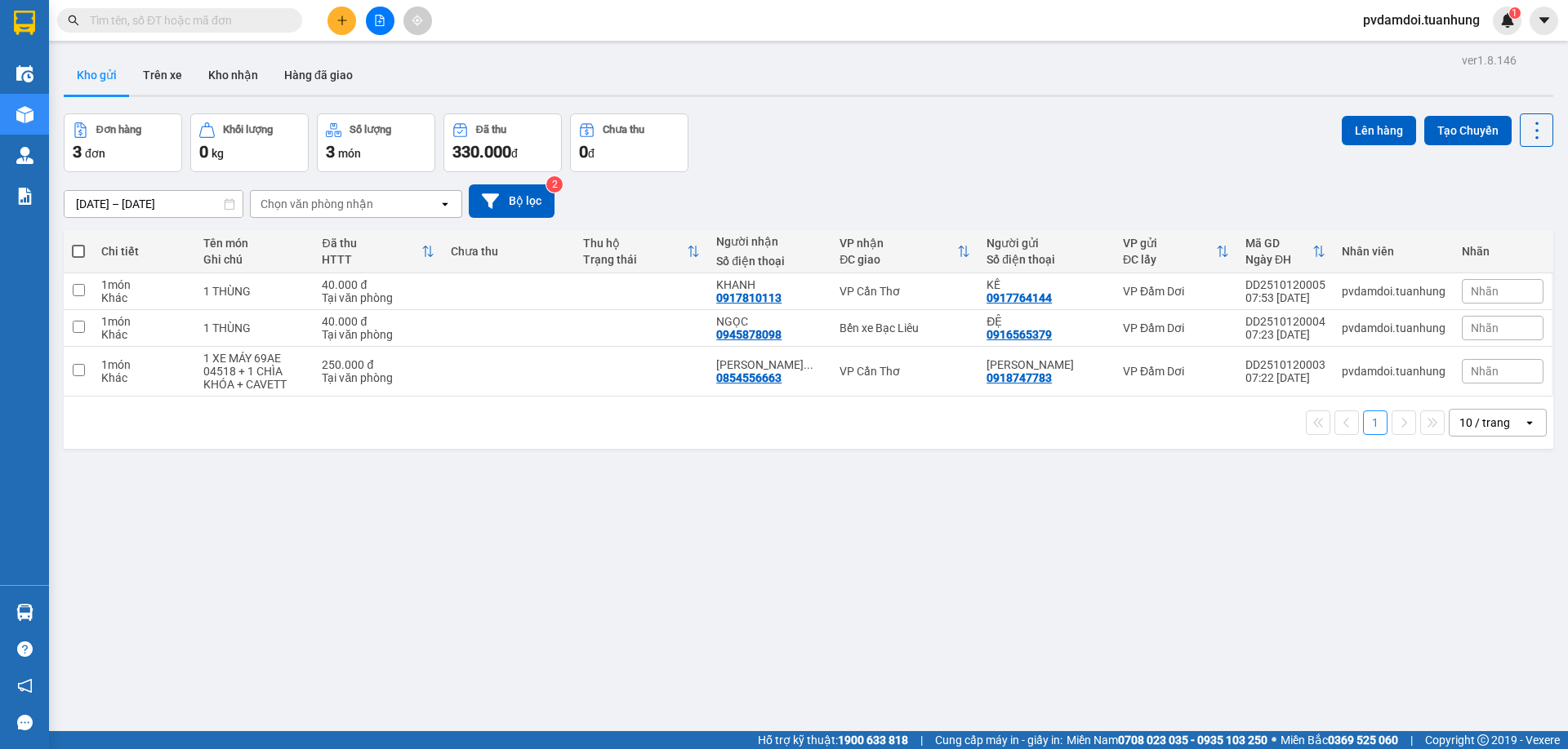
click at [82, 248] on span at bounding box center [78, 252] width 13 height 13
click at [78, 243] on input "checkbox" at bounding box center [78, 243] width 0 height 0
checkbox input "true"
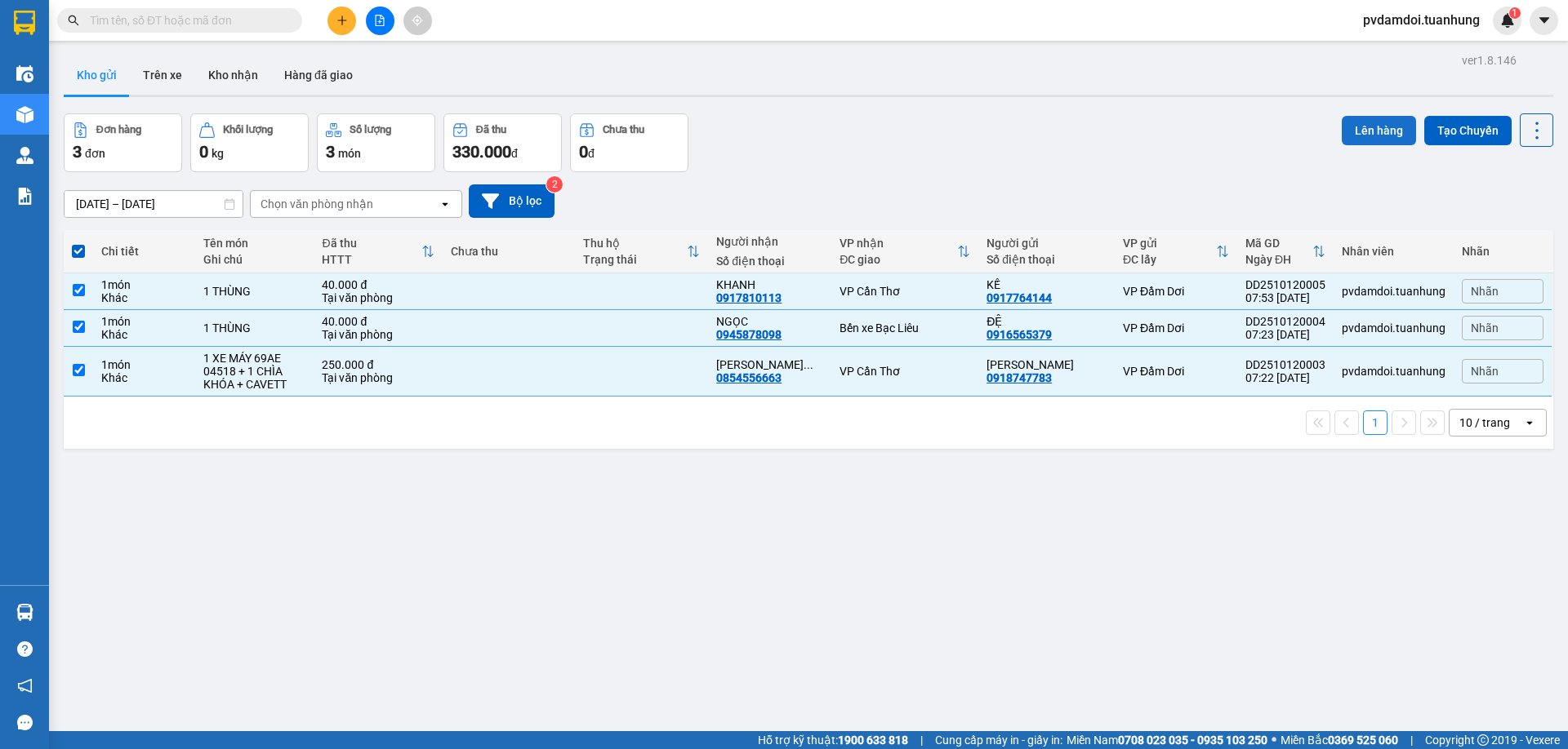
click at [1388, 136] on button "Lên hàng" at bounding box center [1378, 131] width 75 height 29
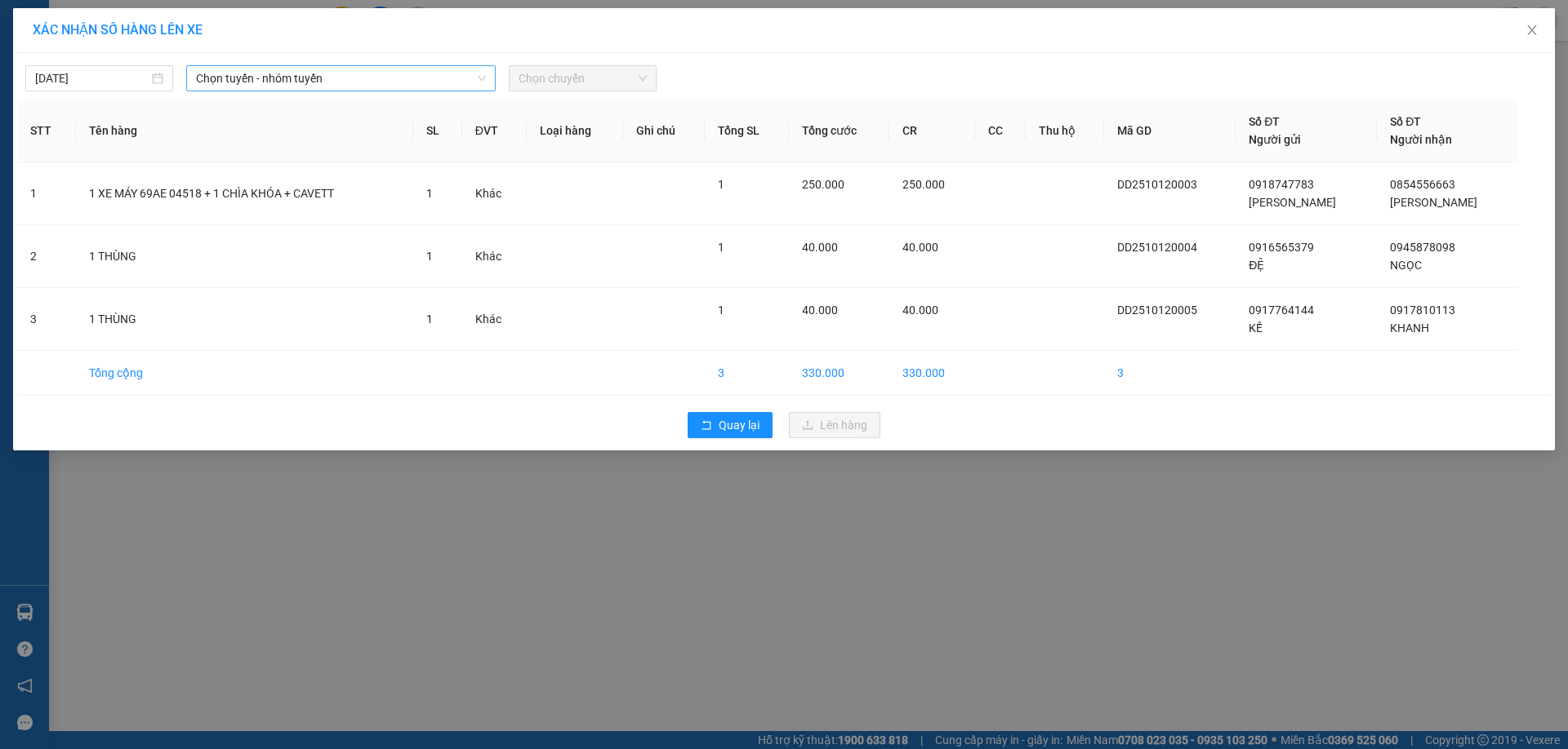
click at [278, 77] on span "Chọn tuyến - nhóm tuyến" at bounding box center [340, 78] width 289 height 25
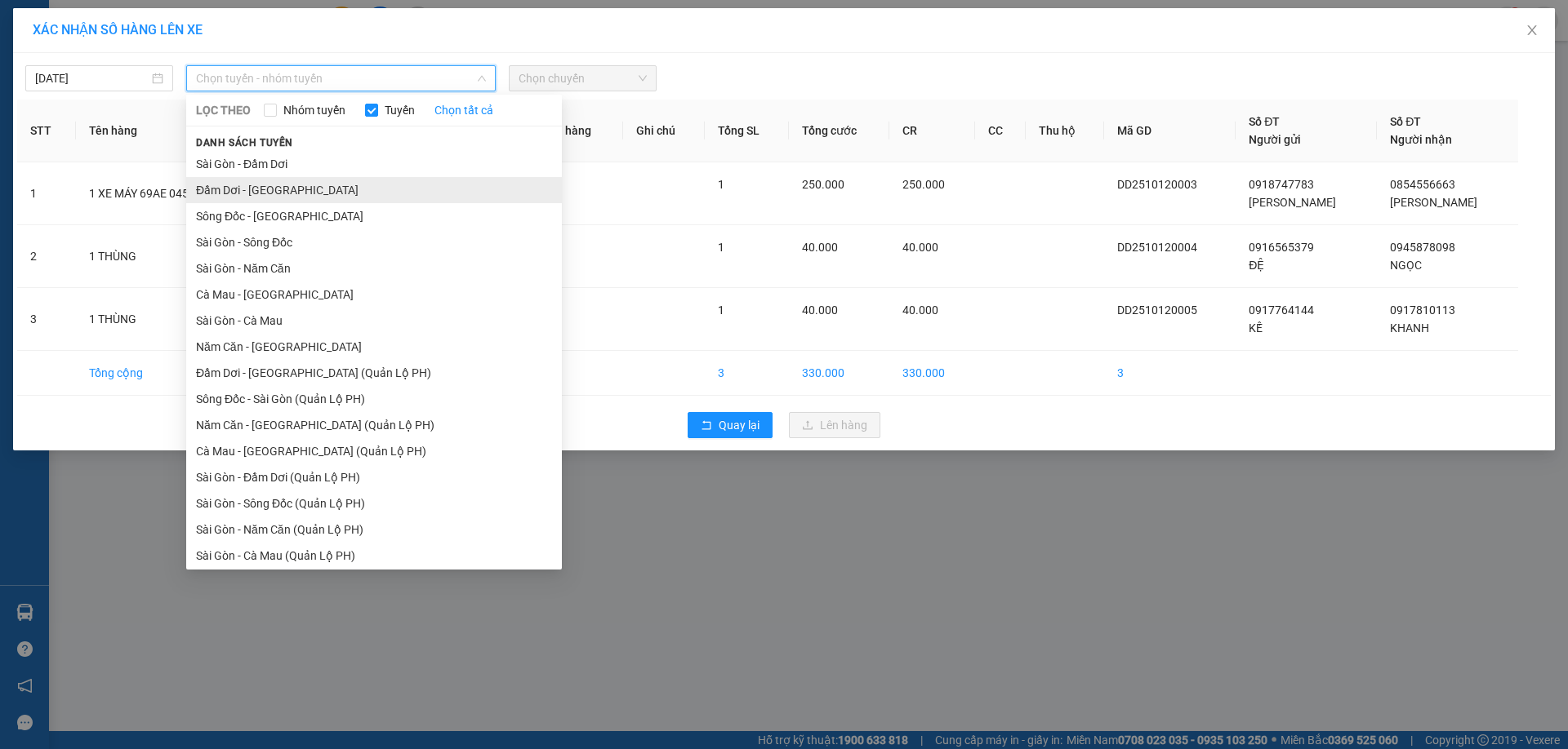
drag, startPoint x: 250, startPoint y: 206, endPoint x: 260, endPoint y: 197, distance: 13.5
click at [253, 197] on ul "[GEOGRAPHIC_DATA] - Đầm Dơi Đầm Dơi - [GEOGRAPHIC_DATA] Sông Đốc - [GEOGRAPHIC_…" at bounding box center [374, 357] width 375 height 412
click at [254, 187] on li "Đầm Dơi - [GEOGRAPHIC_DATA]" at bounding box center [374, 190] width 375 height 26
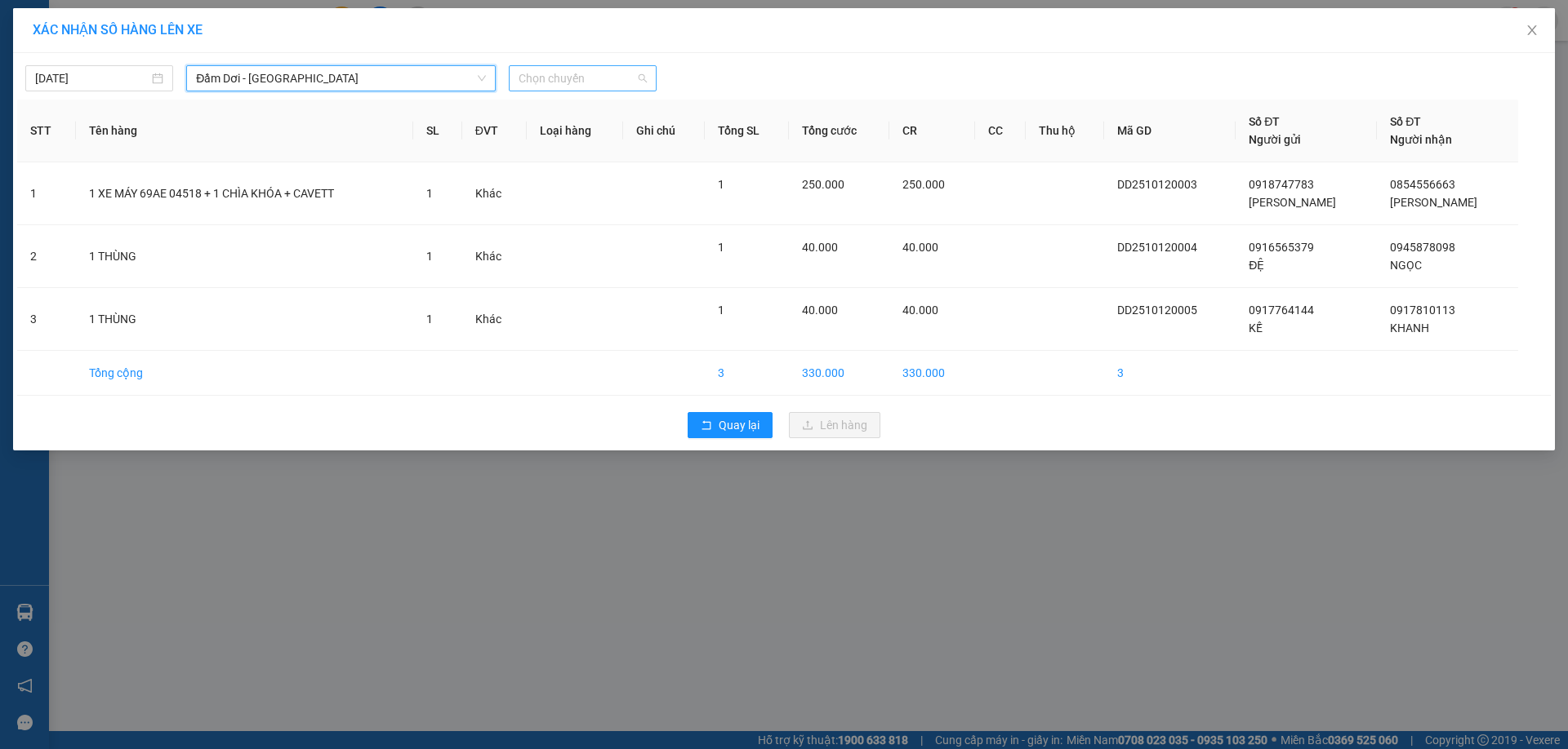
click at [624, 88] on span "Chọn chuyến" at bounding box center [583, 78] width 129 height 25
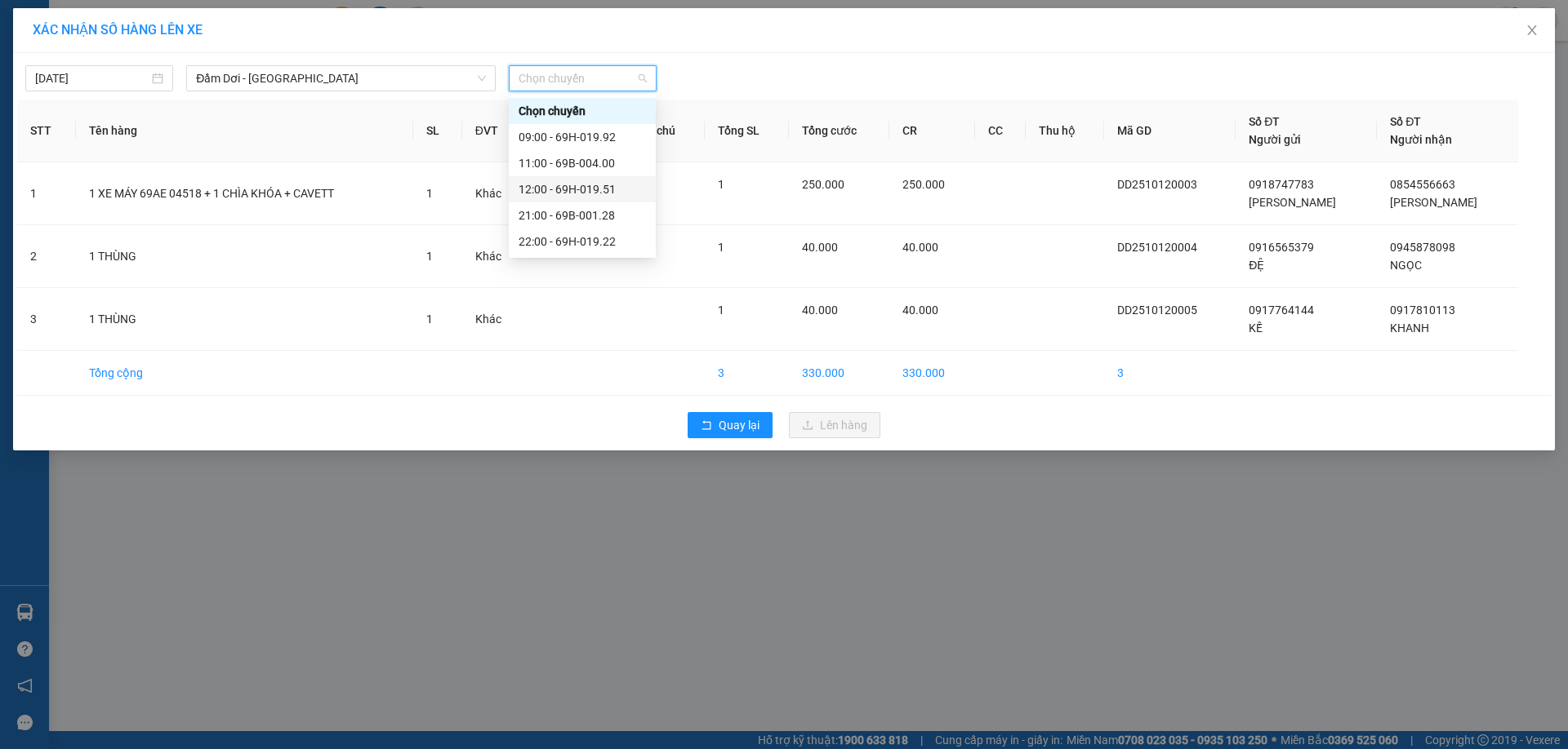
click at [581, 176] on div "12:00 - 69H-019.51" at bounding box center [582, 189] width 147 height 26
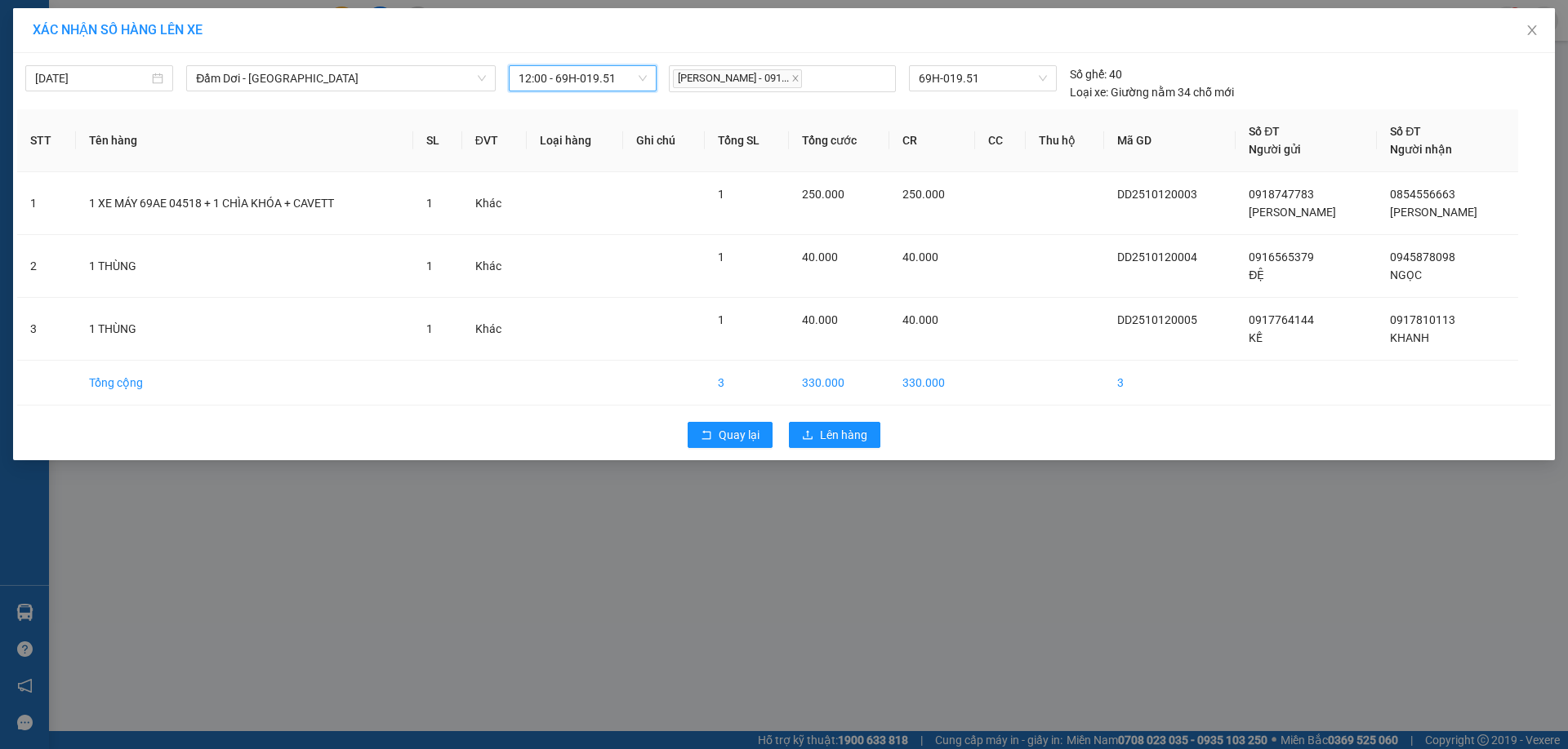
click at [584, 78] on span "12:00 - 69H-019.51" at bounding box center [583, 78] width 129 height 25
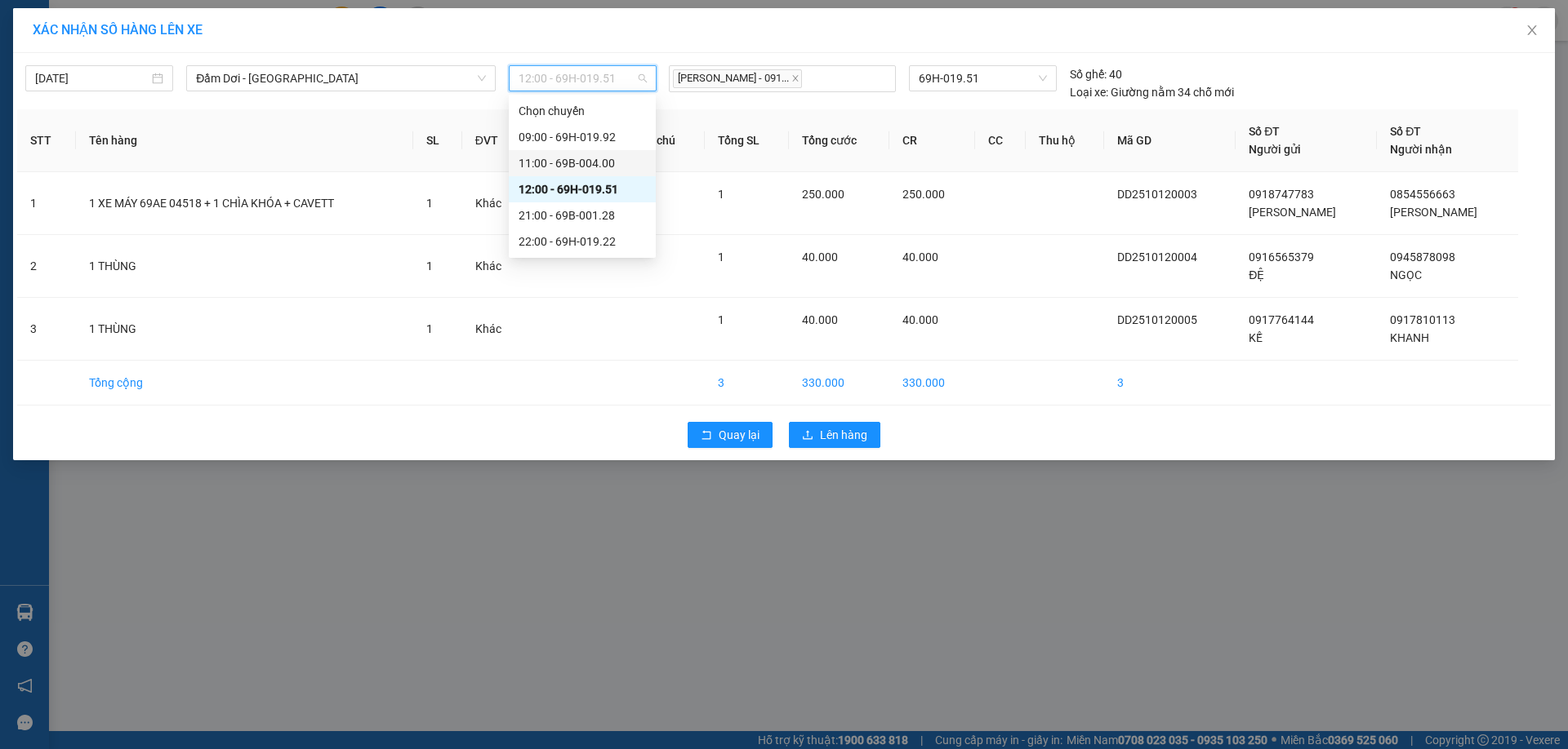
click at [597, 163] on div "11:00 - 69B-004.00" at bounding box center [582, 163] width 128 height 18
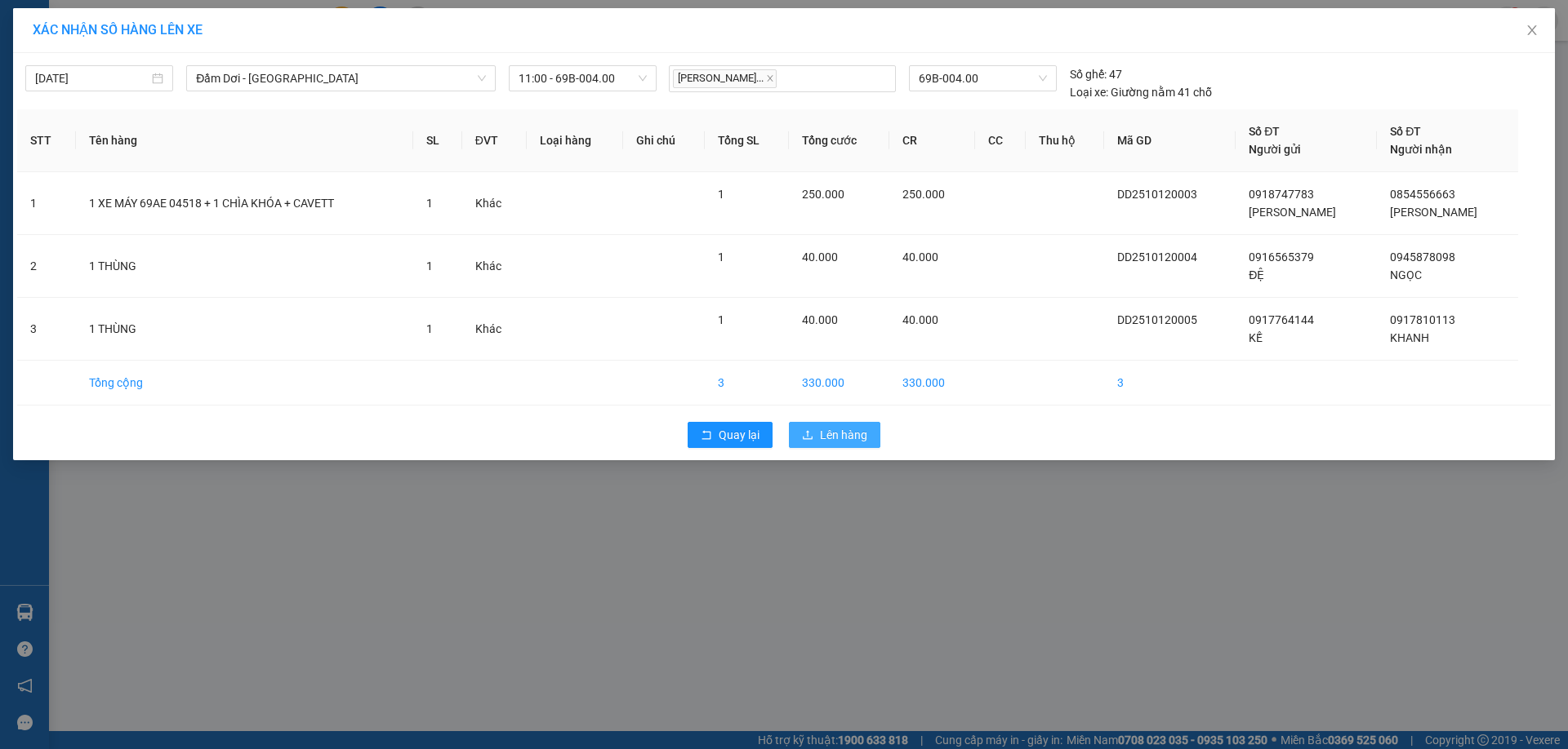
click at [805, 430] on icon "upload" at bounding box center [808, 435] width 11 height 11
click at [789, 422] on button "Lên hàng" at bounding box center [834, 435] width 92 height 26
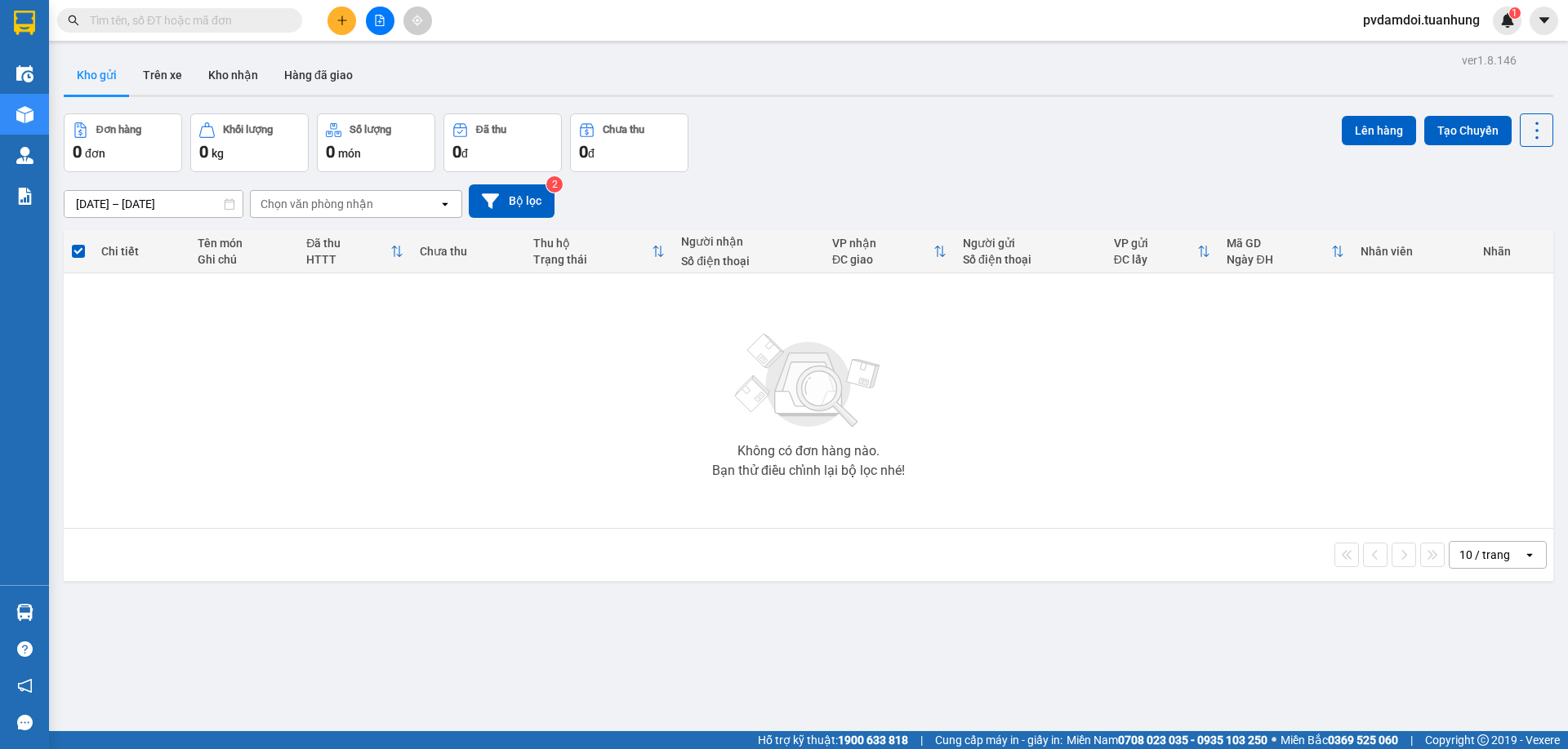
click at [340, 20] on icon "plus" at bounding box center [342, 21] width 11 height 11
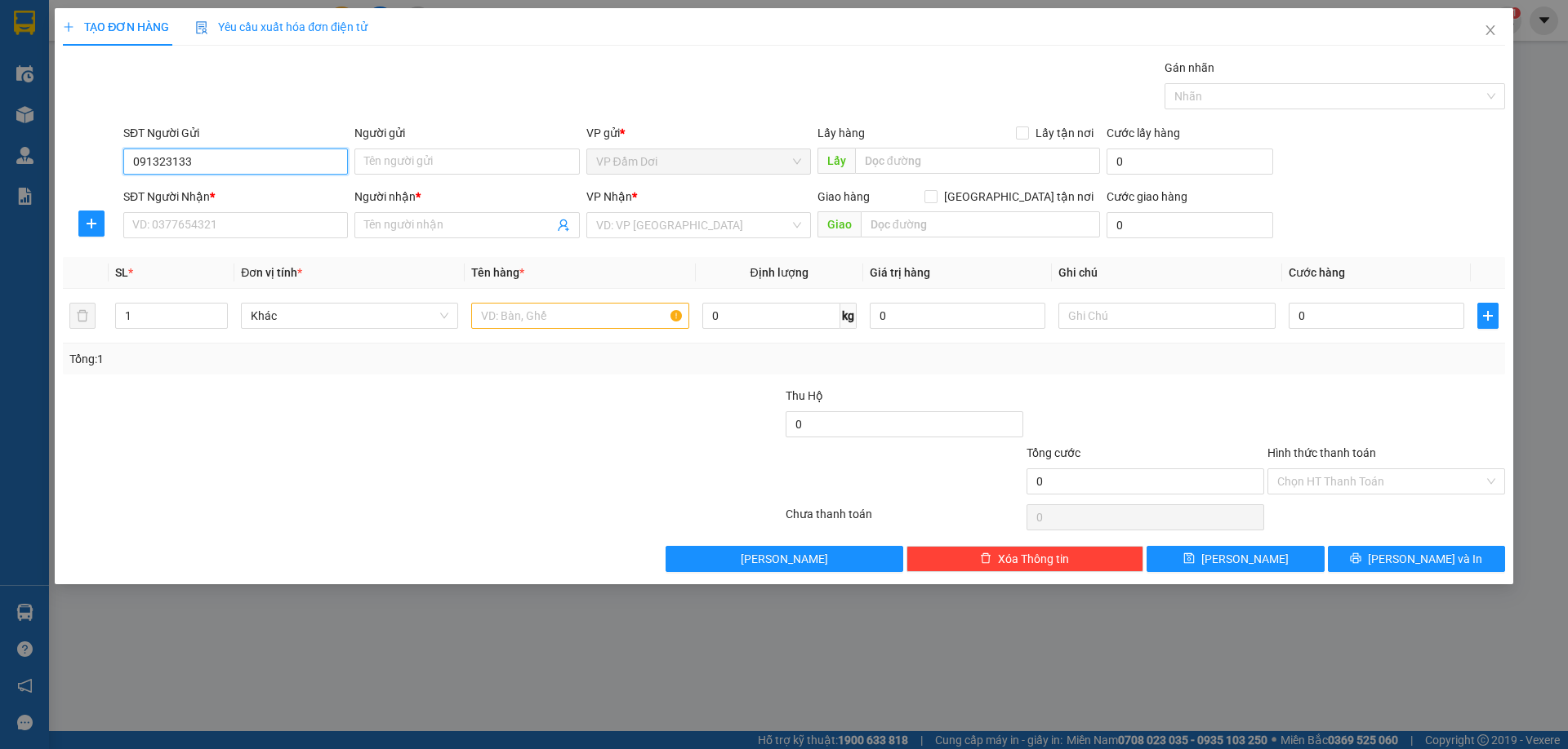
type input "0913231336"
click at [237, 191] on div "0913231336 - THÔNG" at bounding box center [235, 194] width 205 height 18
type input "THÔNG"
type input "0913231336"
click at [230, 228] on input "SĐT Người Nhận *" at bounding box center [235, 225] width 224 height 26
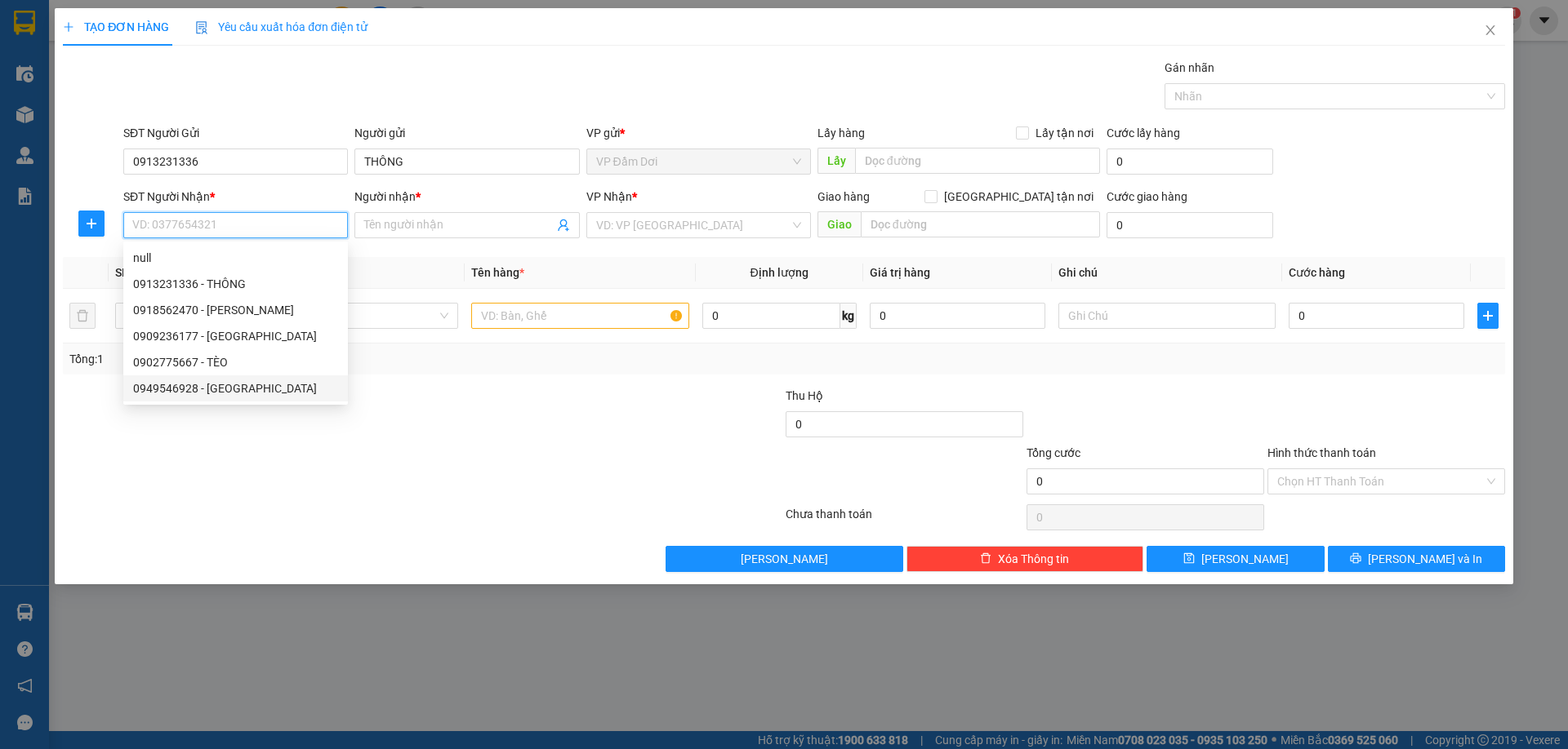
click at [253, 394] on div "0949546928 - [GEOGRAPHIC_DATA]" at bounding box center [235, 388] width 205 height 18
type input "0949546928"
type input "HẢI PHI"
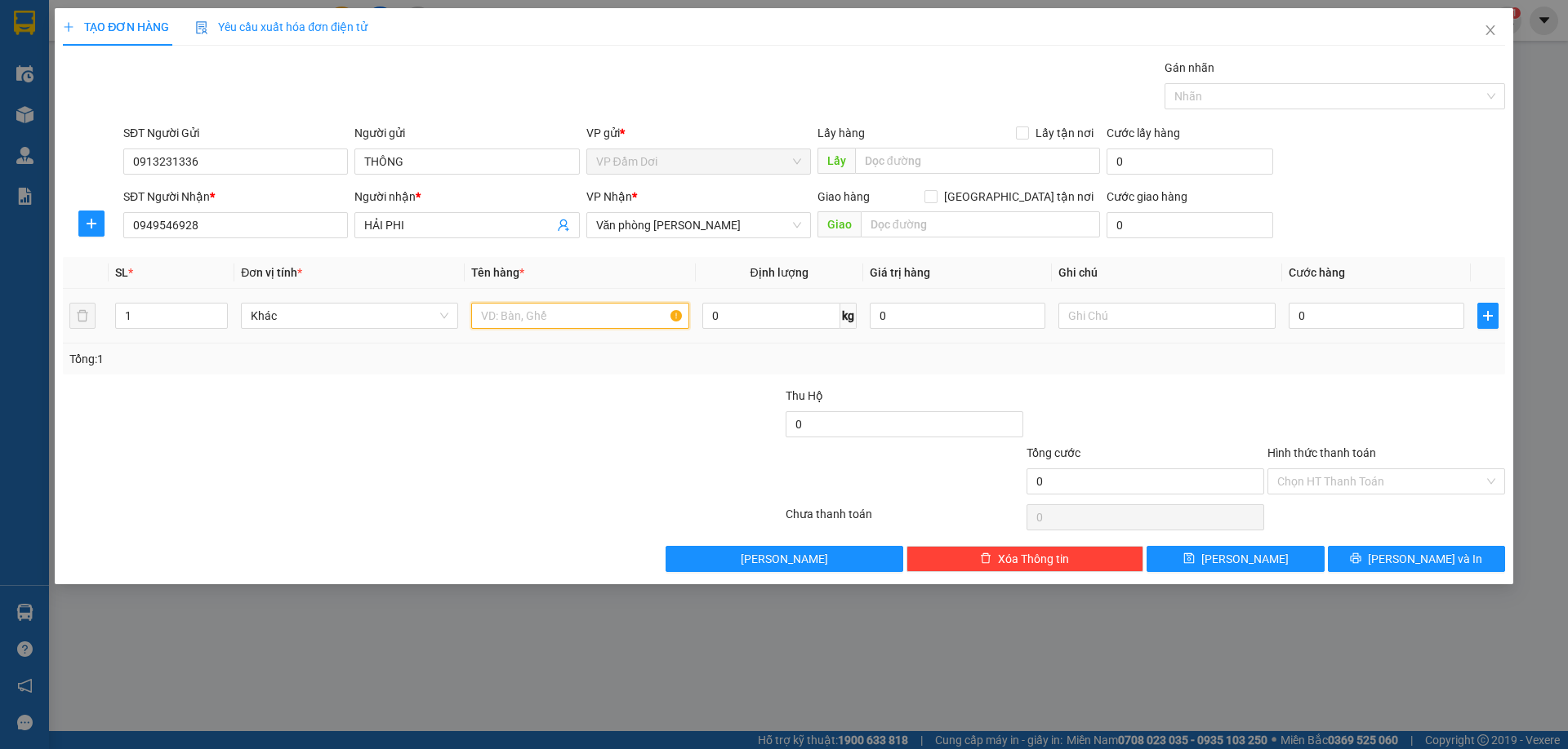
click at [519, 311] on input "text" at bounding box center [580, 316] width 218 height 26
type input "1 THÙNG"
click at [1341, 324] on input "0" at bounding box center [1376, 316] width 176 height 26
type input "003"
type input "3"
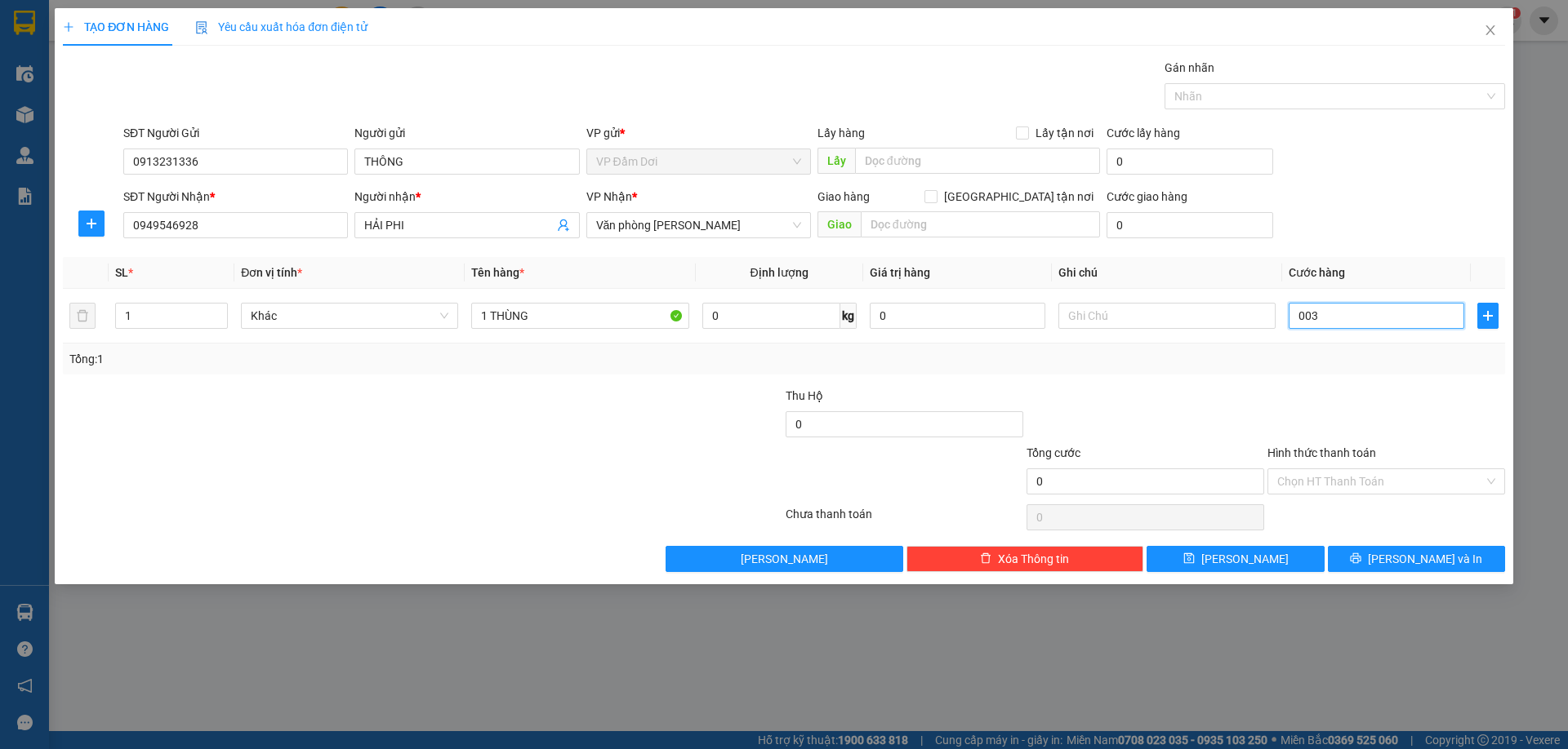
type input "3"
type input "0.030"
type input "30"
click at [1241, 379] on div "Transit Pickup Surcharge Ids Transit Deliver Surcharge Ids Transit Deliver Surc…" at bounding box center [783, 315] width 1442 height 514
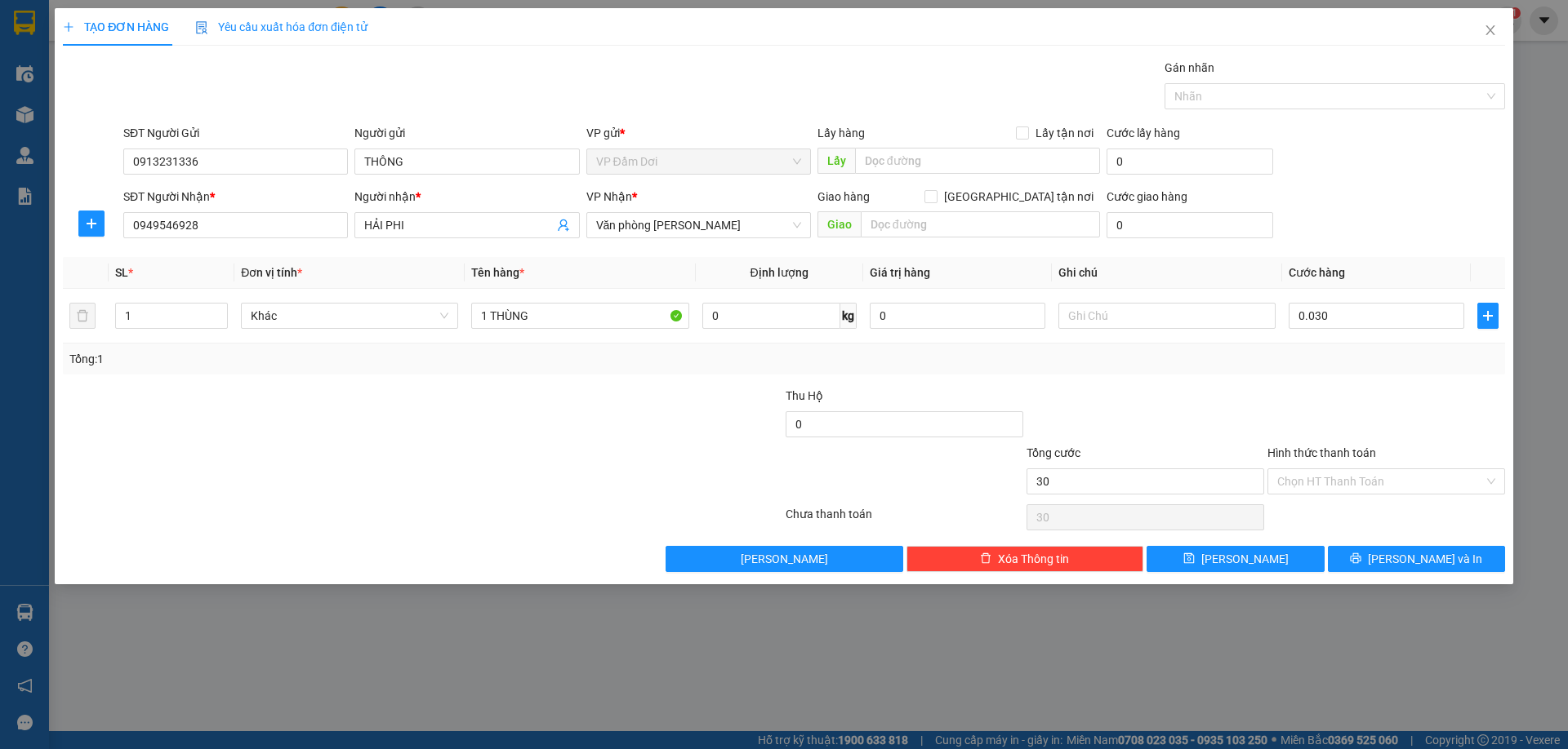
type input "30.000"
click at [1347, 493] on input "Hình thức thanh toán" at bounding box center [1380, 481] width 206 height 25
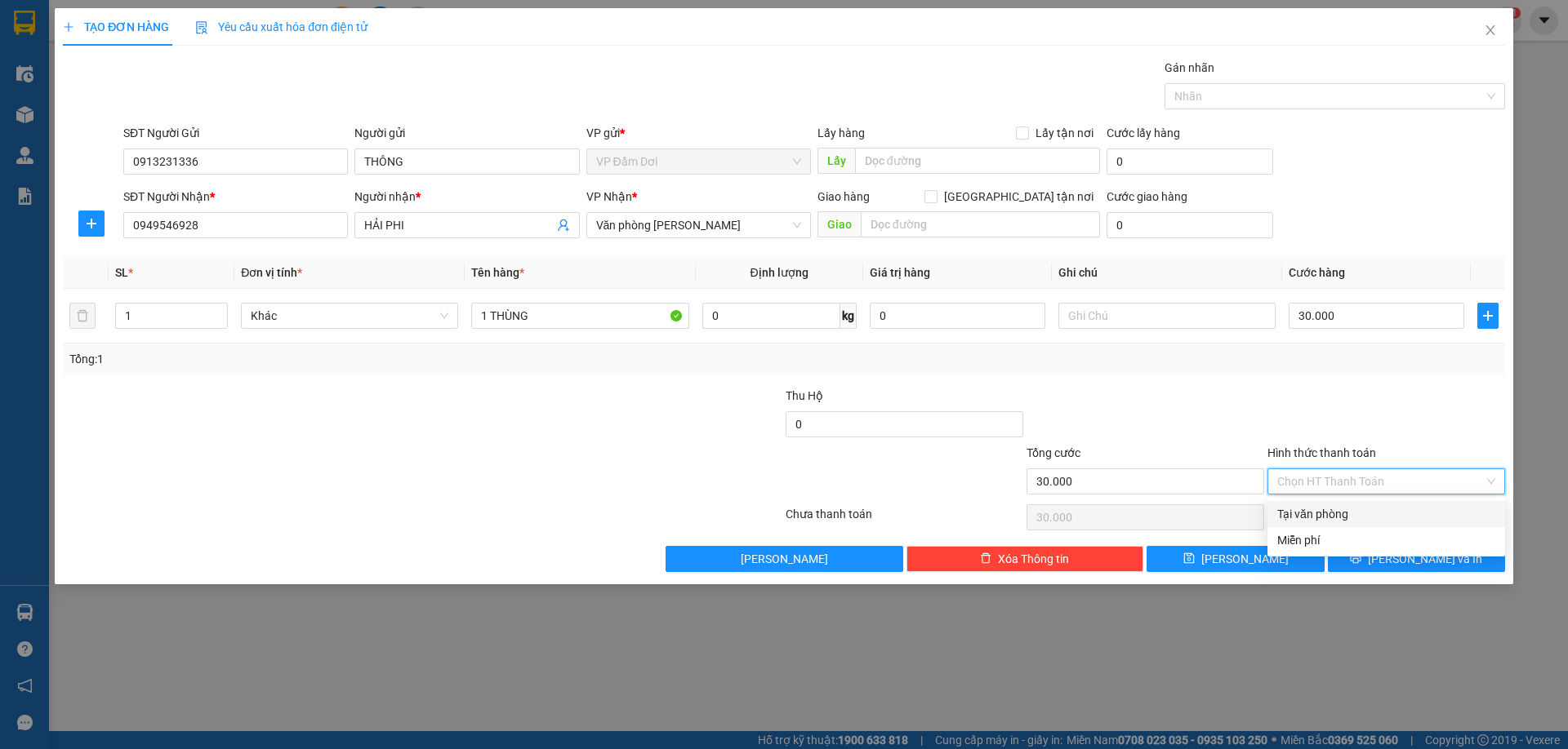
click at [1323, 515] on div "Tại văn phòng" at bounding box center [1385, 514] width 218 height 18
type input "0"
click at [1361, 560] on button "[PERSON_NAME] và In" at bounding box center [1416, 560] width 177 height 26
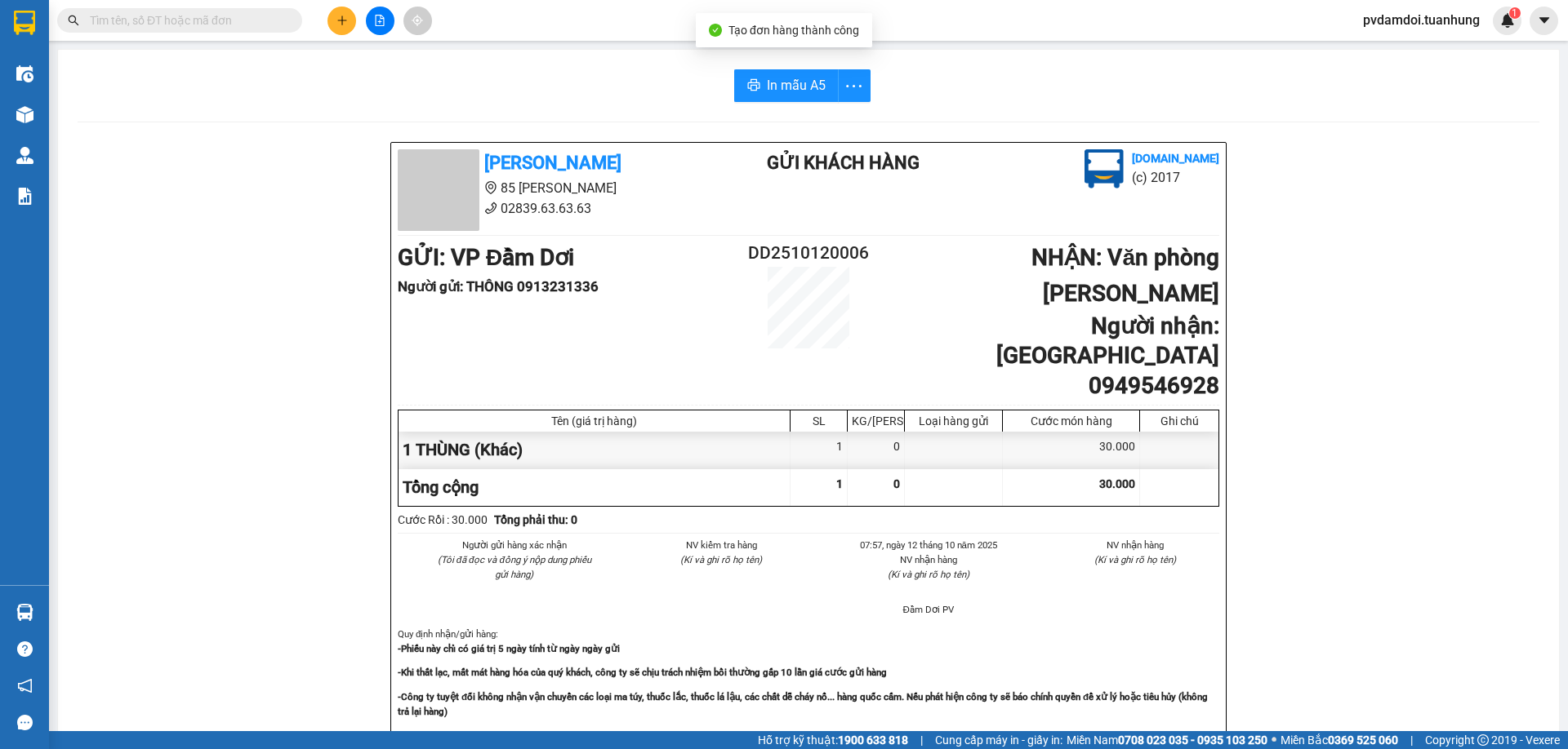
click at [810, 104] on div "In mẫu A5 [PERSON_NAME] 85 [PERSON_NAME] Hoàng 02839.63.63.63 Gửi khách hàng [D…" at bounding box center [808, 712] width 1501 height 1324
click at [818, 94] on span "In mẫu A5" at bounding box center [796, 85] width 59 height 21
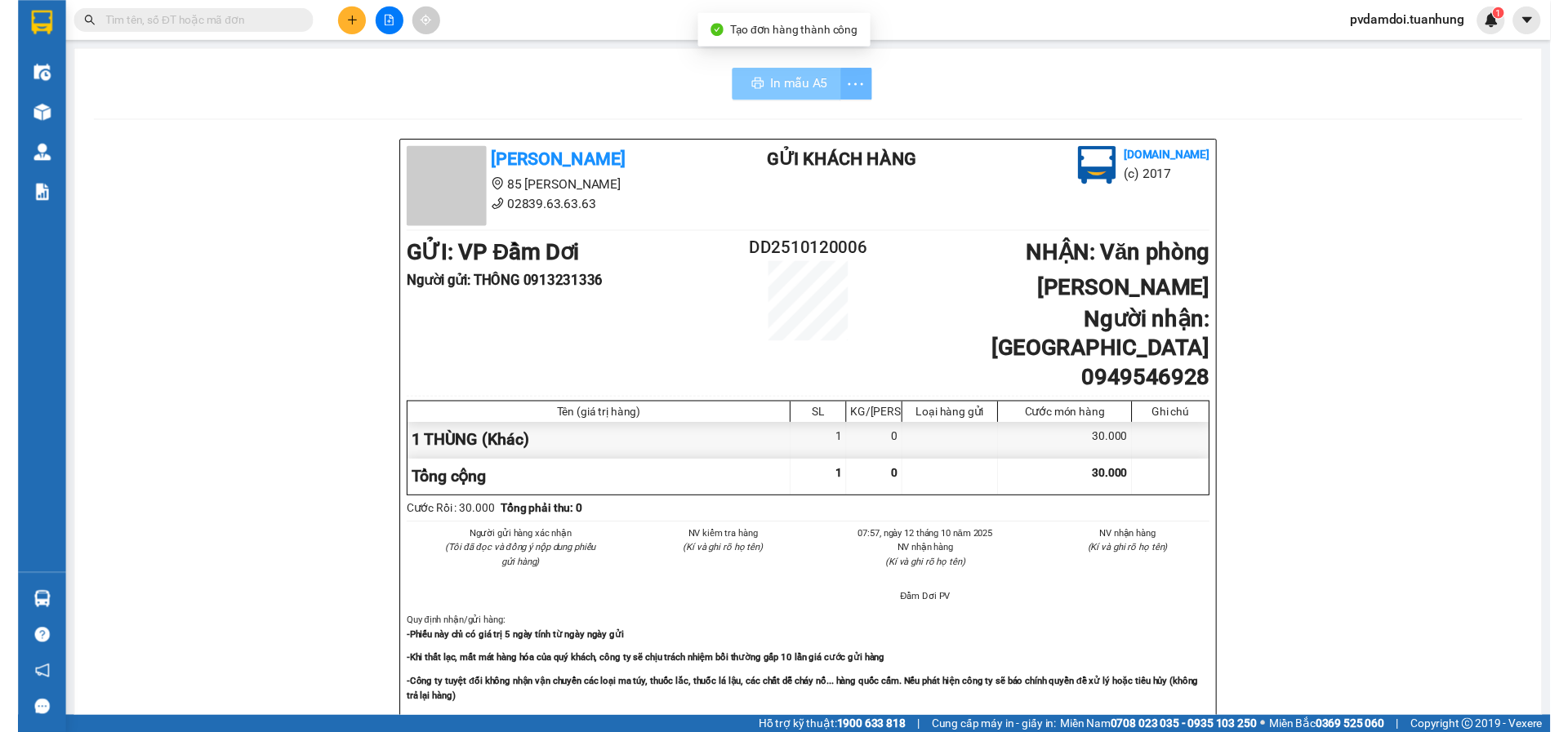
scroll to position [96, 0]
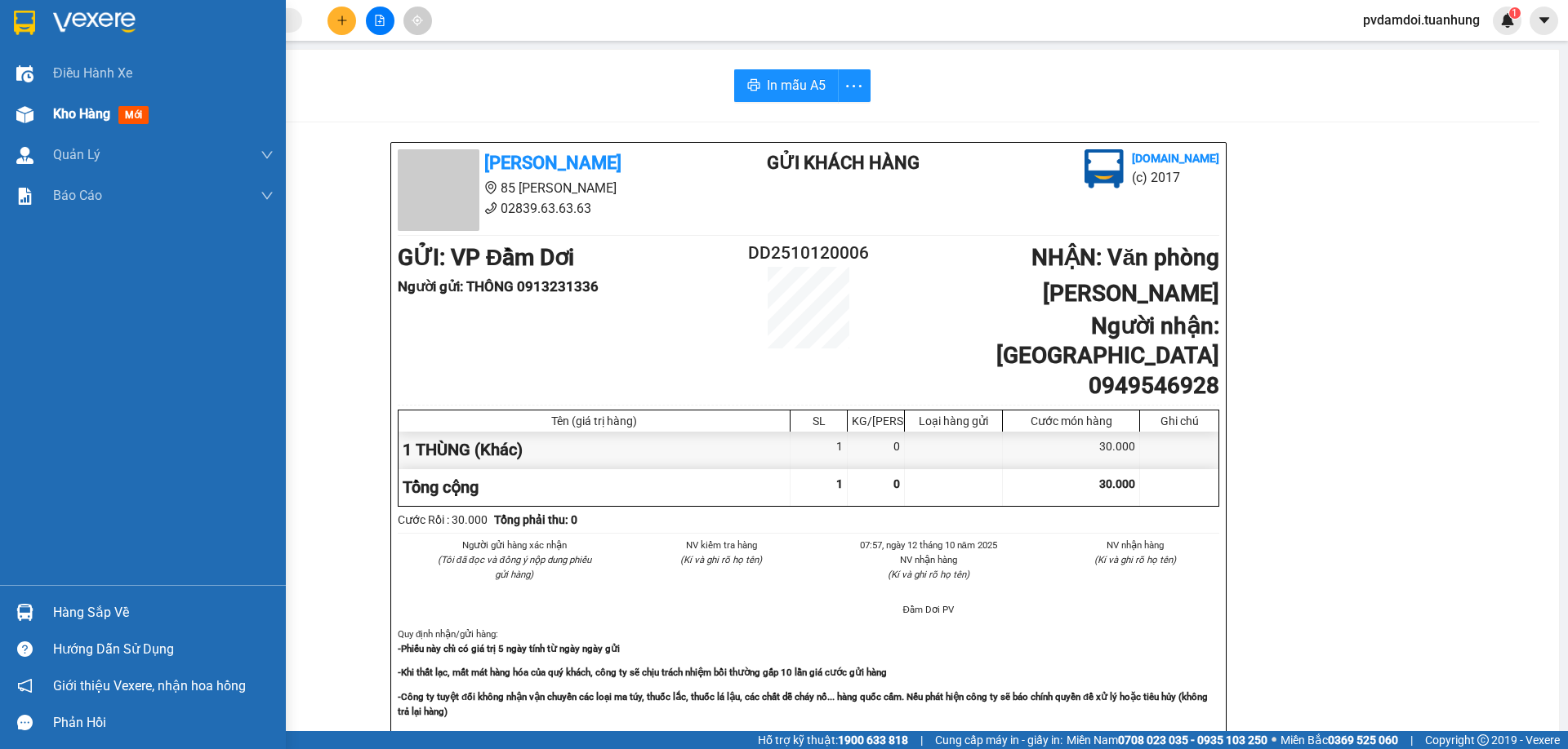
click at [60, 111] on span "Kho hàng" at bounding box center [81, 113] width 57 height 15
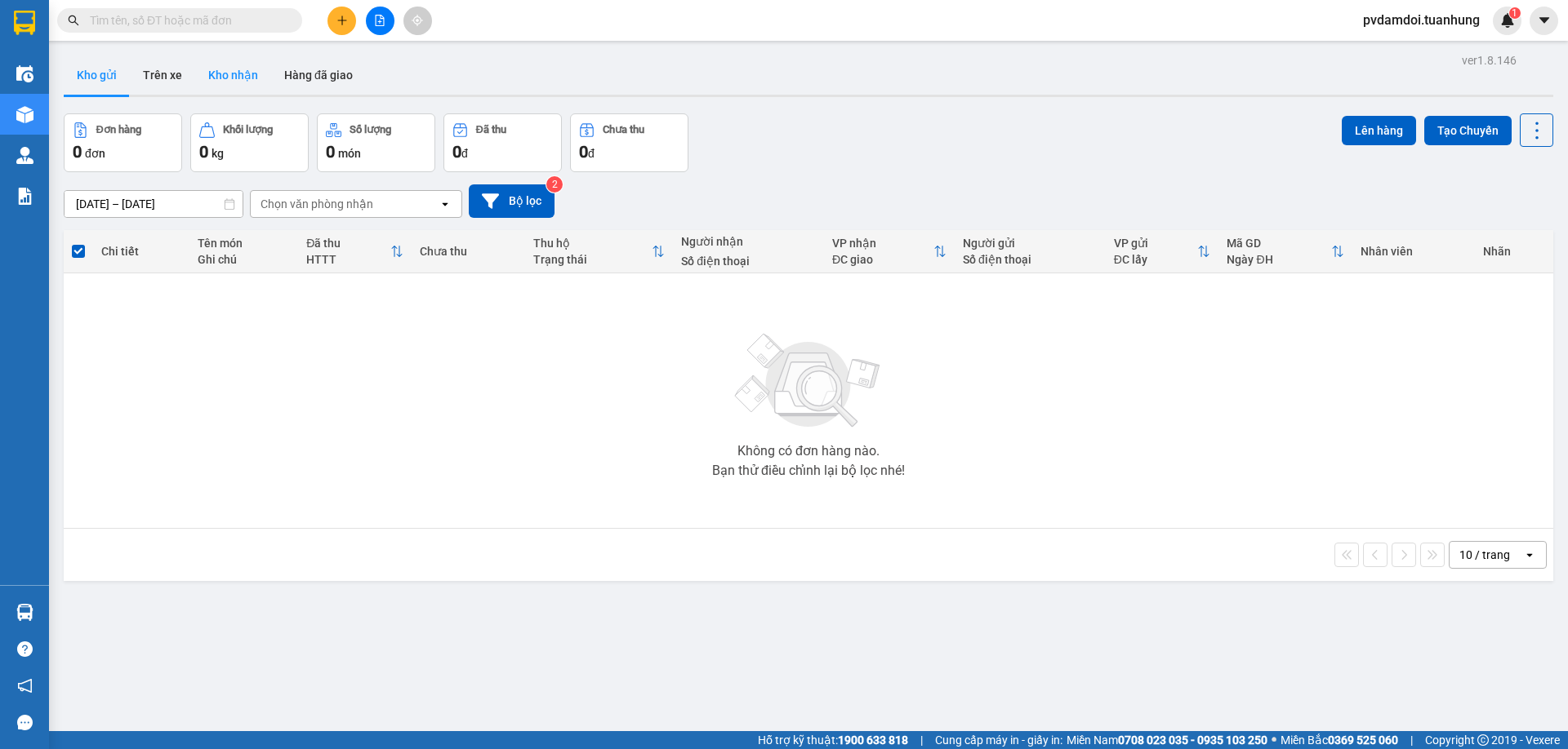
click at [235, 76] on button "Kho nhận" at bounding box center [233, 75] width 76 height 39
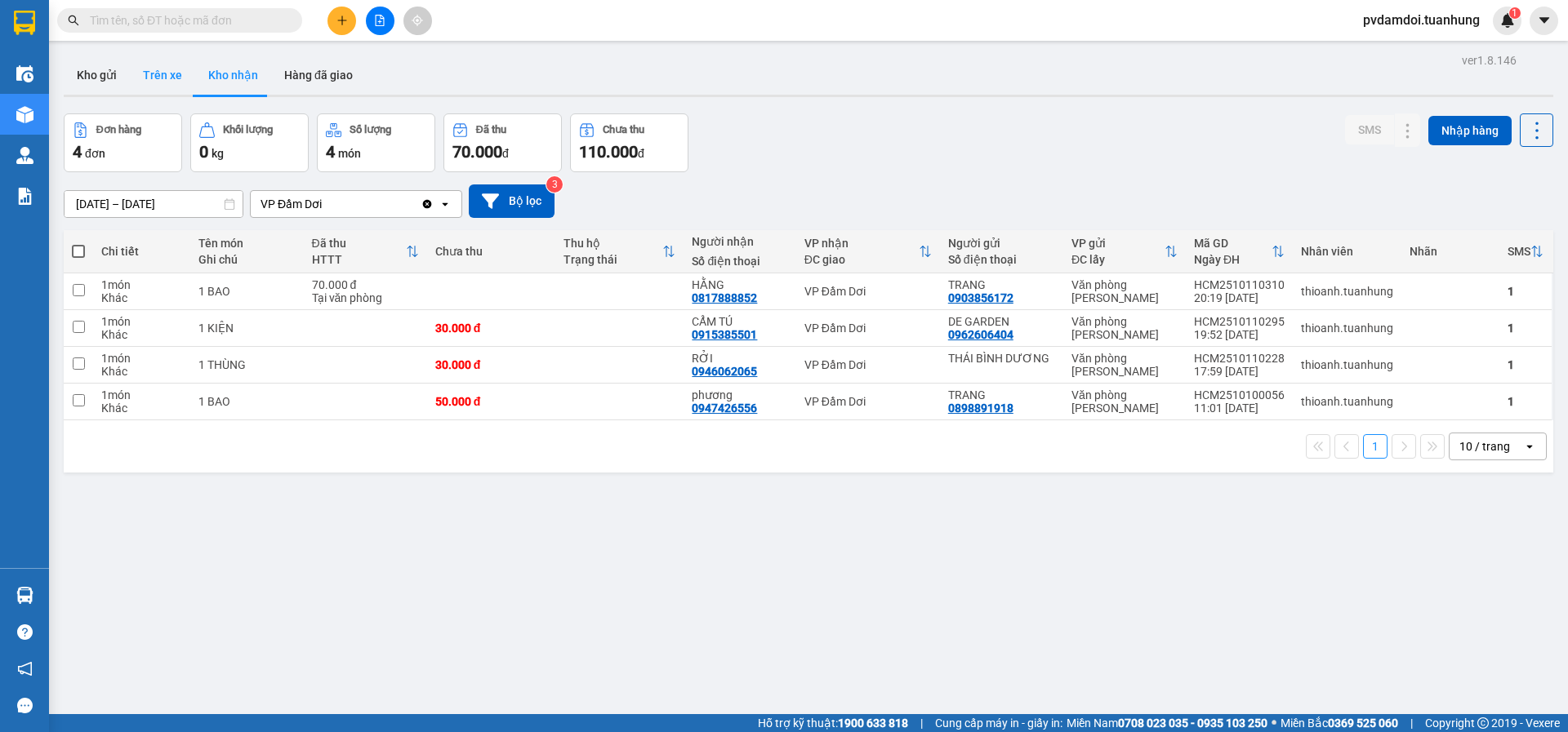
click at [162, 77] on button "Trên xe" at bounding box center [162, 75] width 65 height 39
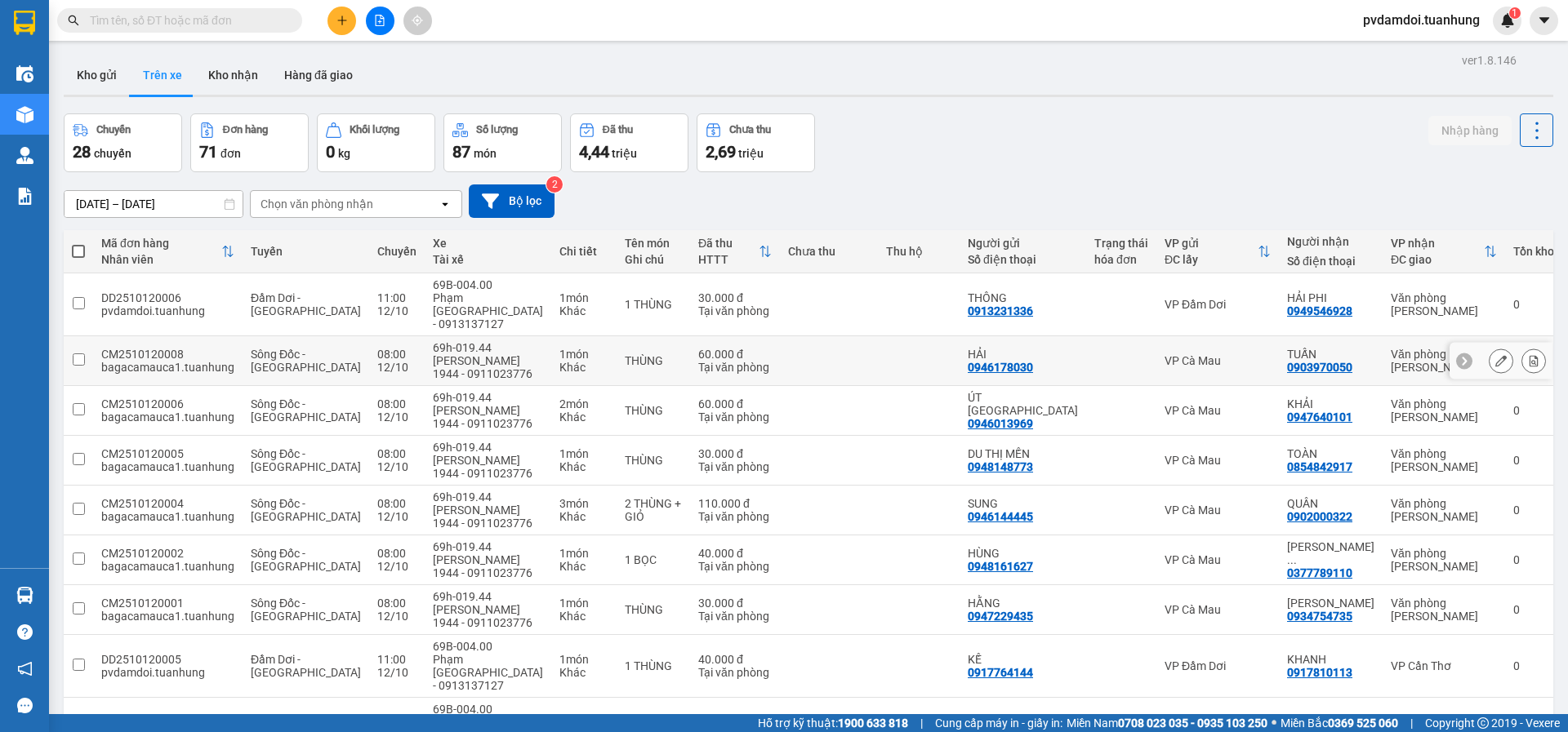
scroll to position [124, 0]
